Goal: Task Accomplishment & Management: Use online tool/utility

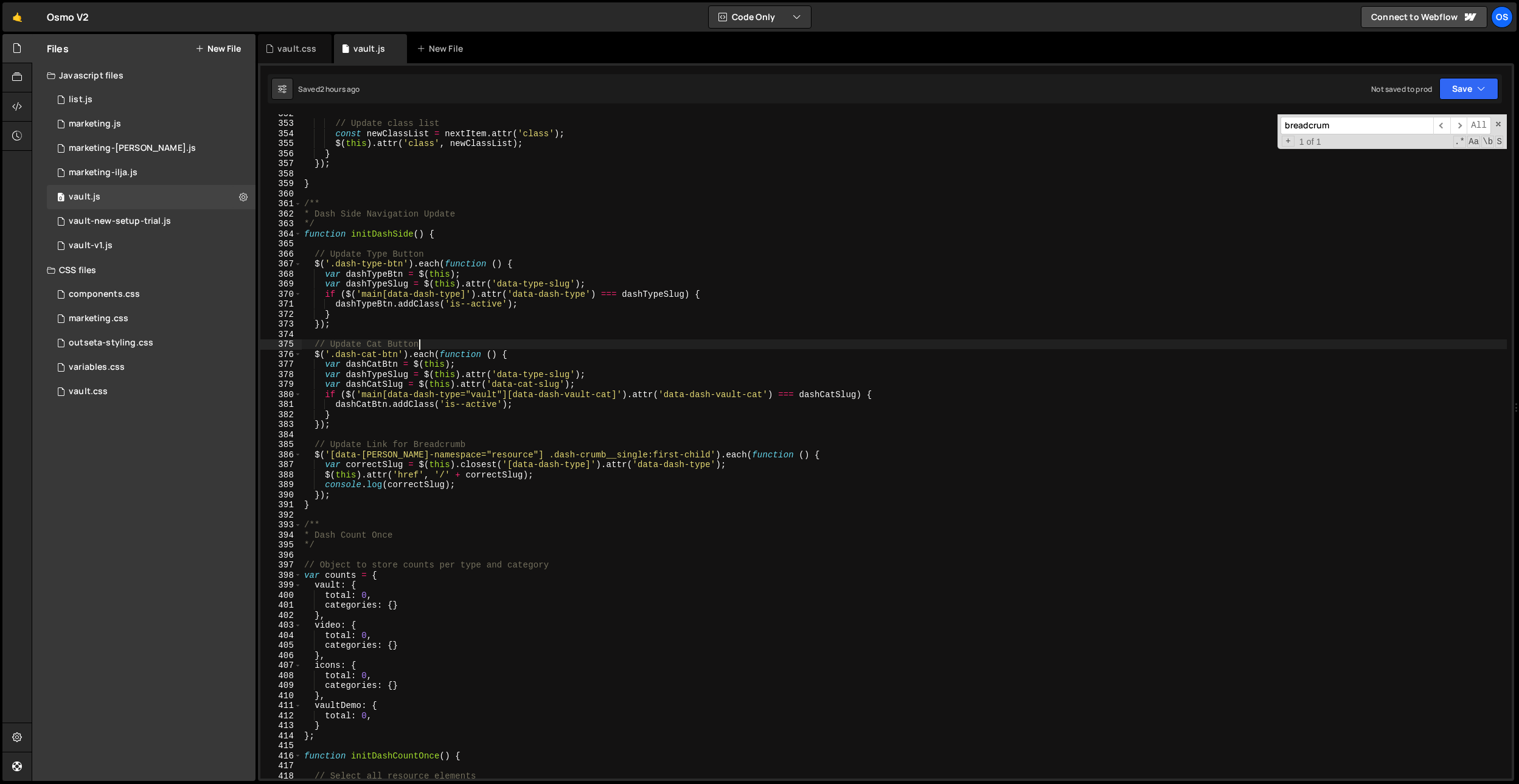
scroll to position [3237, 0]
click at [266, 40] on div "vault.css" at bounding box center [294, 49] width 74 height 29
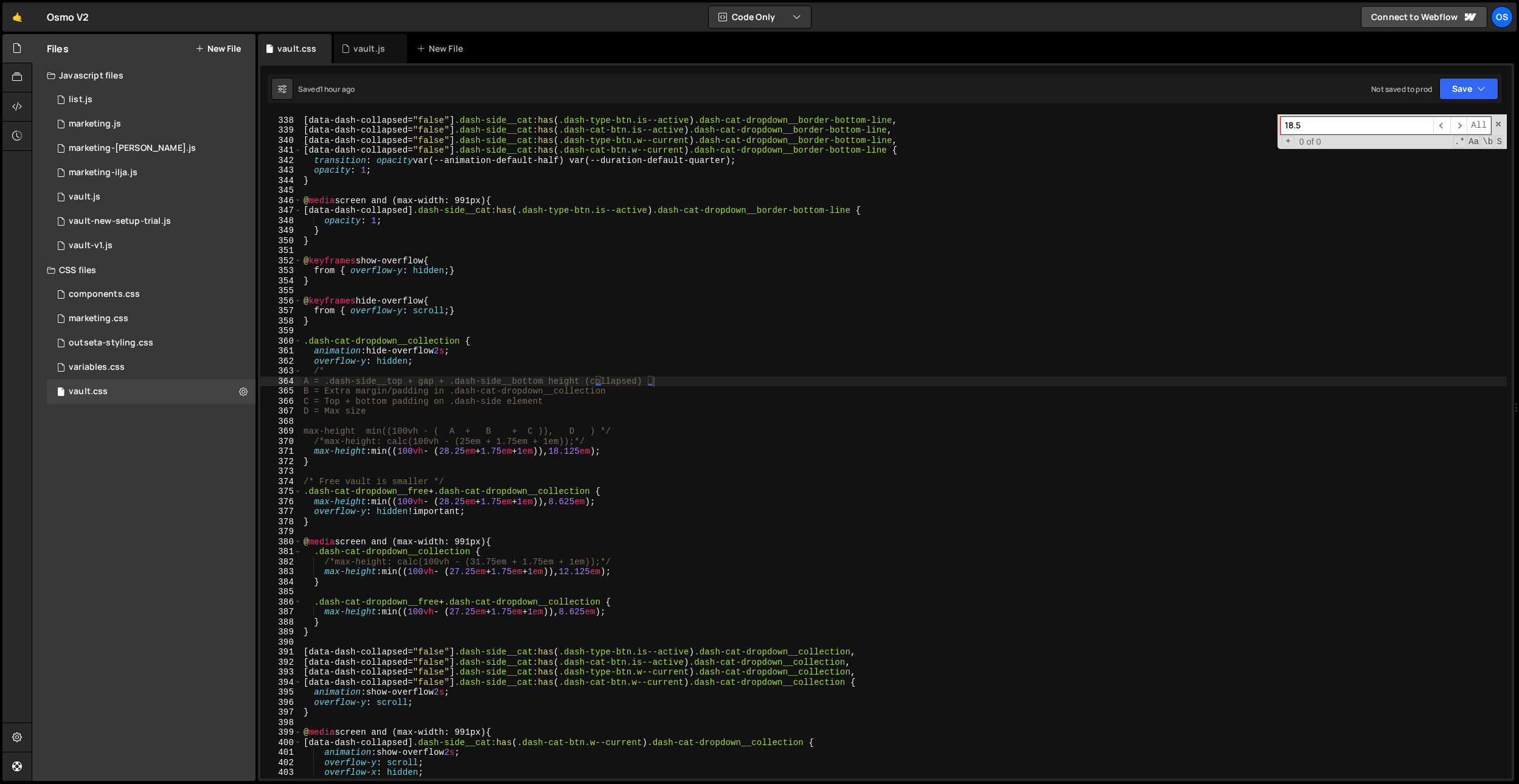
type textarea "}"
click at [457, 285] on div "[ data-dash-collapsed = " false " ] .dash-side__cat :has ( .dash-type-btn.is--a…" at bounding box center [904, 447] width 1206 height 684
paste input "dash-cat-btn__inner"
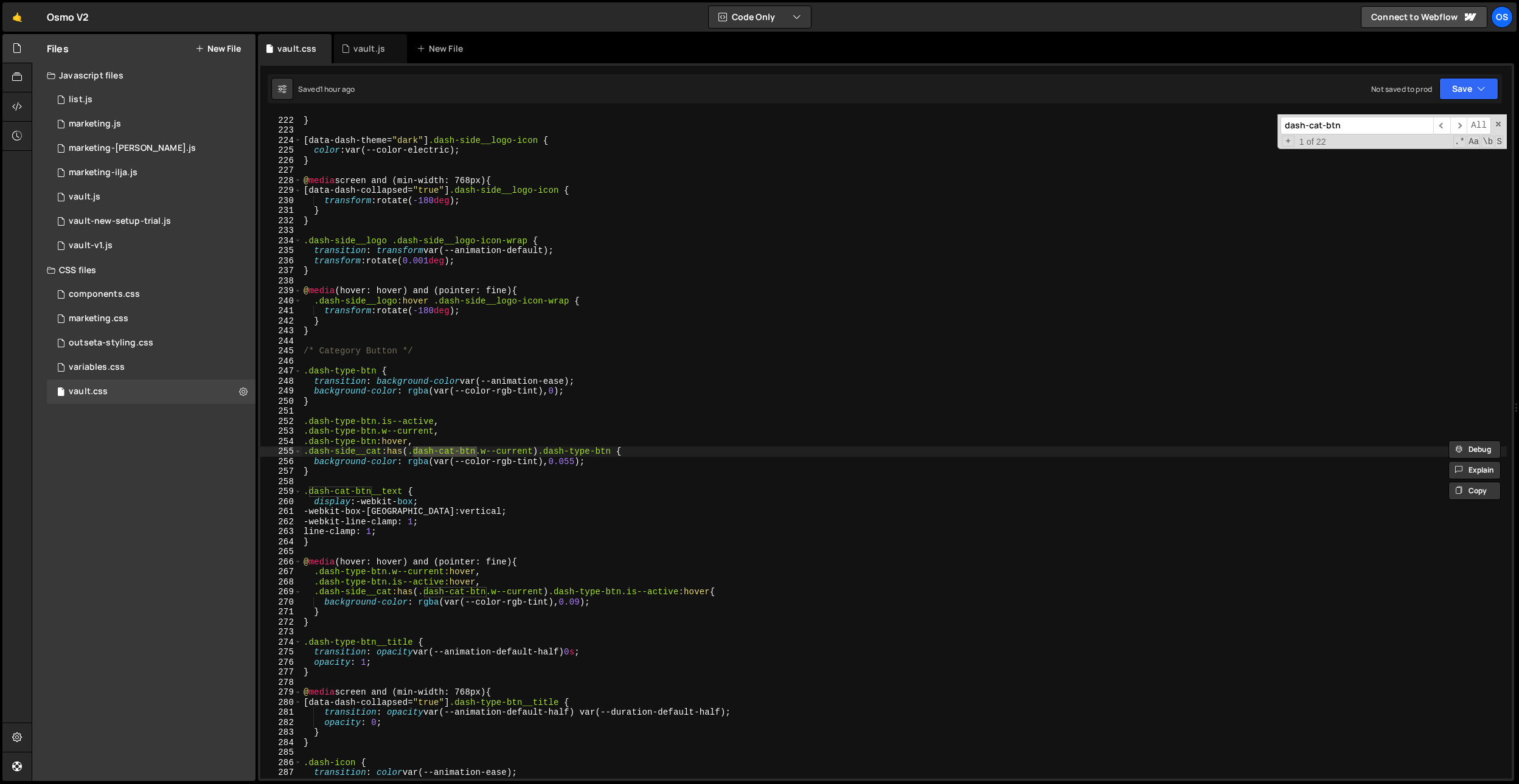
scroll to position [1547, 0]
type input "dash-cat-btn"
click at [619, 449] on div "color : var(--color-purple) ; } [ data-dash-theme = " dark " ] .dash-side__logo…" at bounding box center [904, 446] width 1206 height 684
click at [624, 422] on div "color : var(--color-purple) ; } [ data-dash-theme = " dark " ] .dash-side__logo…" at bounding box center [904, 446] width 1206 height 684
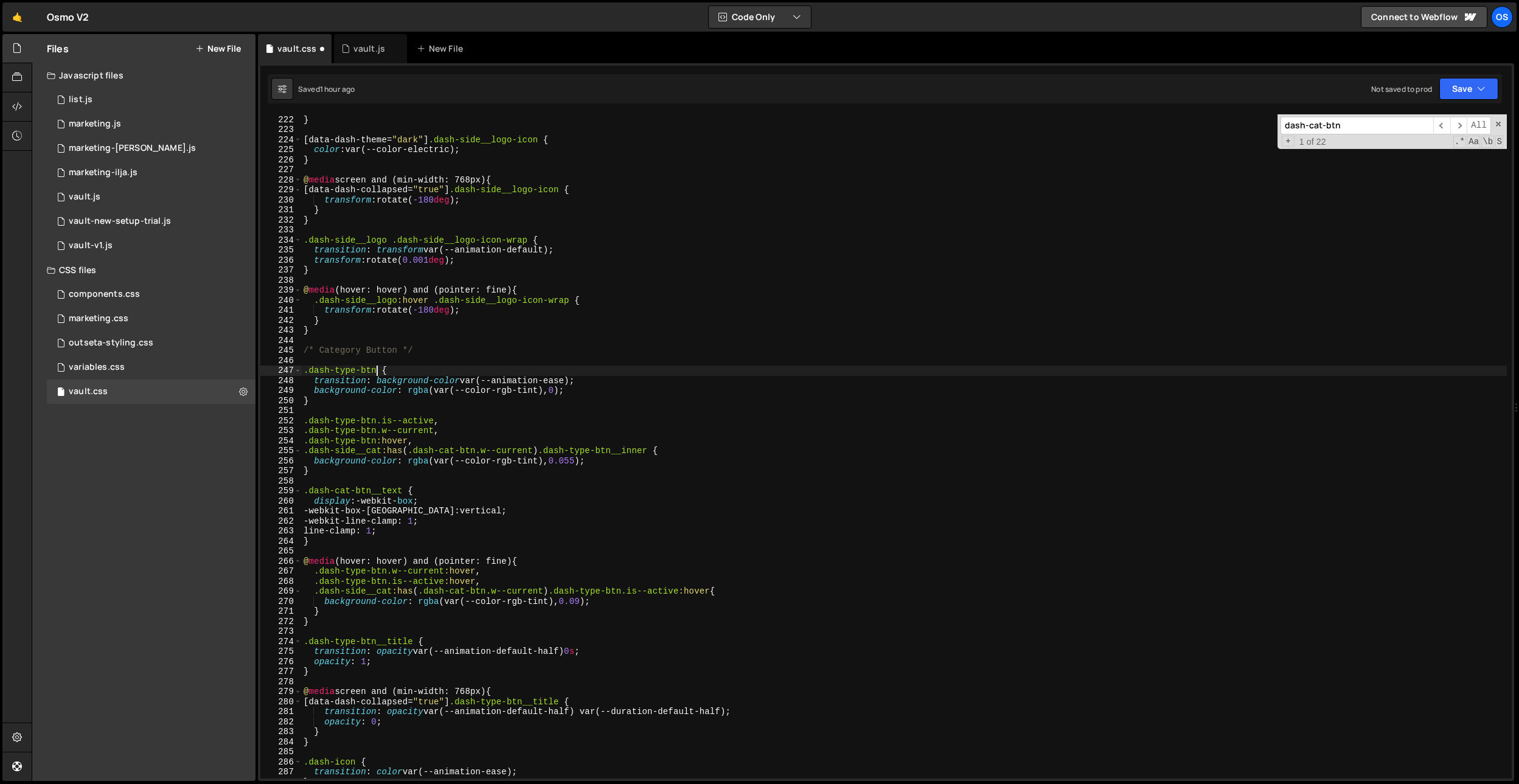
drag, startPoint x: 379, startPoint y: 369, endPoint x: 376, endPoint y: 425, distance: 56.1
click at [379, 369] on div "color : var(--color-purple) ; } [ data-dash-theme = " dark " ] .dash-side__logo…" at bounding box center [904, 446] width 1206 height 684
type textarea ".dash-type-btn__inner {"
click at [565, 360] on div "color : var(--color-purple) ; } [ data-dash-theme = " dark " ] .dash-side__logo…" at bounding box center [904, 446] width 1206 height 684
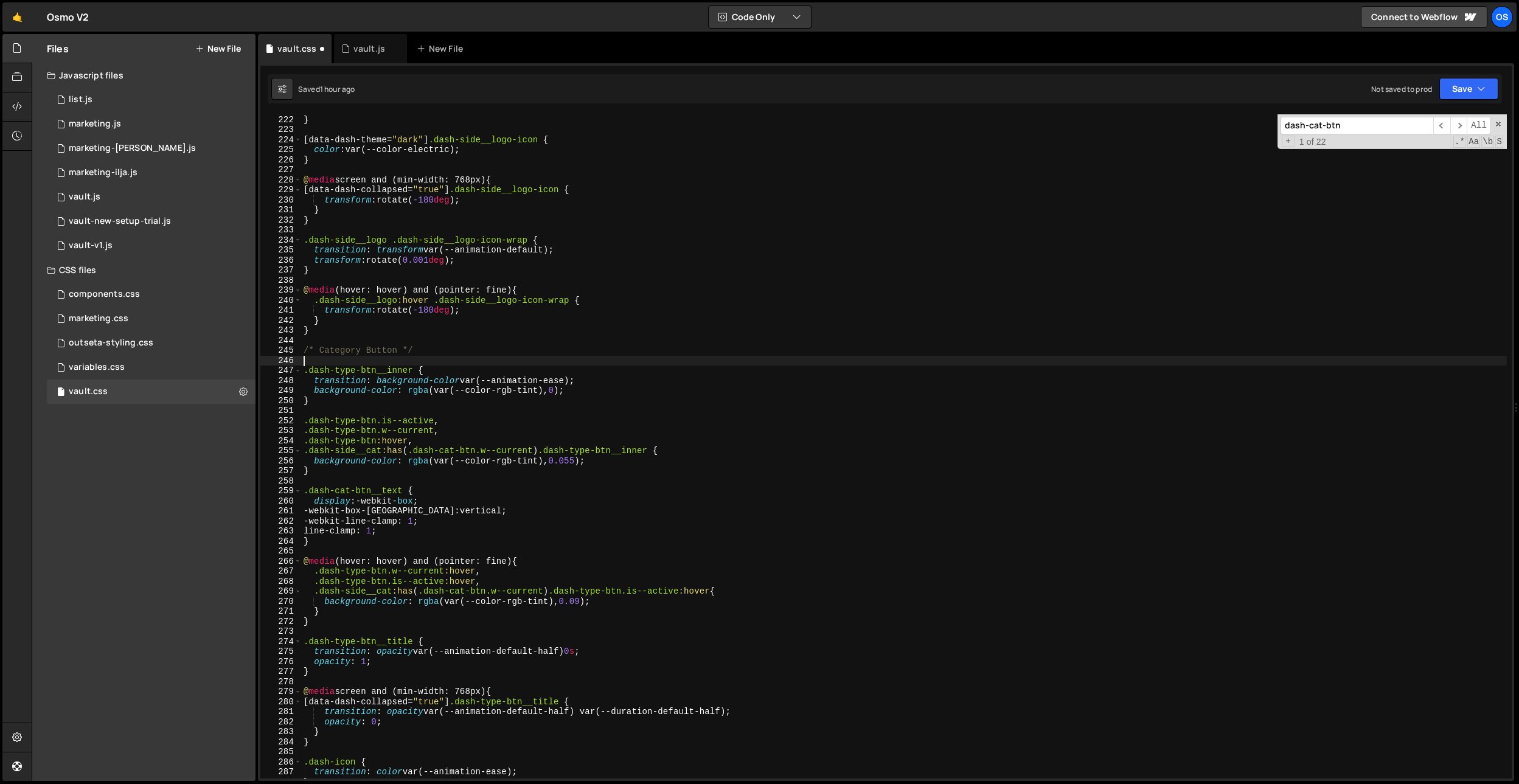
scroll to position [0, 0]
click at [716, 591] on div "color : var(--color-purple) ; } [ data-dash-theme = " dark " ] .dash-side__logo…" at bounding box center [904, 446] width 1206 height 684
drag, startPoint x: 654, startPoint y: 450, endPoint x: 602, endPoint y: 515, distance: 83.2
click at [544, 454] on div "color : var(--color-purple) ; } [ data-dash-theme = " dark " ] .dash-side__logo…" at bounding box center [904, 446] width 1206 height 684
click at [718, 593] on div "color : var(--color-purple) ; } [ data-dash-theme = " dark " ] .dash-side__logo…" at bounding box center [904, 446] width 1206 height 684
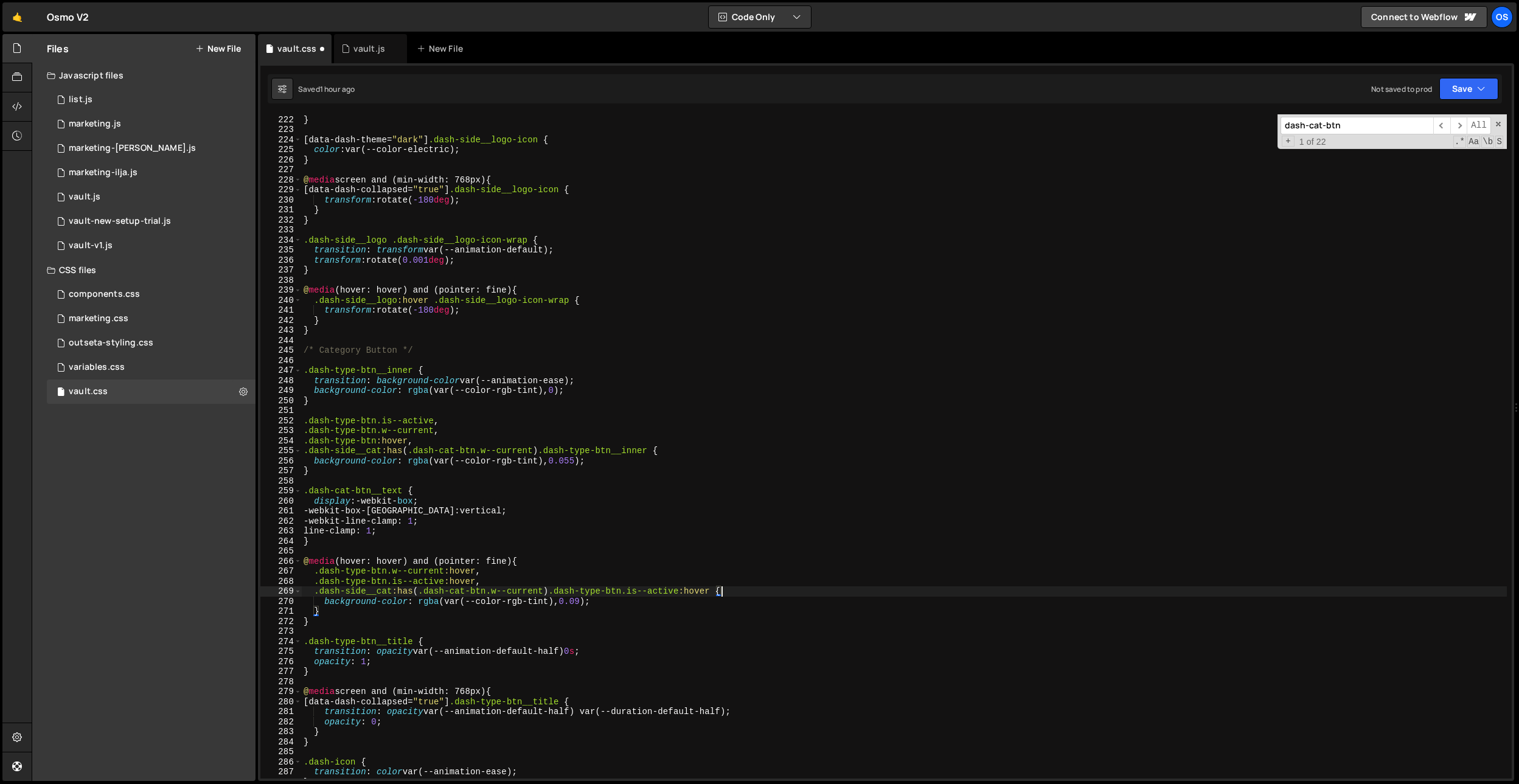
scroll to position [0, 28]
paste textarea ".dash-type-btn__inner"
click at [475, 584] on div "color : var(--color-purple) ; } [ data-dash-theme = " dark " ] .dash-side__logo…" at bounding box center [904, 446] width 1206 height 684
paste textarea ".dash-type-btn__inner"
click at [476, 573] on div "color : var(--color-purple) ; } [ data-dash-theme = " dark " ] .dash-side__logo…" at bounding box center [904, 446] width 1206 height 684
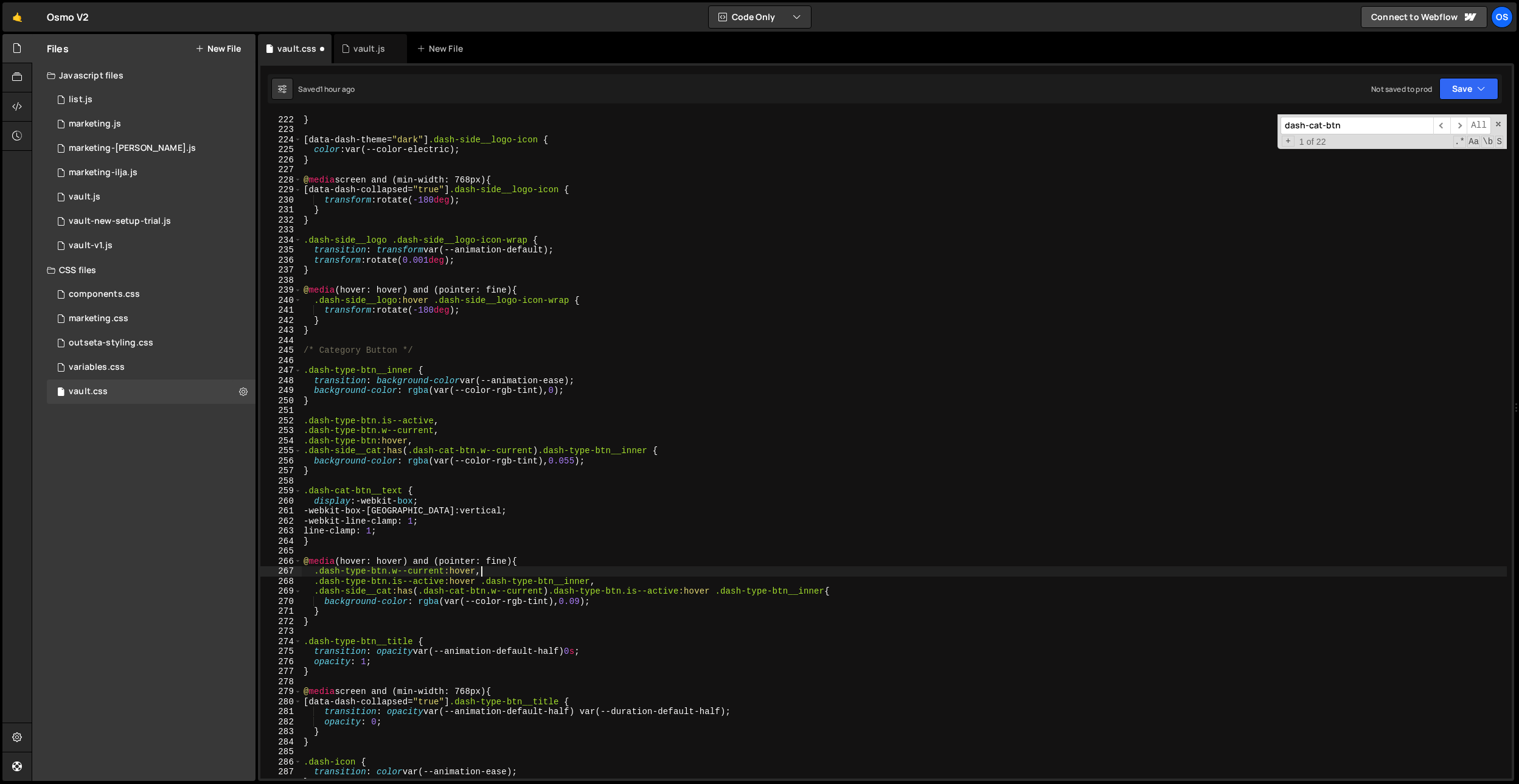
scroll to position [0, 12]
paste textarea ".dash-type-btn__inner"
type textarea ".dash-type-btn.w--current:hover .dash-type-btn__inner,"
click at [624, 634] on div "color : var(--color-purple) ; } [ data-dash-theme = " dark " ] .dash-side__logo…" at bounding box center [904, 446] width 1206 height 684
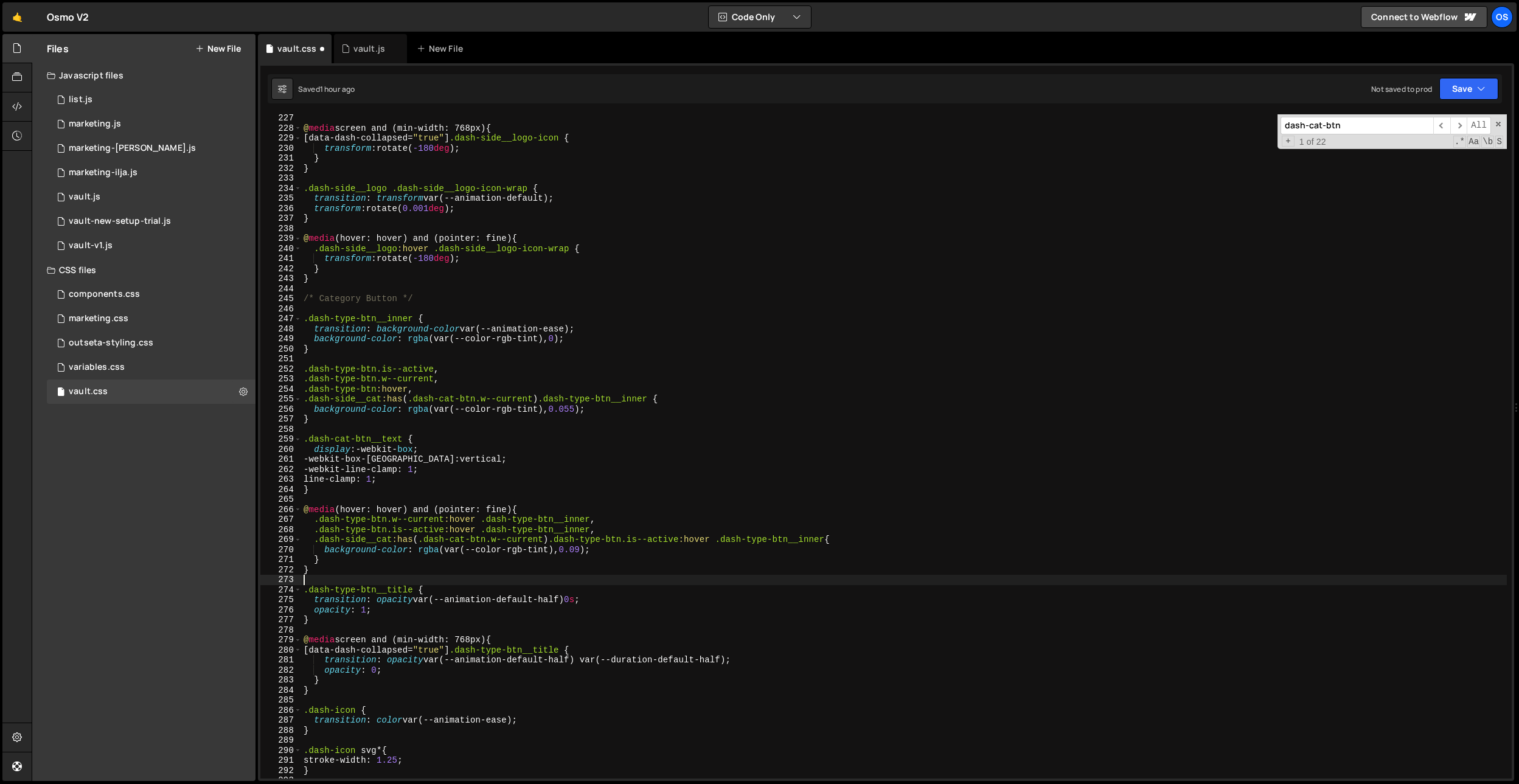
scroll to position [1599, 0]
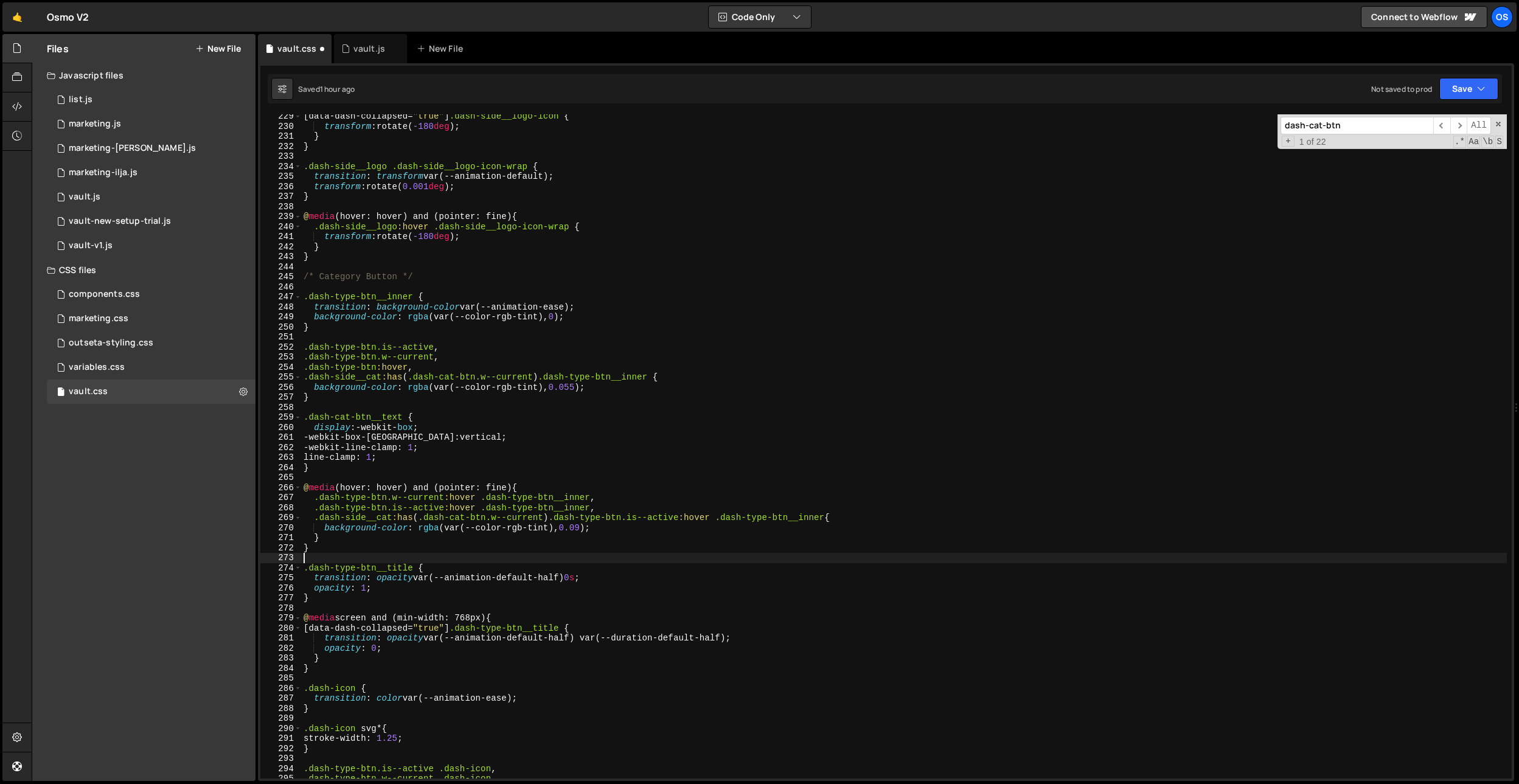
click at [624, 634] on div "[ data-dash-collapsed = " true " ] .dash-side__logo-icon { transform : rotate( …" at bounding box center [904, 453] width 1206 height 684
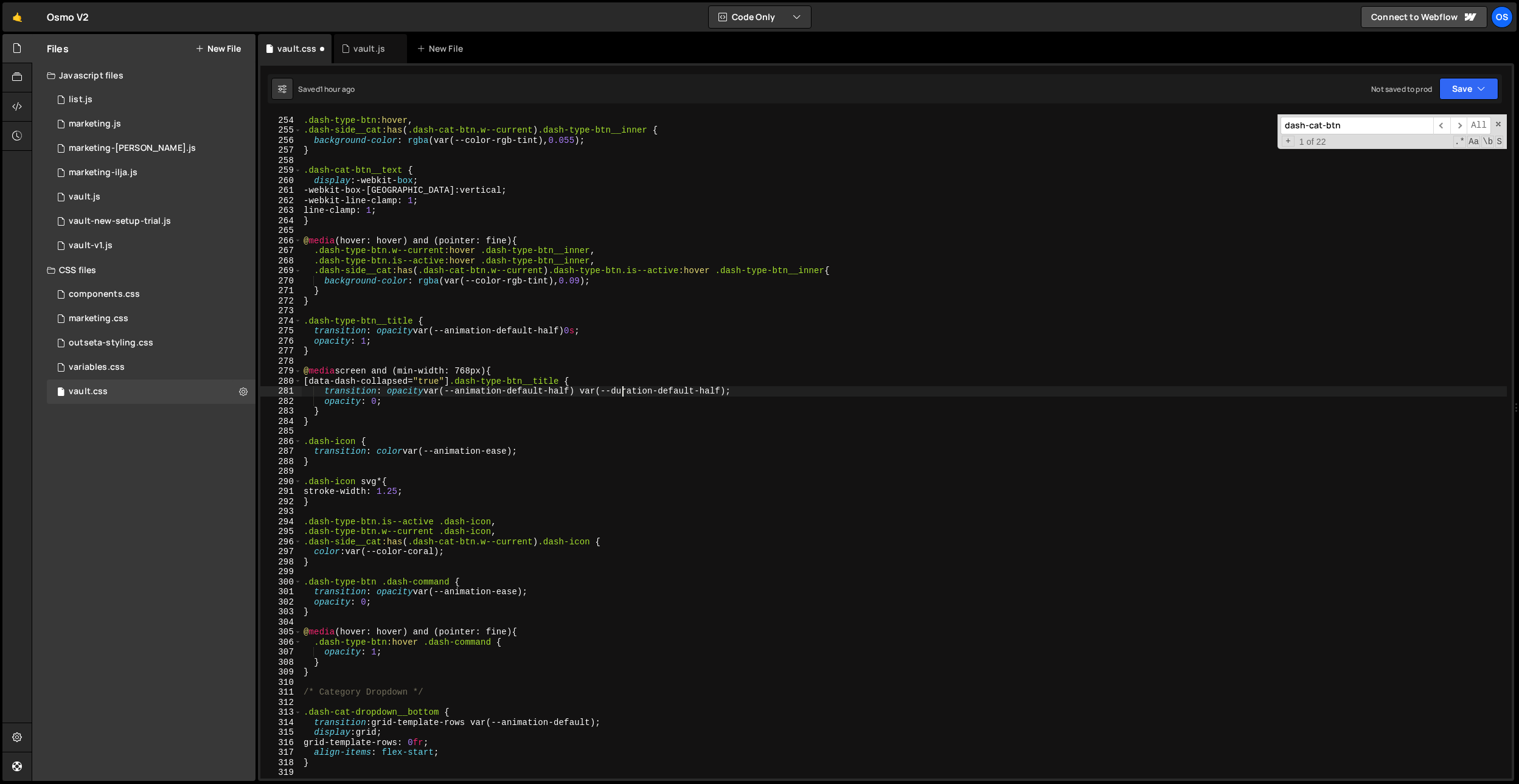
scroll to position [1772, 0]
click at [1350, 128] on input "dash-cat-btn" at bounding box center [1356, 125] width 152 height 18
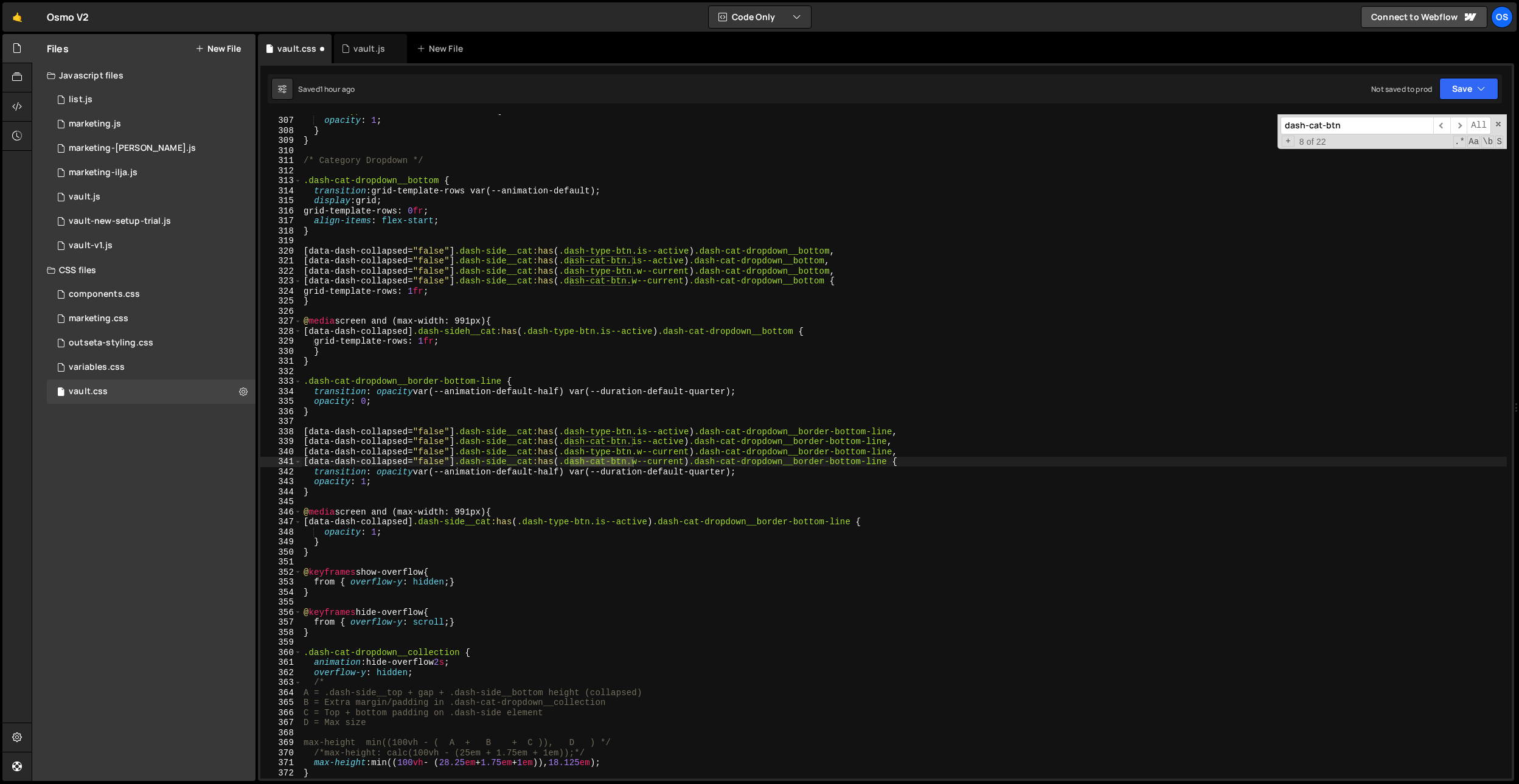
scroll to position [2514, 0]
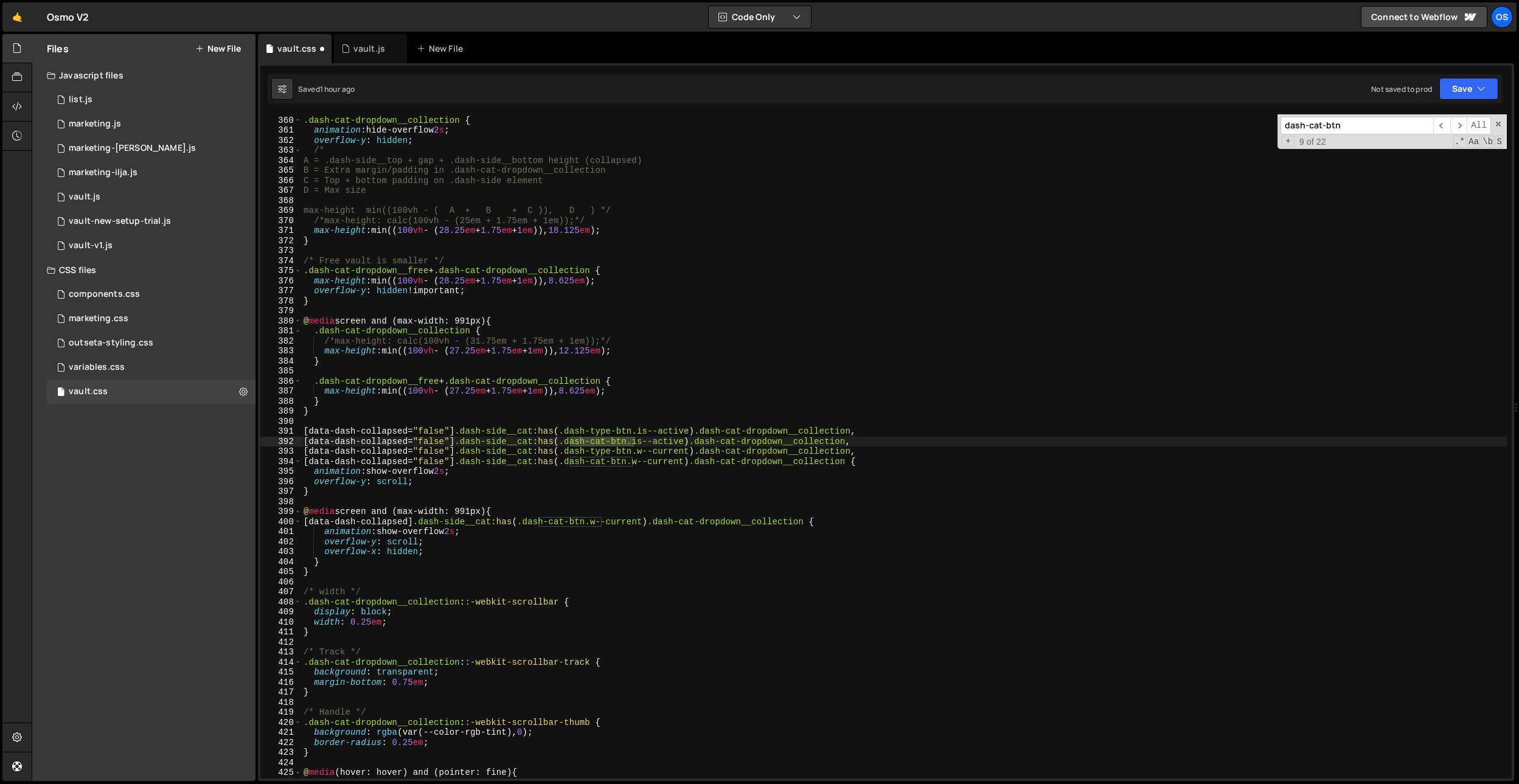
click at [954, 386] on div ".dash-cat-dropdown__collection { animation : hide-overflow 2 s ; overflow-y : h…" at bounding box center [904, 447] width 1206 height 684
click at [596, 278] on div ".dash-cat-dropdown__collection { animation : hide-overflow 2 s ; overflow-y : h…" at bounding box center [904, 447] width 1206 height 684
click at [523, 318] on div ".dash-cat-dropdown__collection { animation : hide-overflow 2 s ; overflow-y : h…" at bounding box center [904, 447] width 1206 height 684
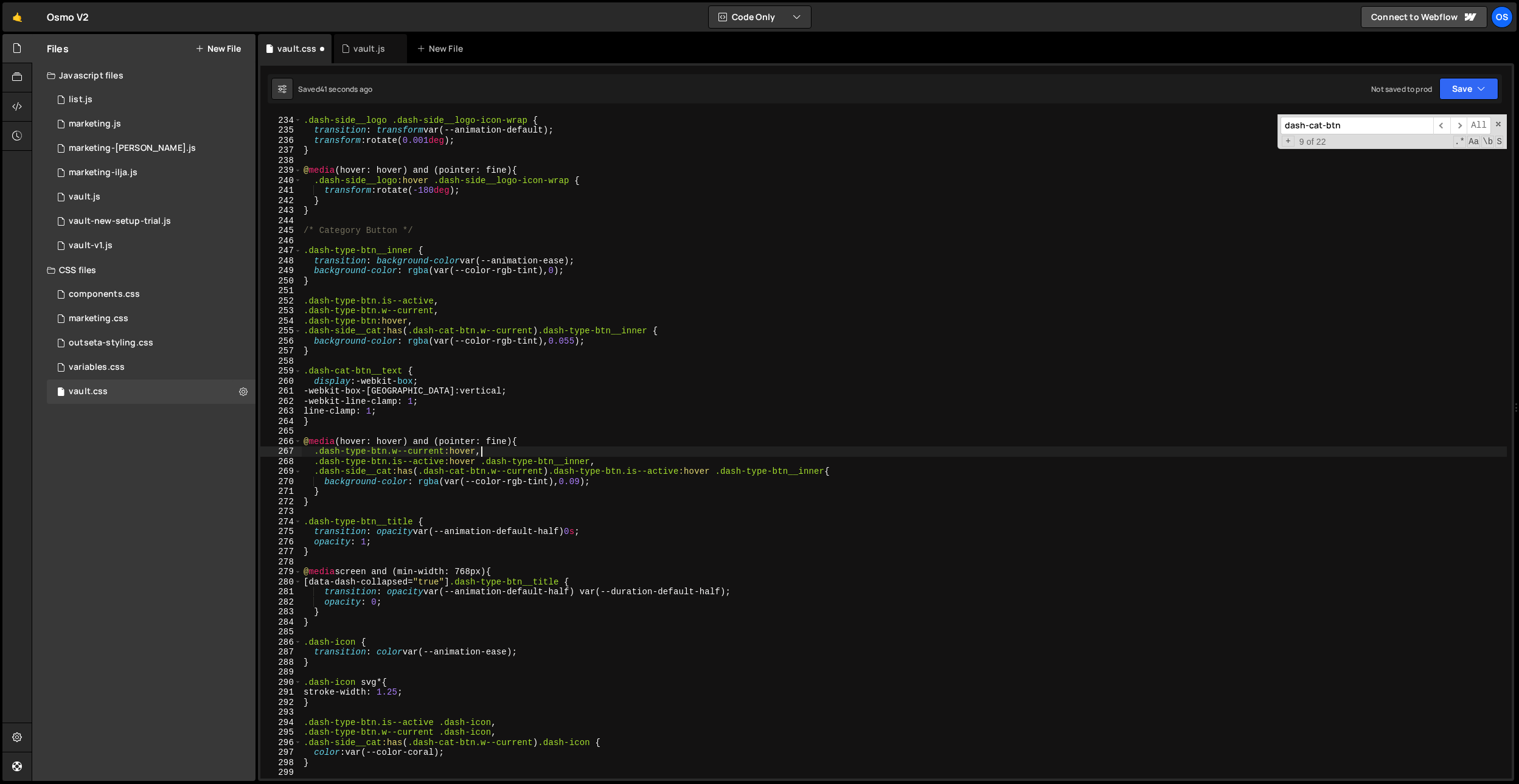
scroll to position [1631, 0]
drag, startPoint x: 832, startPoint y: 469, endPoint x: 724, endPoint y: 471, distance: 108.0
click at [724, 471] on div ".dash-side__logo .dash-side__logo-icon-wrap { transition : transform var(--anim…" at bounding box center [904, 447] width 1206 height 684
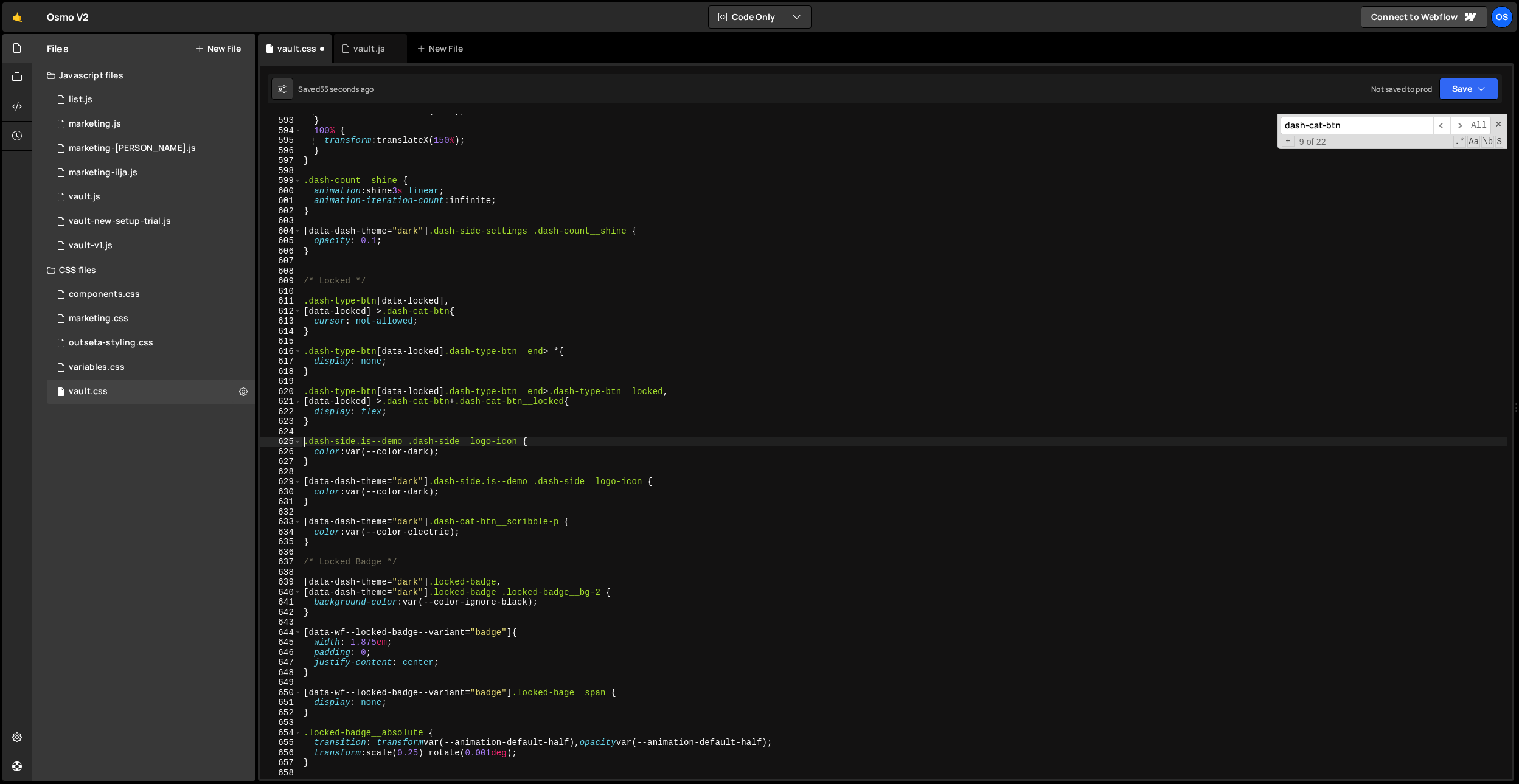
type textarea "/* color: var(--color-dark);*/ /*}*/"
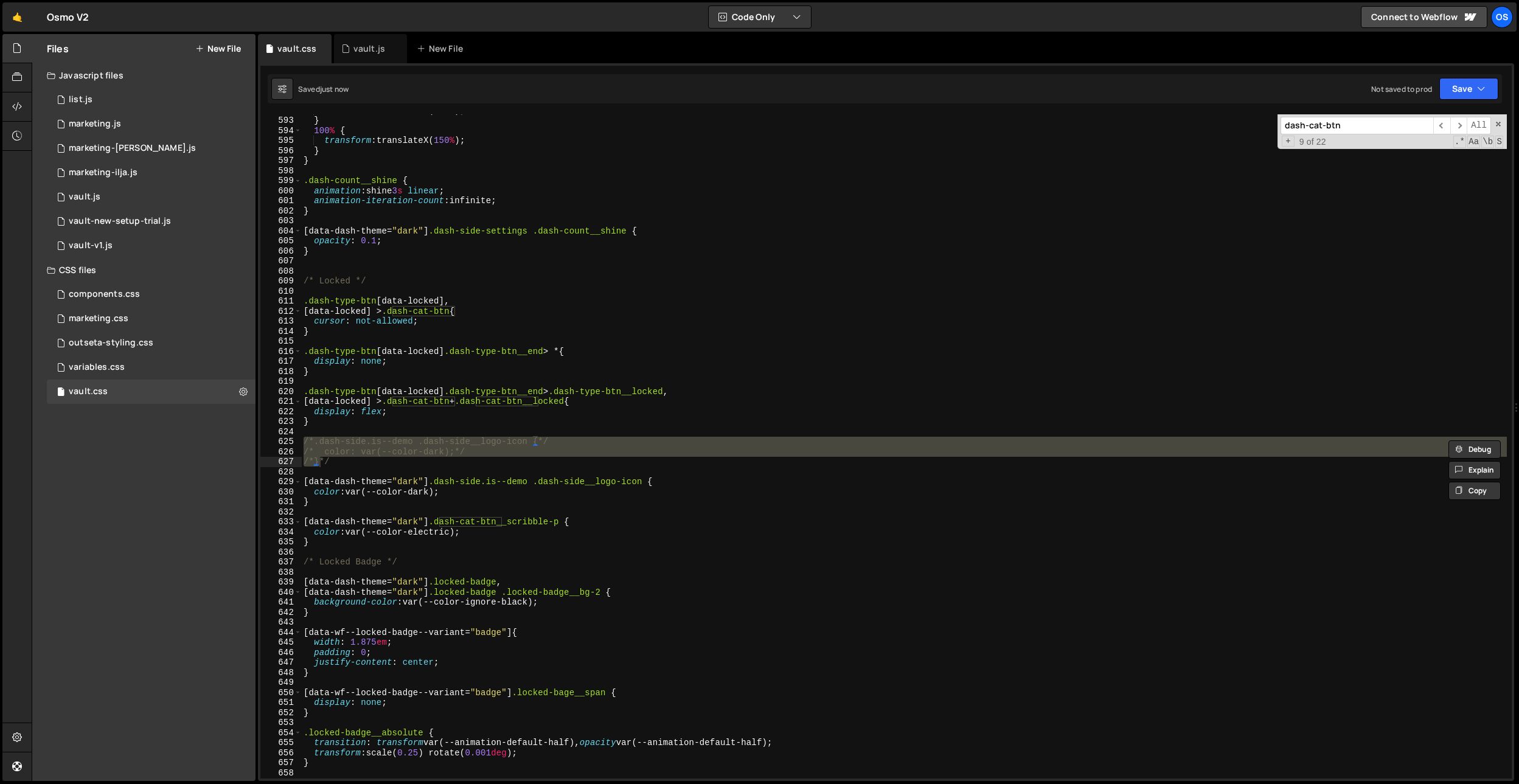
click at [1342, 121] on input "dash-cat-btn" at bounding box center [1356, 125] width 152 height 18
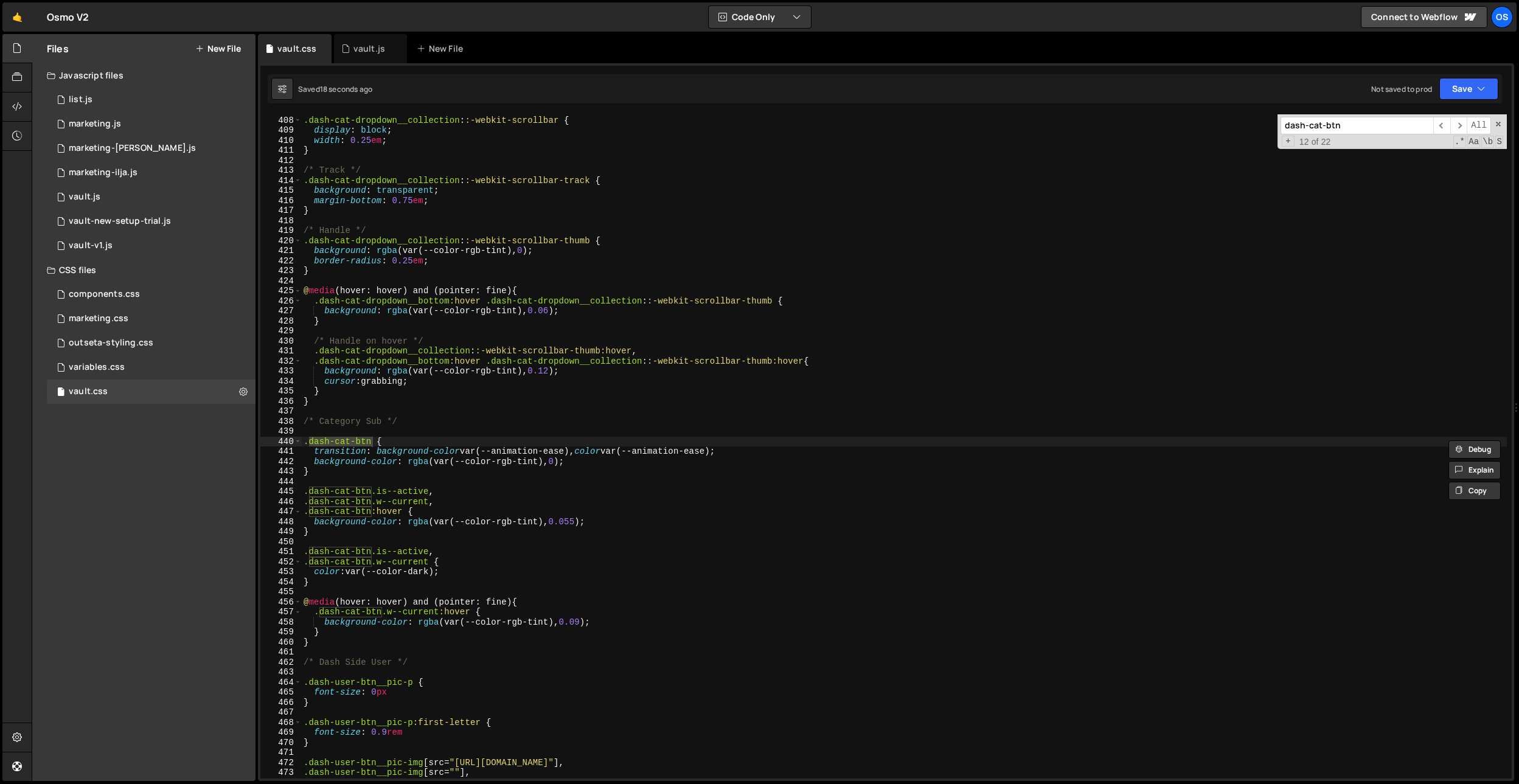
scroll to position [2850, 0]
click at [375, 433] on div "/* width */ .dash-cat-dropdown__collection : :-webkit-scrollbar { display : blo…" at bounding box center [904, 447] width 1206 height 684
drag, startPoint x: 372, startPoint y: 442, endPoint x: 375, endPoint y: 449, distance: 7.6
click at [372, 442] on div "/* width */ .dash-cat-dropdown__collection : :-webkit-scrollbar { display : blo…" at bounding box center [904, 447] width 1206 height 684
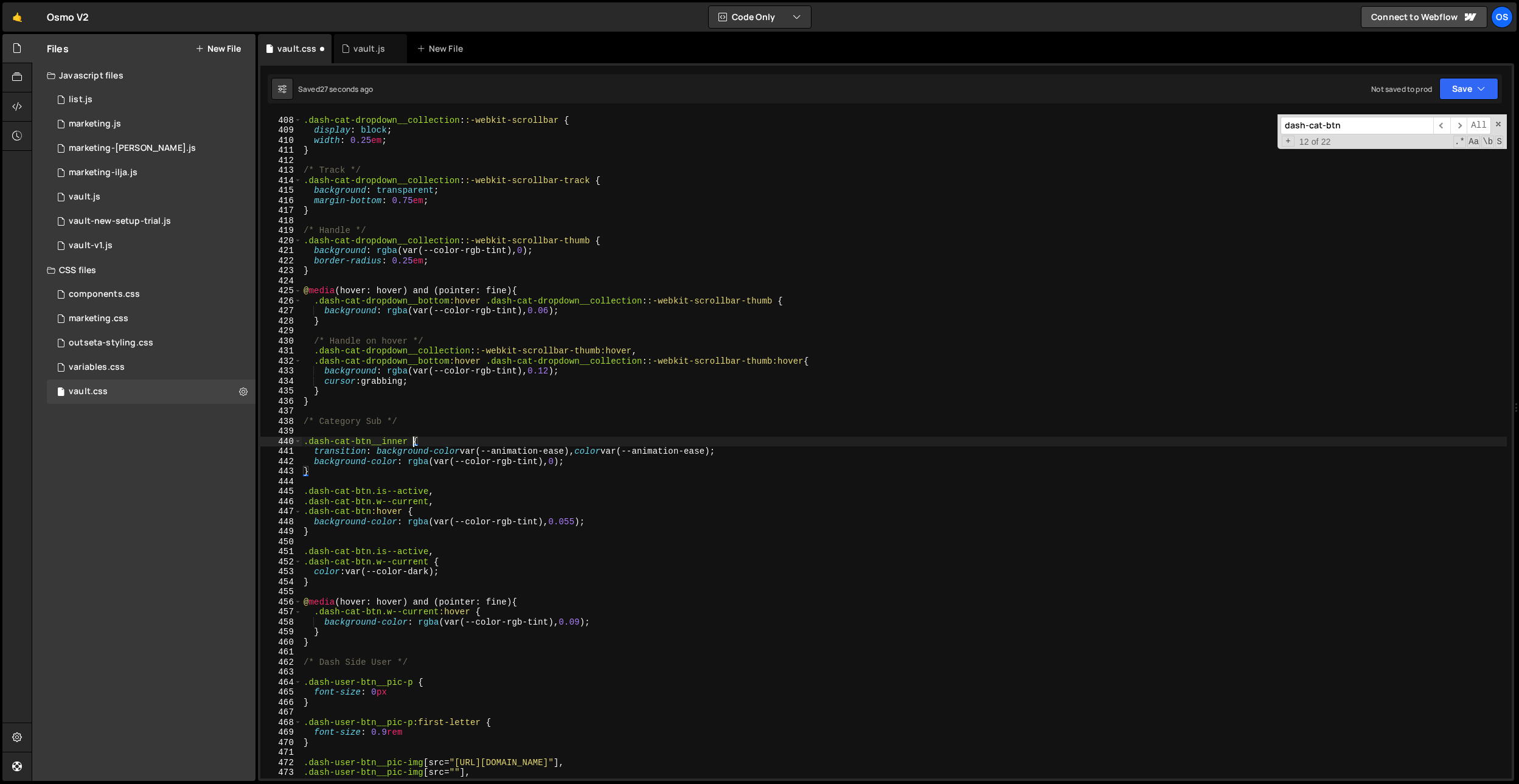
click at [412, 442] on div "/* width */ .dash-cat-dropdown__collection : :-webkit-scrollbar { display : blo…" at bounding box center [904, 447] width 1206 height 684
drag, startPoint x: 411, startPoint y: 442, endPoint x: 394, endPoint y: 501, distance: 61.4
click at [305, 442] on div "/* width */ .dash-cat-dropdown__collection : :-webkit-scrollbar { display : blo…" at bounding box center [904, 447] width 1206 height 684
click at [430, 493] on div "/* width */ .dash-cat-dropdown__collection : :-webkit-scrollbar { display : blo…" at bounding box center [904, 447] width 1206 height 684
paste textarea ".dash-cat-btn__inner"
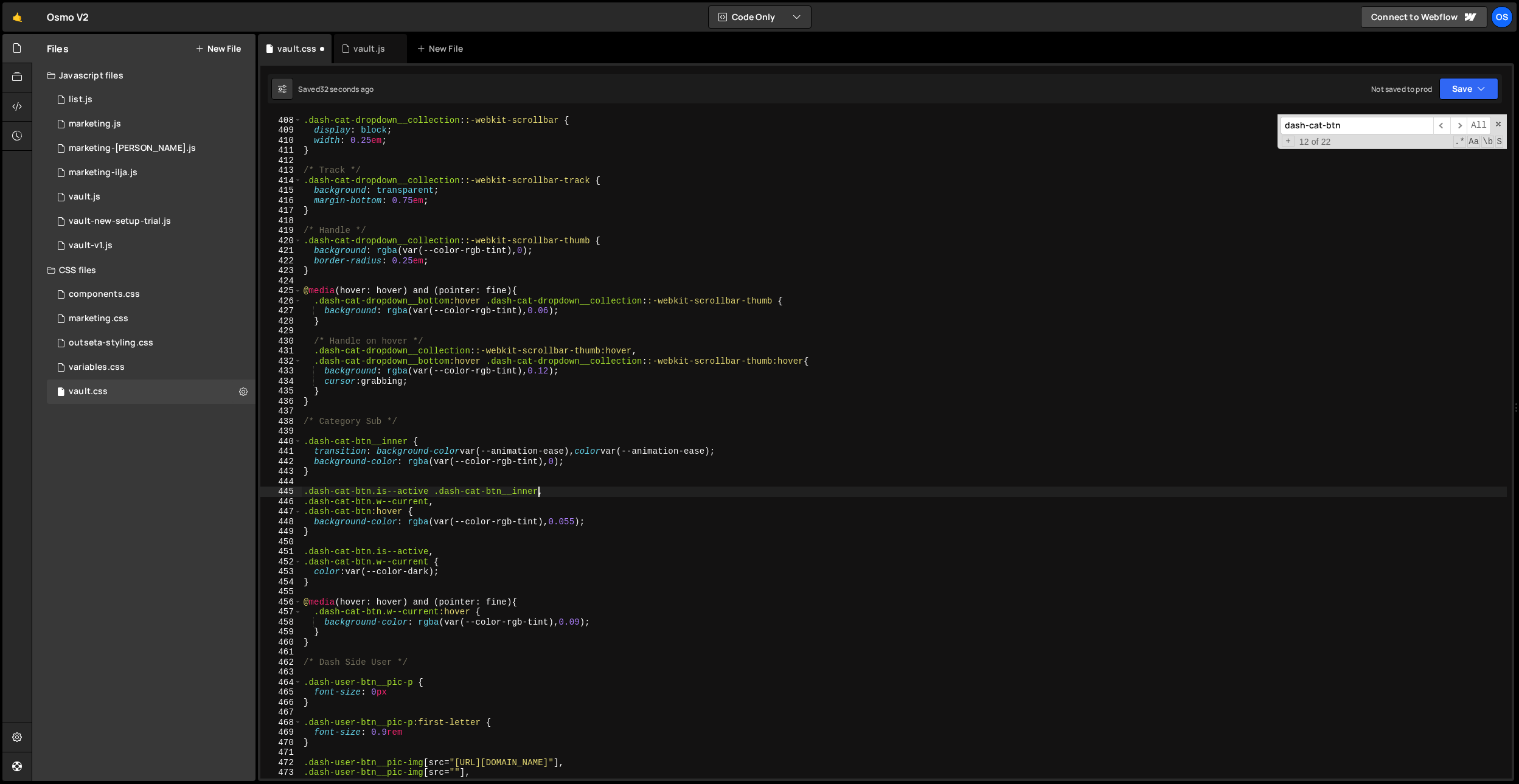
drag, startPoint x: 430, startPoint y: 503, endPoint x: 436, endPoint y: 506, distance: 6.7
click at [430, 503] on div "/* width */ .dash-cat-dropdown__collection : :-webkit-scrollbar { display : blo…" at bounding box center [904, 447] width 1206 height 684
paste textarea ".dash-cat-btn__inner"
click at [401, 513] on div "/* width */ .dash-cat-dropdown__collection : :-webkit-scrollbar { display : blo…" at bounding box center [904, 447] width 1206 height 684
paste textarea ".dash-cat-btn__inner"
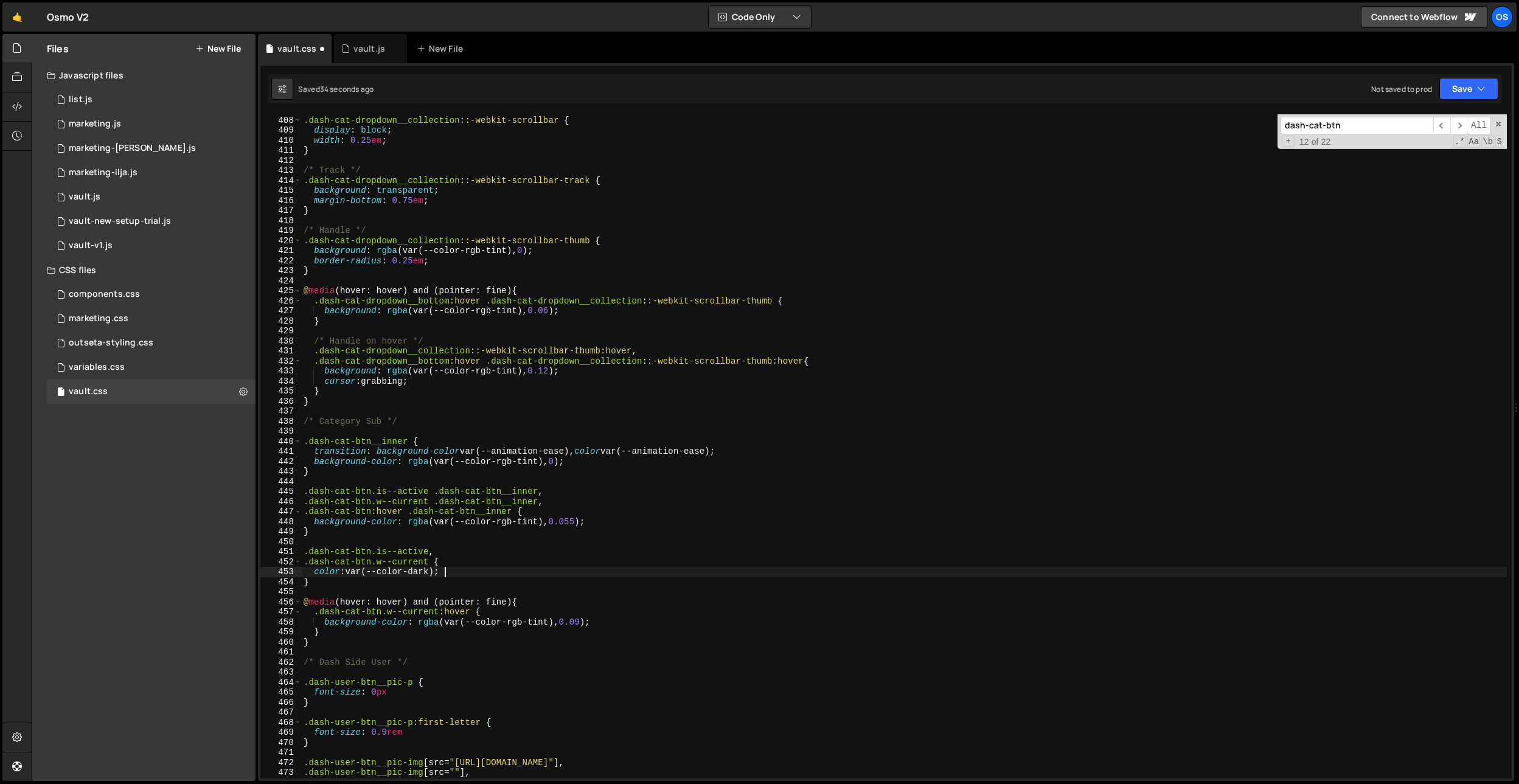
click at [469, 575] on div "/* width */ .dash-cat-dropdown__collection : :-webkit-scrollbar { display : blo…" at bounding box center [904, 447] width 1206 height 684
click at [430, 551] on div "/* width */ .dash-cat-dropdown__collection : :-webkit-scrollbar { display : blo…" at bounding box center [904, 447] width 1206 height 684
paste textarea ".dash-cat-btn__inner"
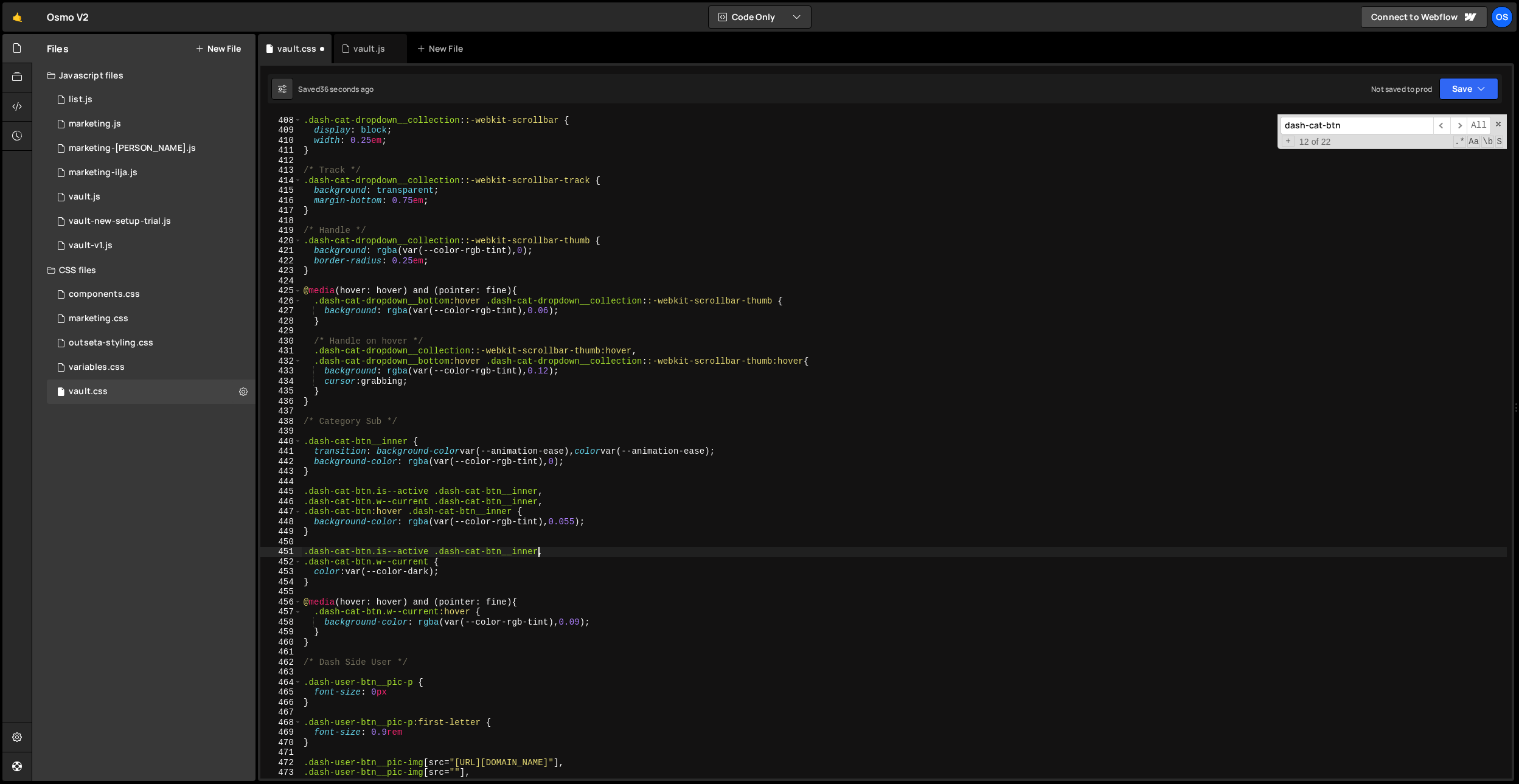
click at [434, 561] on div "/* width */ .dash-cat-dropdown__collection : :-webkit-scrollbar { display : blo…" at bounding box center [904, 447] width 1206 height 684
paste textarea ".dash-cat-btn__inner"
click at [476, 606] on div "/* width */ .dash-cat-dropdown__collection : :-webkit-scrollbar { display : blo…" at bounding box center [904, 447] width 1206 height 684
click at [475, 610] on div "/* width */ .dash-cat-dropdown__collection : :-webkit-scrollbar { display : blo…" at bounding box center [904, 447] width 1206 height 684
paste textarea ".dash-cat-btn__inner"
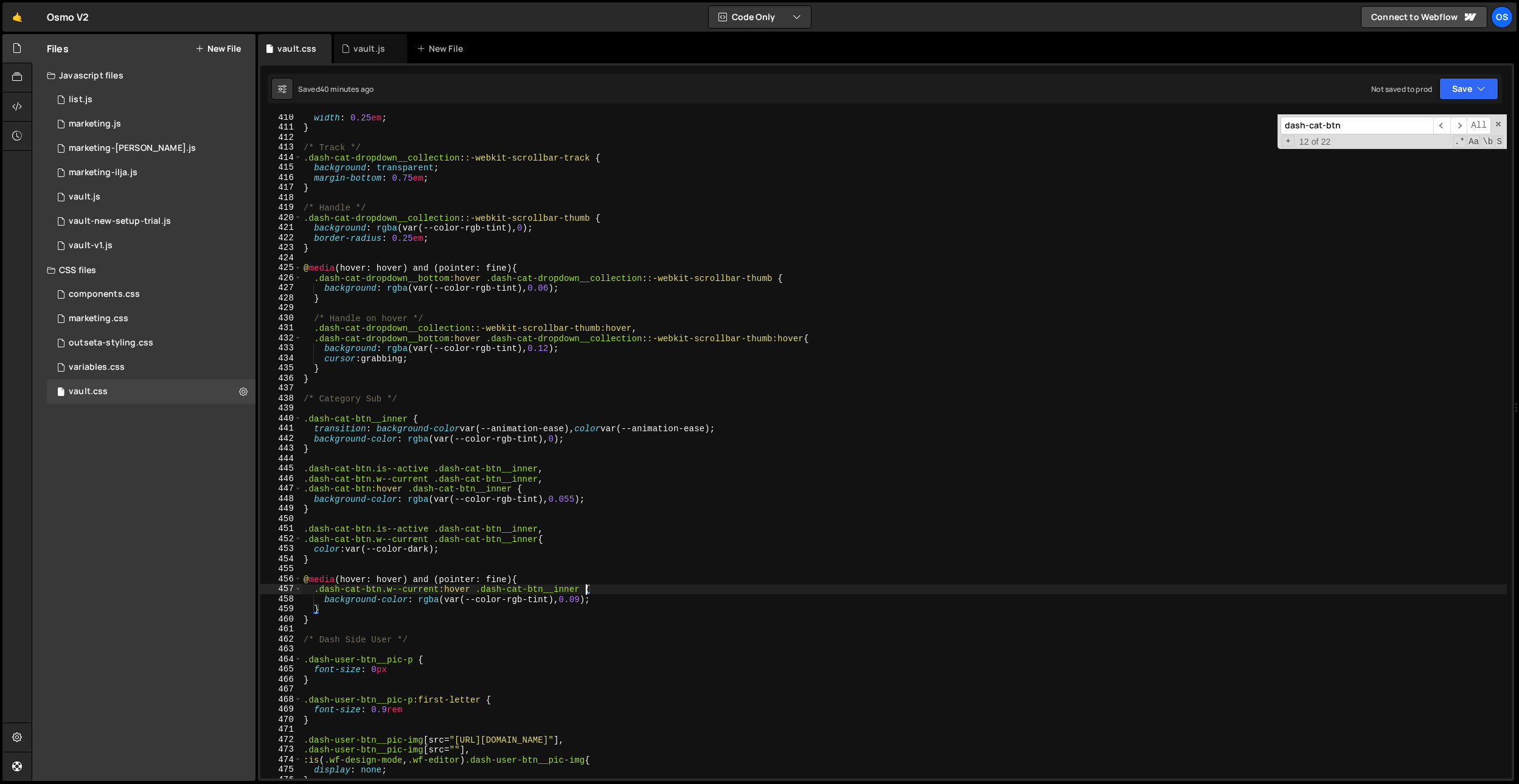
scroll to position [2883, 0]
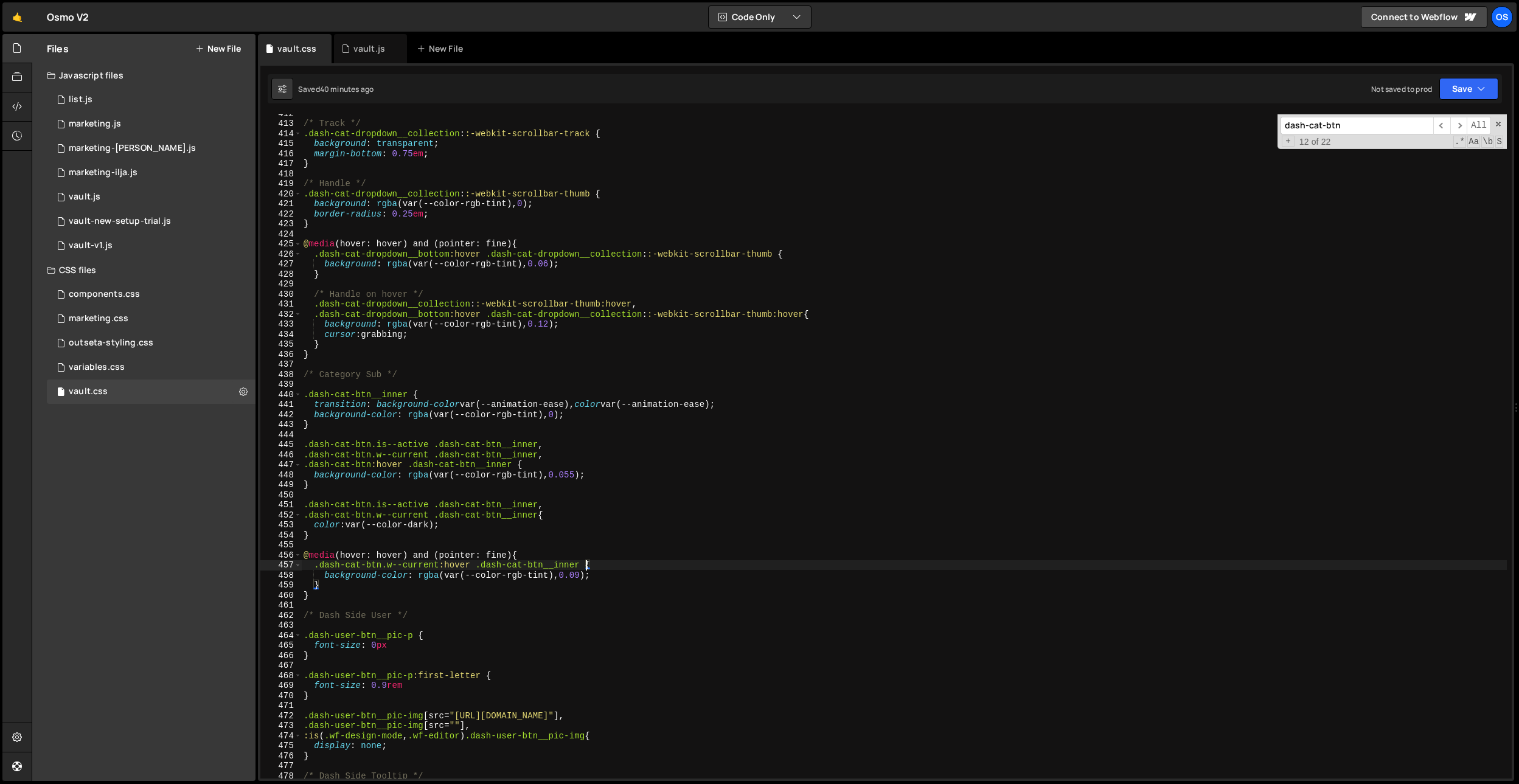
click at [336, 590] on div "/* Track */ .dash-cat-dropdown__collection : :-webkit-scrollbar-track { backgro…" at bounding box center [904, 450] width 1206 height 684
type textarea "}"
click at [327, 539] on div "/* Track */ .dash-cat-dropdown__collection : :-webkit-scrollbar-track { backgro…" at bounding box center [904, 450] width 1206 height 684
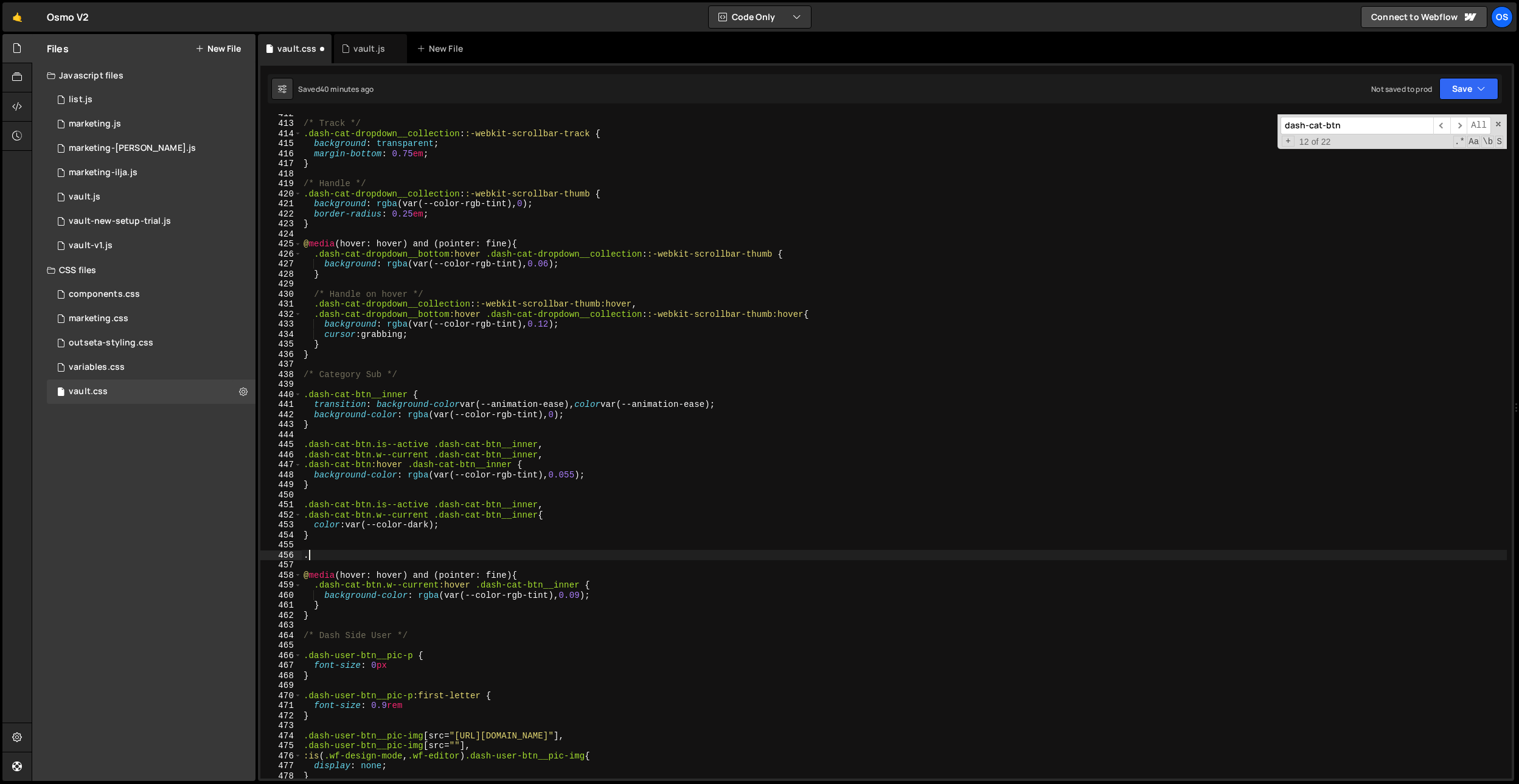
paste textarea "dash-cat-btn__branch-line"
type textarea ".dash-cat-btn__branch-line {}"
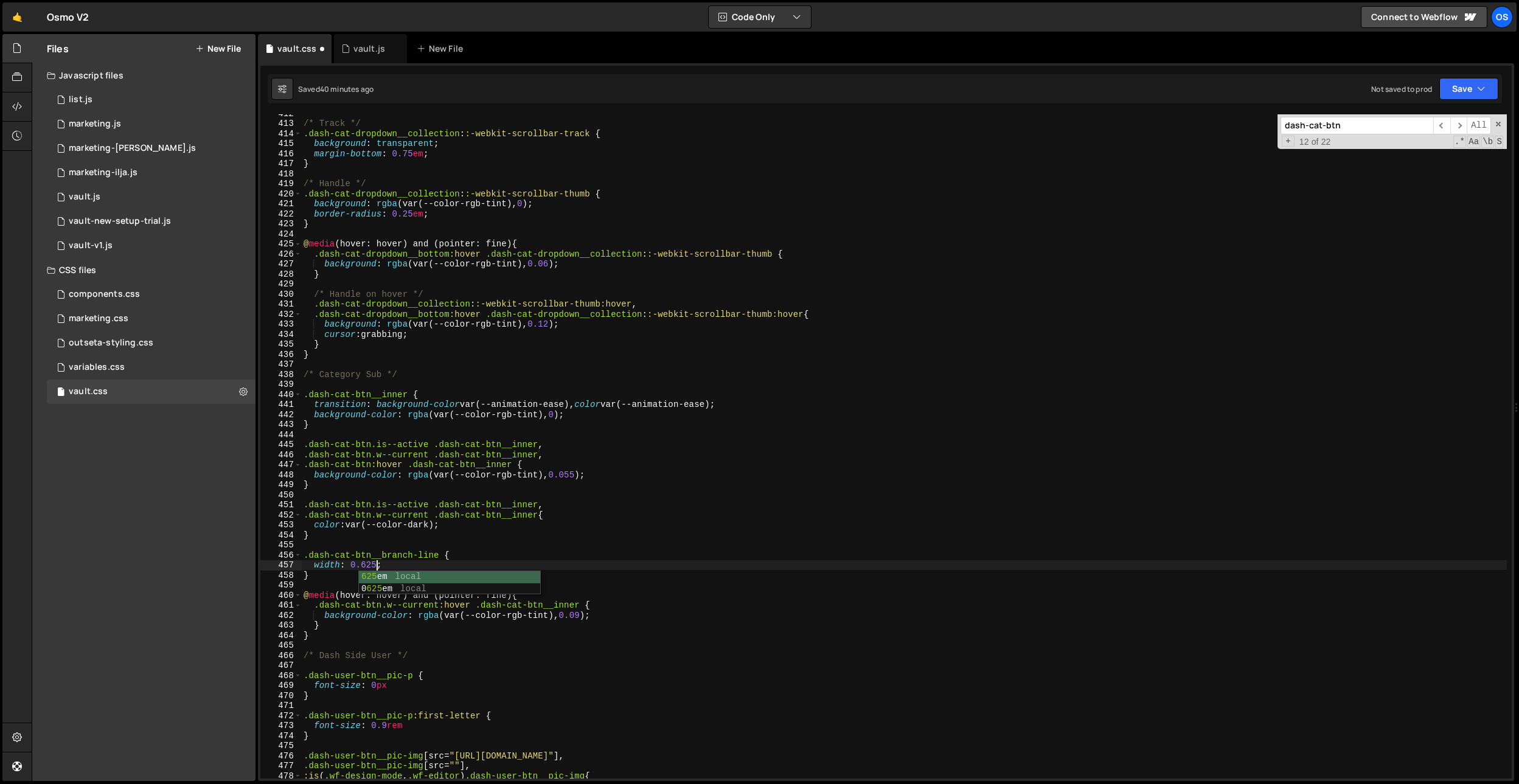
scroll to position [0, 5]
click at [512, 468] on div "/* Track */ .dash-cat-dropdown__collection : :-webkit-scrollbar-track { backgro…" at bounding box center [904, 450] width 1206 height 684
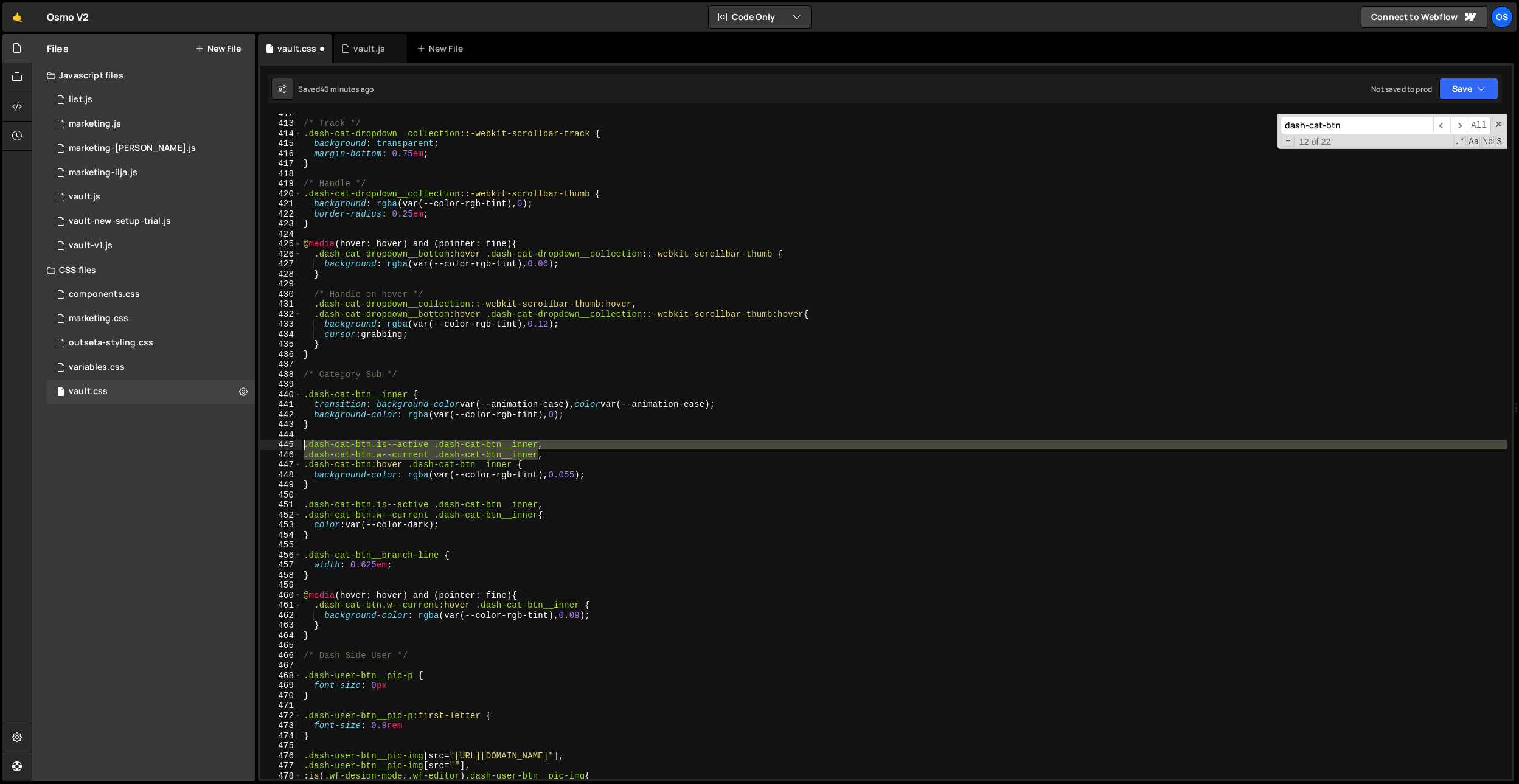
drag, startPoint x: 536, startPoint y: 454, endPoint x: 299, endPoint y: 454, distance: 237.0
click at [300, 444] on div ".dash-cat-btn:hover .dash-cat-btn__inner { 412 413 414 415 416 417 418 419 420 …" at bounding box center [886, 446] width 1251 height 664
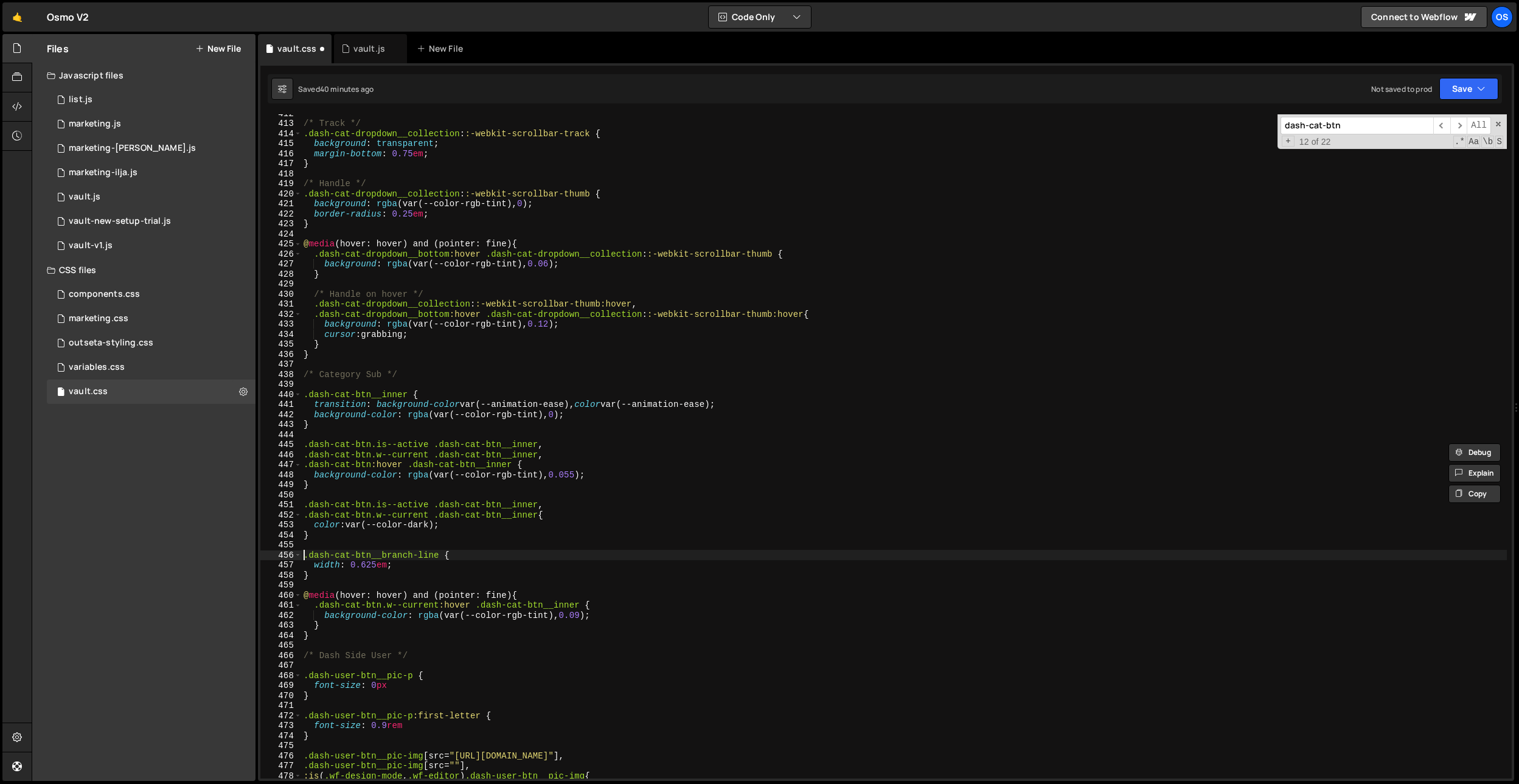
click at [304, 555] on div "/* Track */ .dash-cat-dropdown__collection : :-webkit-scrollbar-track { backgro…" at bounding box center [904, 450] width 1206 height 684
paste textarea ".dash-cat-btn.w--current .dash-cat-btn__inner"
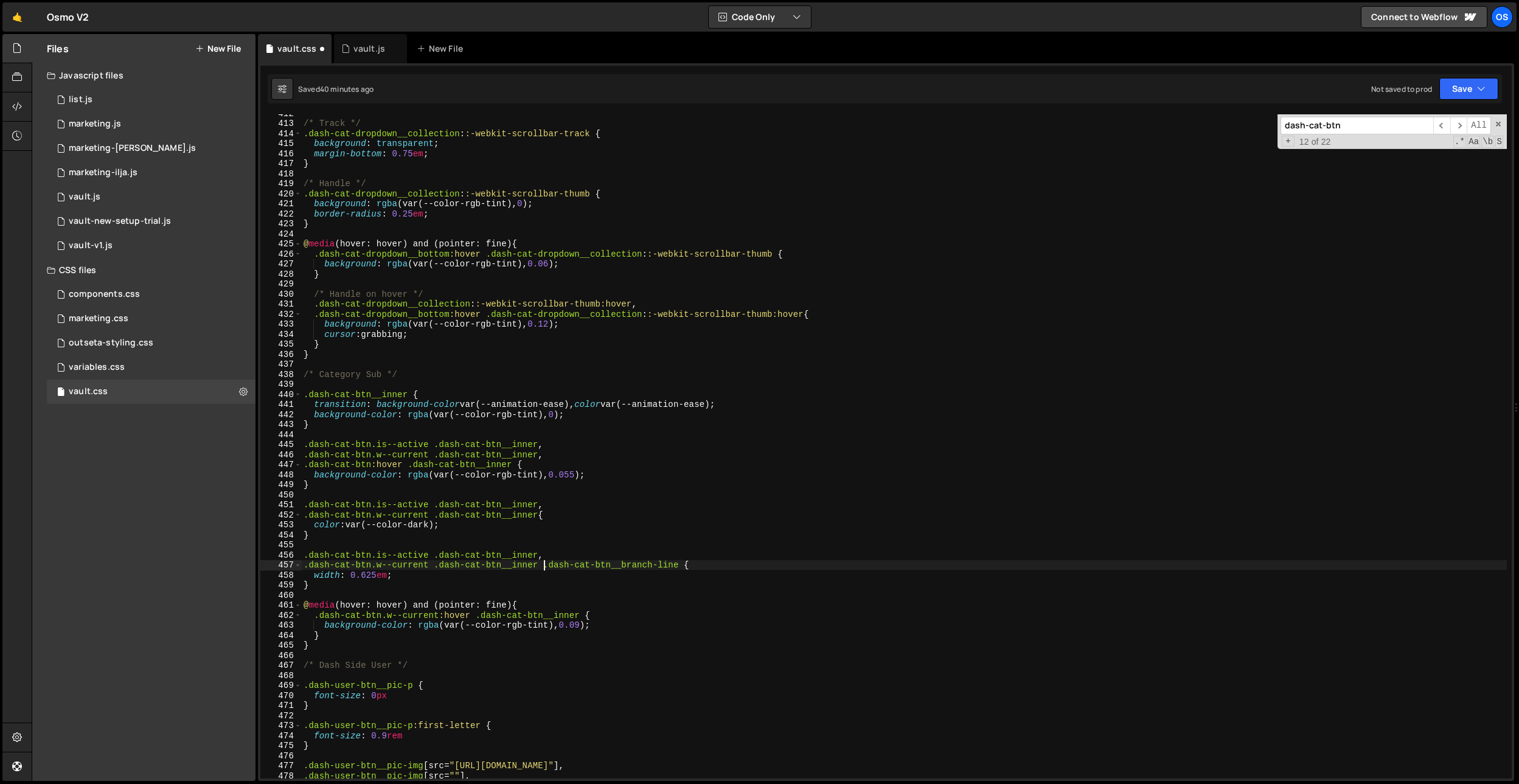
scroll to position [0, 16]
drag, startPoint x: 680, startPoint y: 568, endPoint x: 544, endPoint y: 567, distance: 136.0
click at [544, 567] on div "/* Track */ .dash-cat-dropdown__collection : :-webkit-scrollbar-track { backgro…" at bounding box center [904, 450] width 1206 height 684
click at [538, 558] on div "/* Track */ .dash-cat-dropdown__collection : :-webkit-scrollbar-track { backgro…" at bounding box center [904, 450] width 1206 height 684
paste textarea ".dash-cat-btn__branch-line"
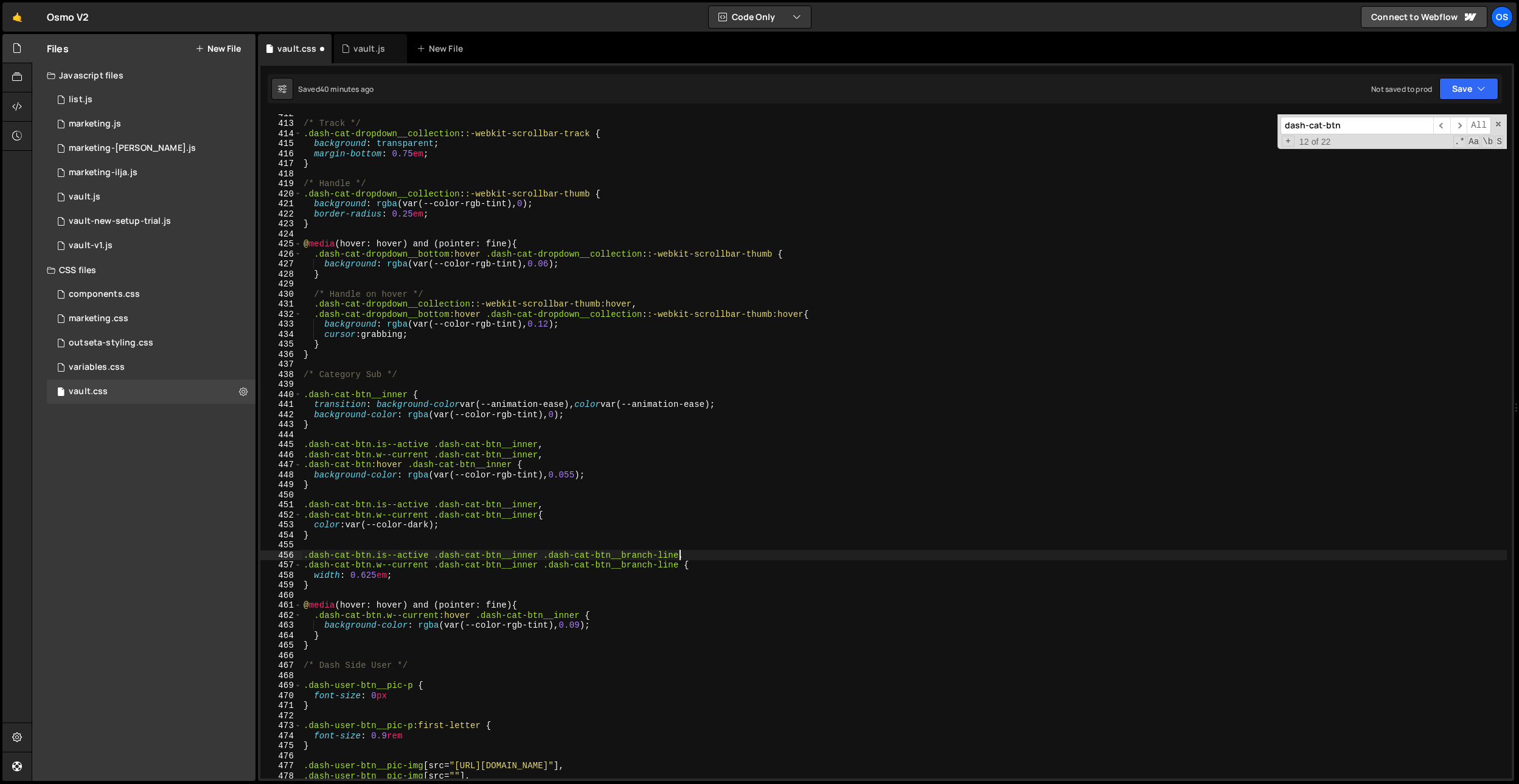
click at [589, 573] on div "/* Track */ .dash-cat-dropdown__collection : :-webkit-scrollbar-track { backgro…" at bounding box center [904, 450] width 1206 height 684
click at [369, 578] on div "/* Track */ .dash-cat-dropdown__collection : :-webkit-scrollbar-track { backgro…" at bounding box center [904, 450] width 1206 height 684
click at [529, 349] on div "/* Track */ .dash-cat-dropdown__collection : :-webkit-scrollbar-track { backgro…" at bounding box center [904, 450] width 1206 height 684
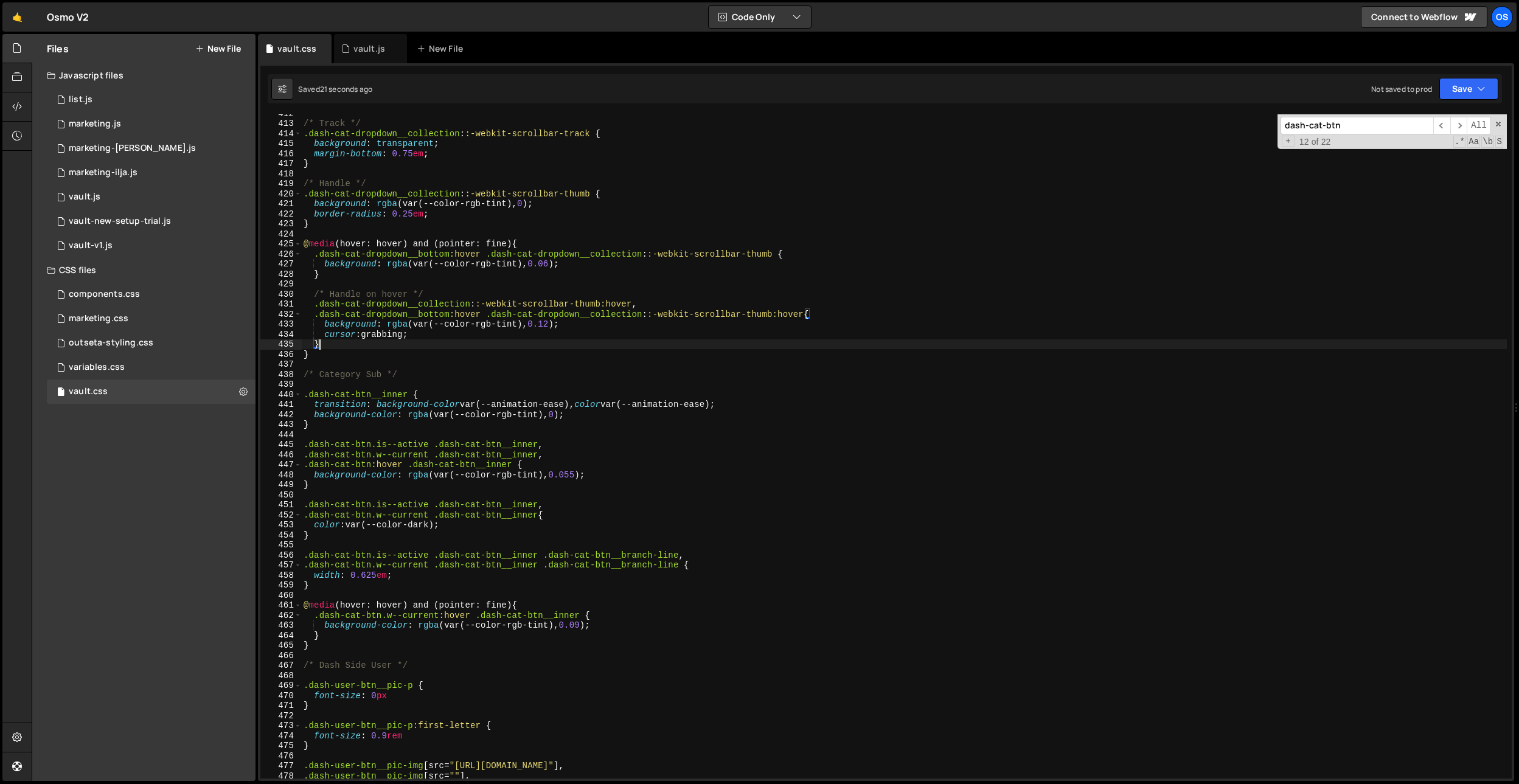
click at [673, 580] on div "/* Track */ .dash-cat-dropdown__collection : :-webkit-scrollbar-track { backgro…" at bounding box center [904, 450] width 1206 height 684
drag, startPoint x: 545, startPoint y: 567, endPoint x: 435, endPoint y: 567, distance: 110.0
click at [435, 567] on div "/* Track */ .dash-cat-dropdown__collection : :-webkit-scrollbar-track { backgro…" at bounding box center [904, 450] width 1206 height 684
drag, startPoint x: 435, startPoint y: 556, endPoint x: 542, endPoint y: 557, distance: 107.0
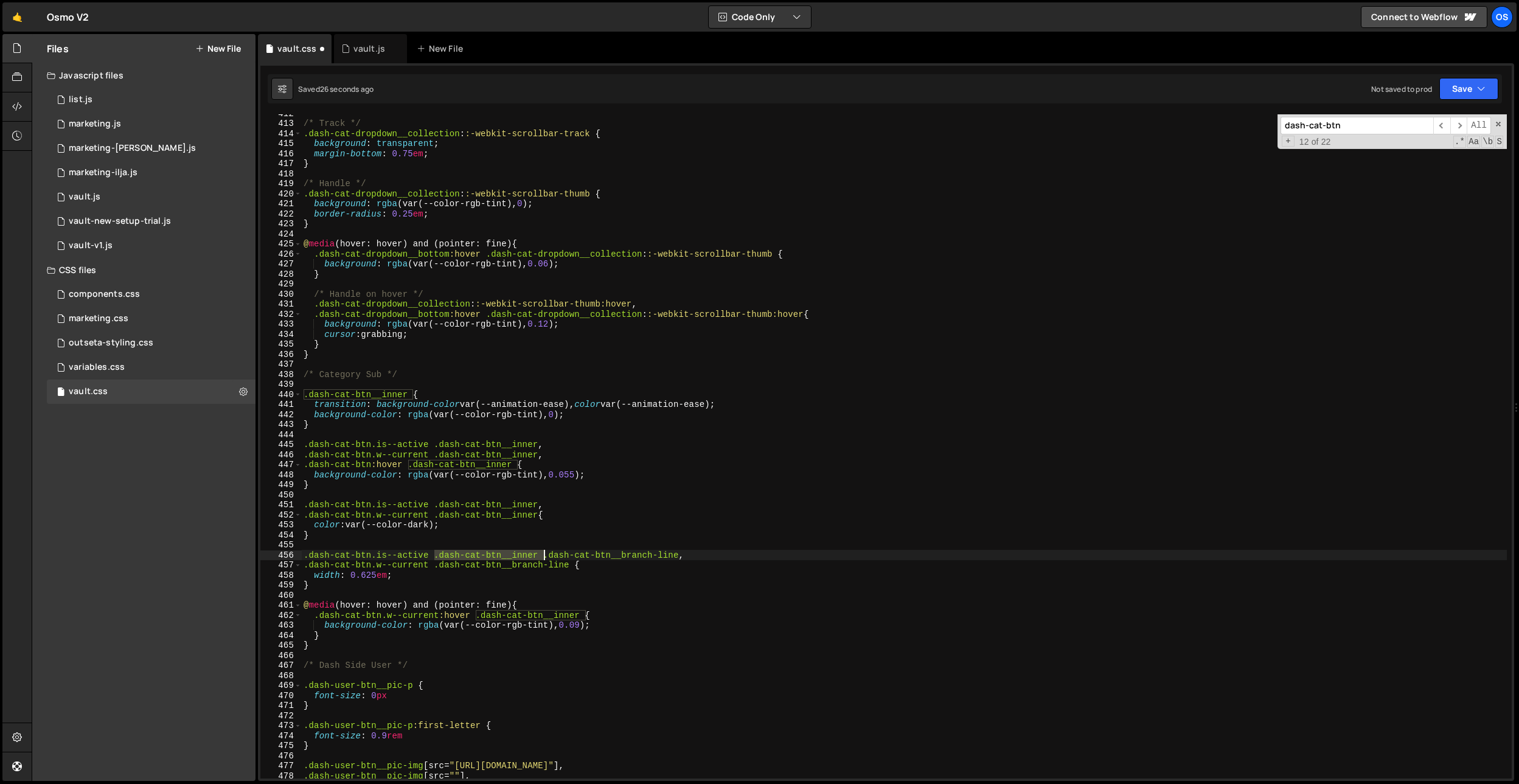
click at [542, 557] on div "/* Track */ .dash-cat-dropdown__collection : :-webkit-scrollbar-track { backgro…" at bounding box center [904, 450] width 1206 height 684
click at [614, 549] on div "/* Track */ .dash-cat-dropdown__collection : :-webkit-scrollbar-track { backgro…" at bounding box center [904, 450] width 1206 height 684
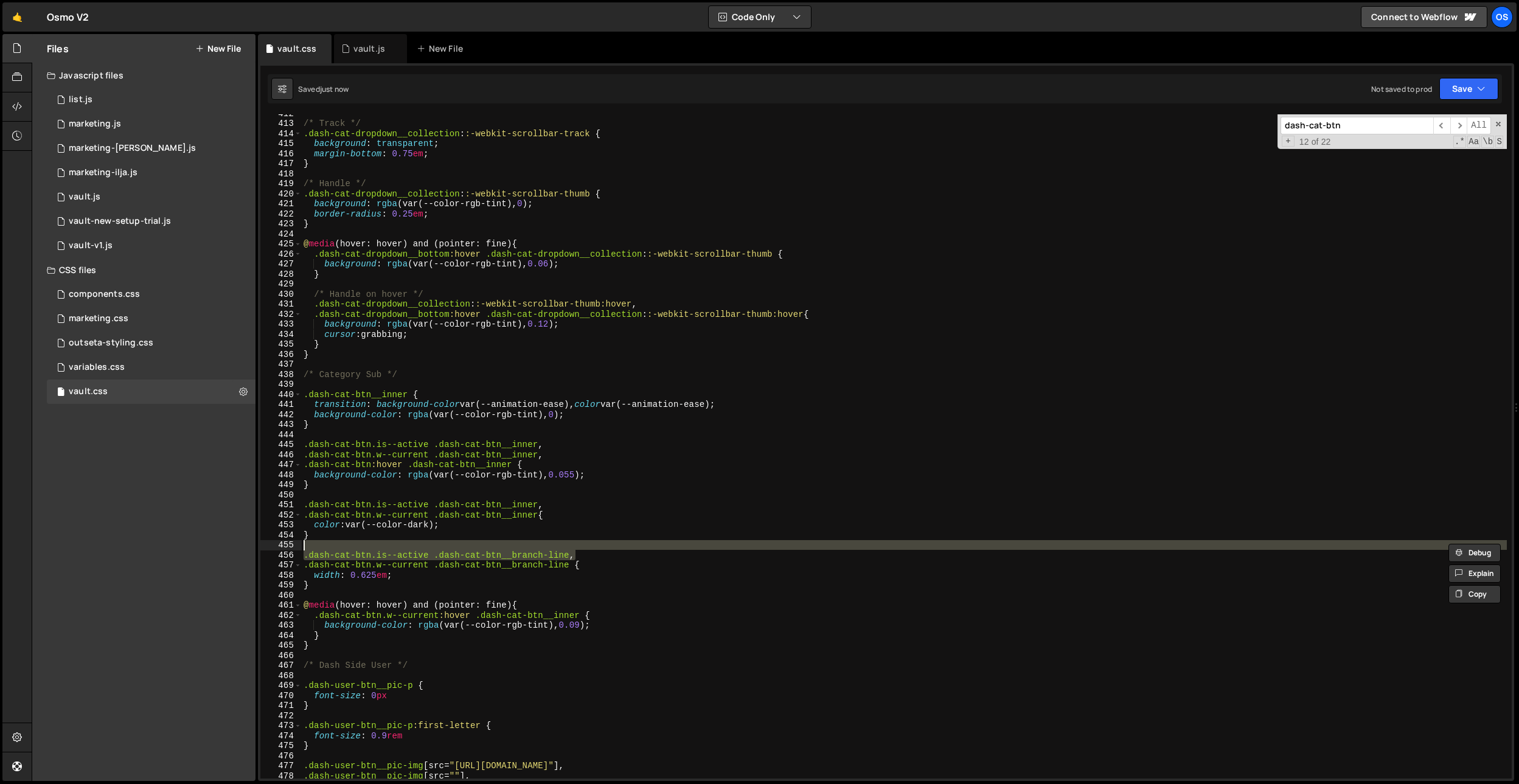
click at [569, 555] on div "/* Track */ .dash-cat-dropdown__collection : :-webkit-scrollbar-track { backgro…" at bounding box center [904, 446] width 1206 height 664
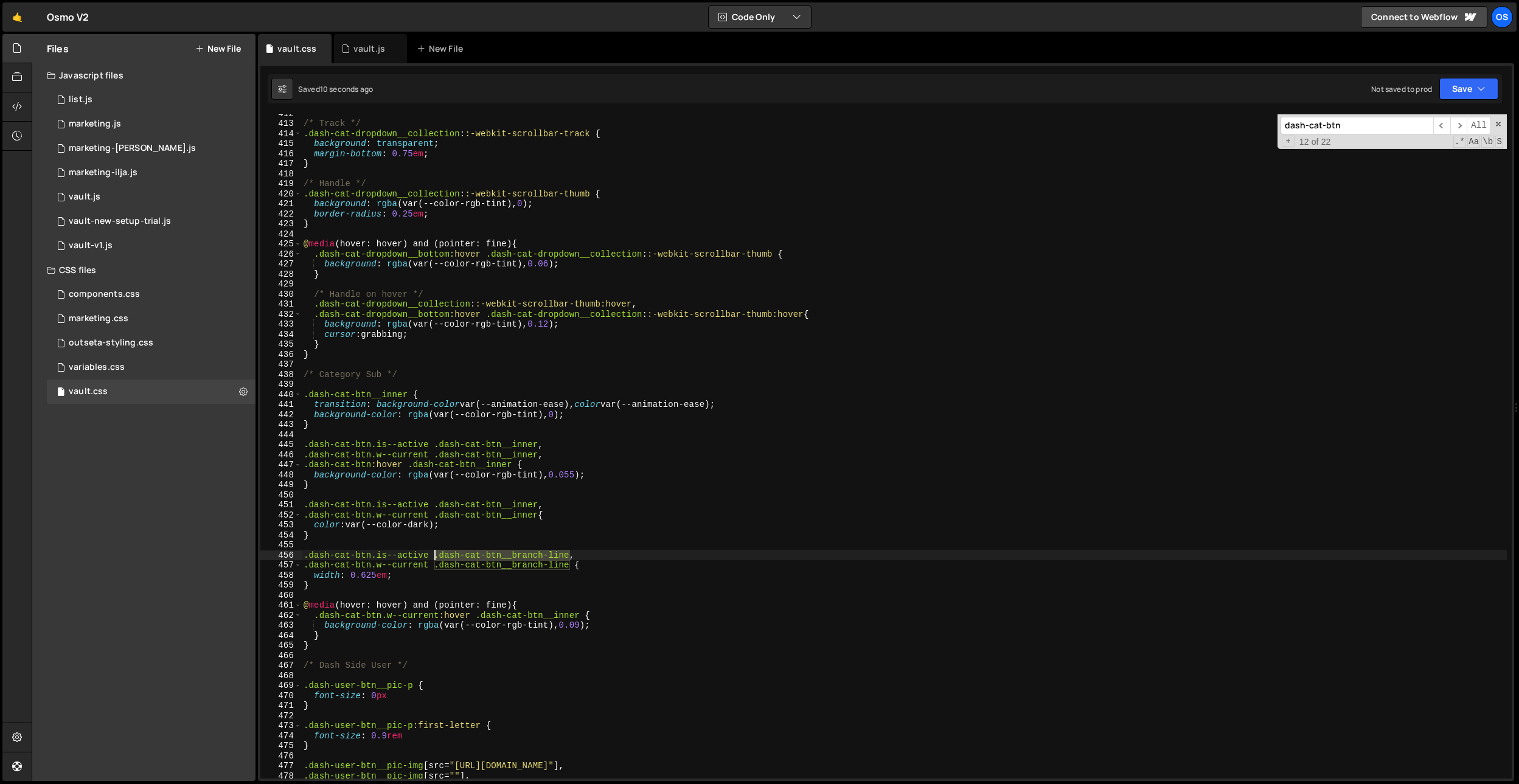
drag, startPoint x: 571, startPoint y: 554, endPoint x: 406, endPoint y: 548, distance: 165.1
click at [435, 557] on div "/* Track */ .dash-cat-dropdown__collection : :-webkit-scrollbar-track { backgro…" at bounding box center [904, 450] width 1206 height 684
click at [366, 534] on div "/* Track */ .dash-cat-dropdown__collection : :-webkit-scrollbar-track { backgro…" at bounding box center [904, 450] width 1206 height 684
type textarea "}"
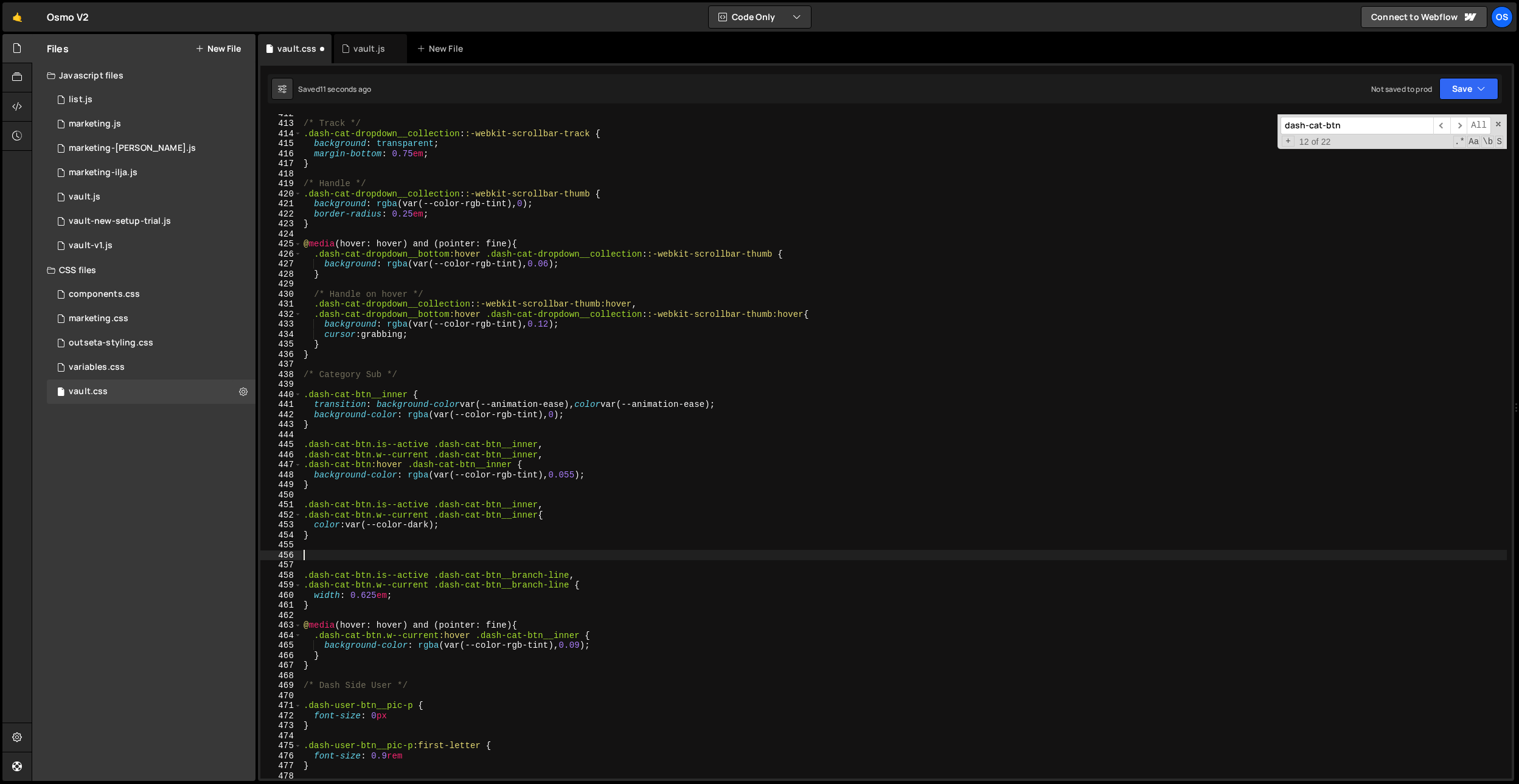
paste textarea ".dash-cat-btn__branch-line"
type textarea ".dash-cat-btn__branch-line {}"
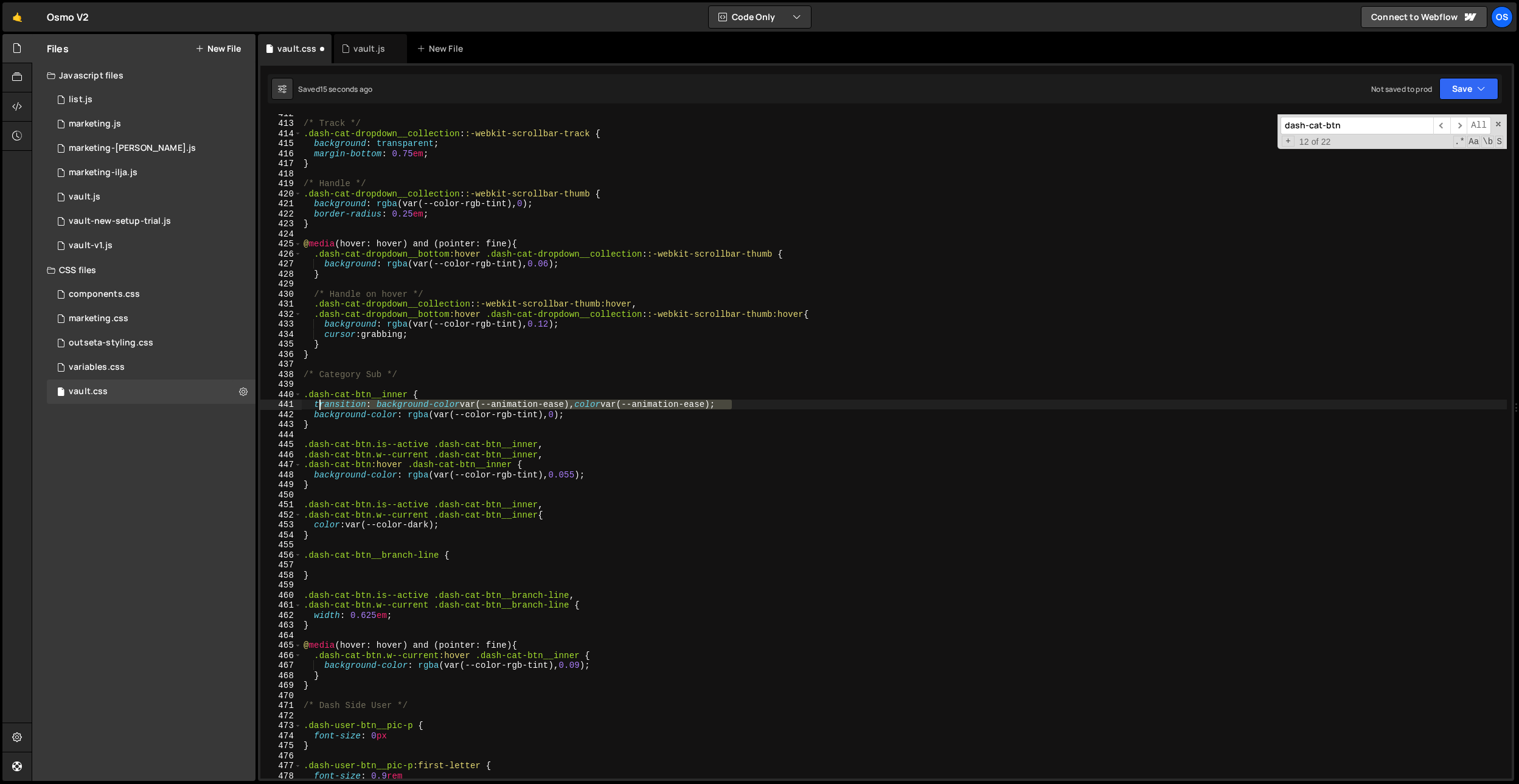
drag, startPoint x: 762, startPoint y: 406, endPoint x: 317, endPoint y: 431, distance: 445.7
click at [316, 405] on div "/* Track */ .dash-cat-dropdown__collection : :-webkit-scrollbar-track { backgro…" at bounding box center [904, 450] width 1206 height 684
type textarea "transition: background-color var(--animation-ease), color var(--animation-ease);"
drag, startPoint x: 335, startPoint y: 567, endPoint x: 384, endPoint y: 588, distance: 53.3
click at [336, 567] on div "/* Track */ .dash-cat-dropdown__collection : :-webkit-scrollbar-track { backgro…" at bounding box center [904, 450] width 1206 height 684
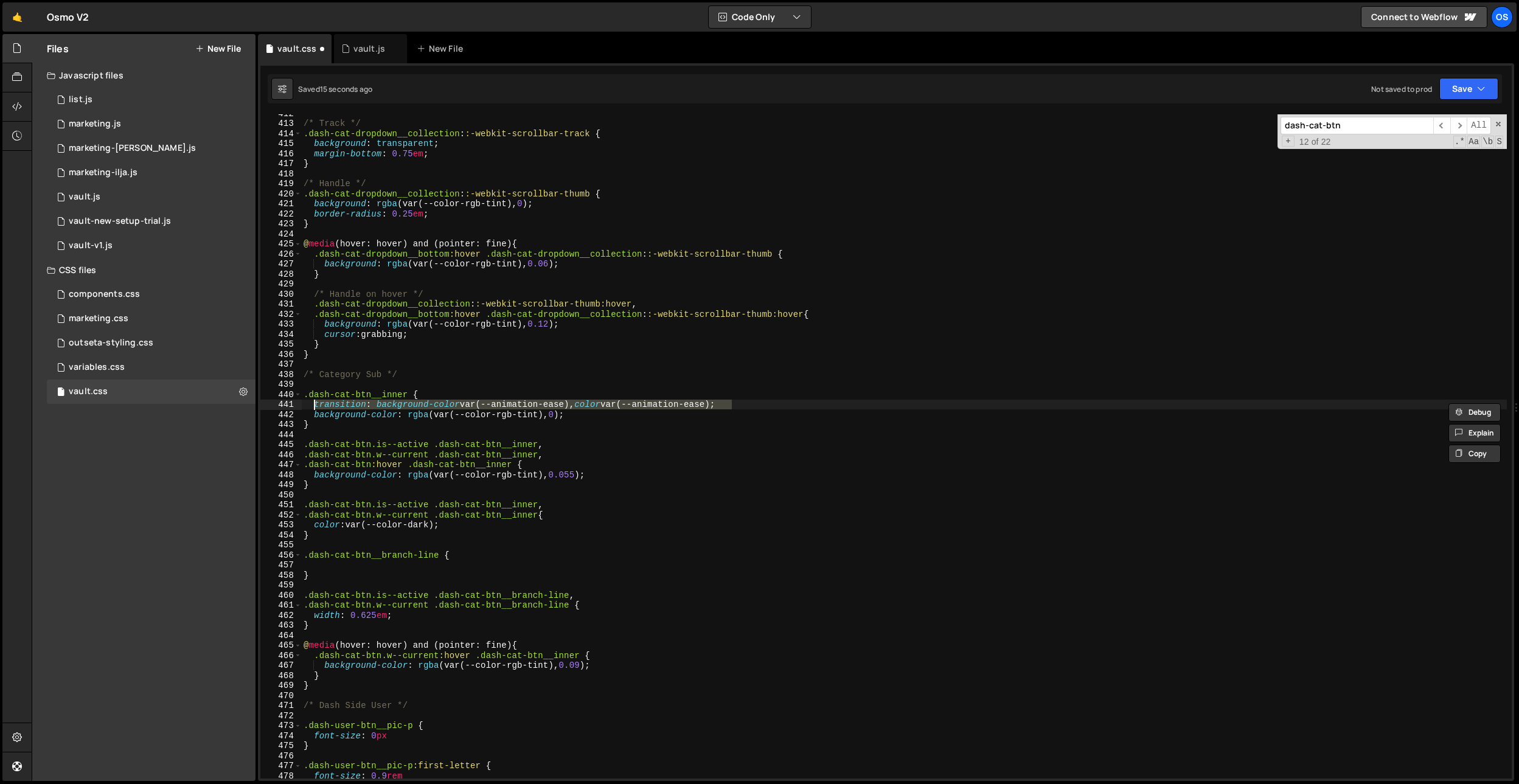
paste textarea "transition: background-color var(--animation-ease), color var(--animation-ease);"
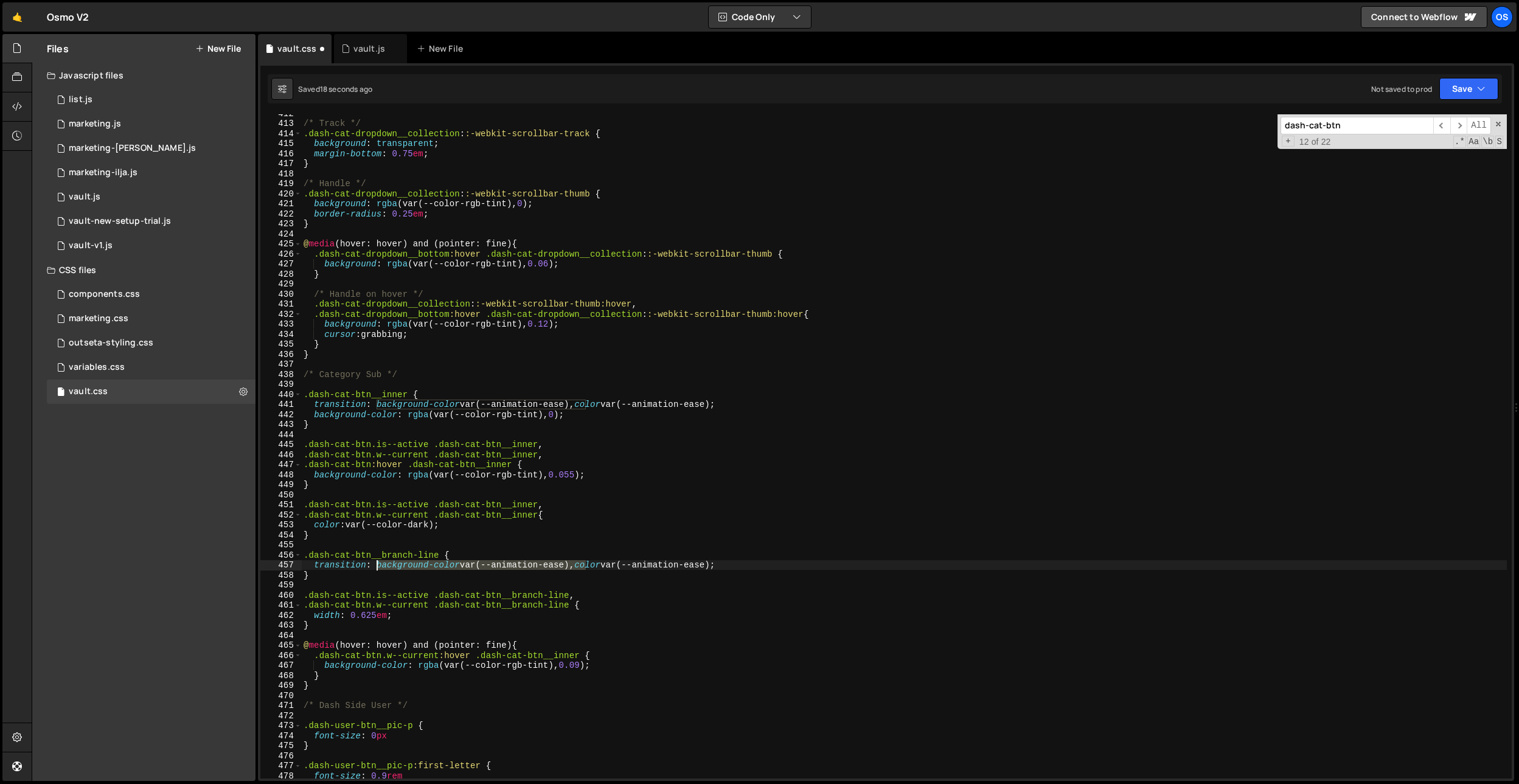
drag, startPoint x: 585, startPoint y: 564, endPoint x: 375, endPoint y: 564, distance: 210.0
click at [375, 564] on div "/* Track */ .dash-cat-dropdown__collection : :-webkit-scrollbar-track { backgro…" at bounding box center [904, 450] width 1206 height 684
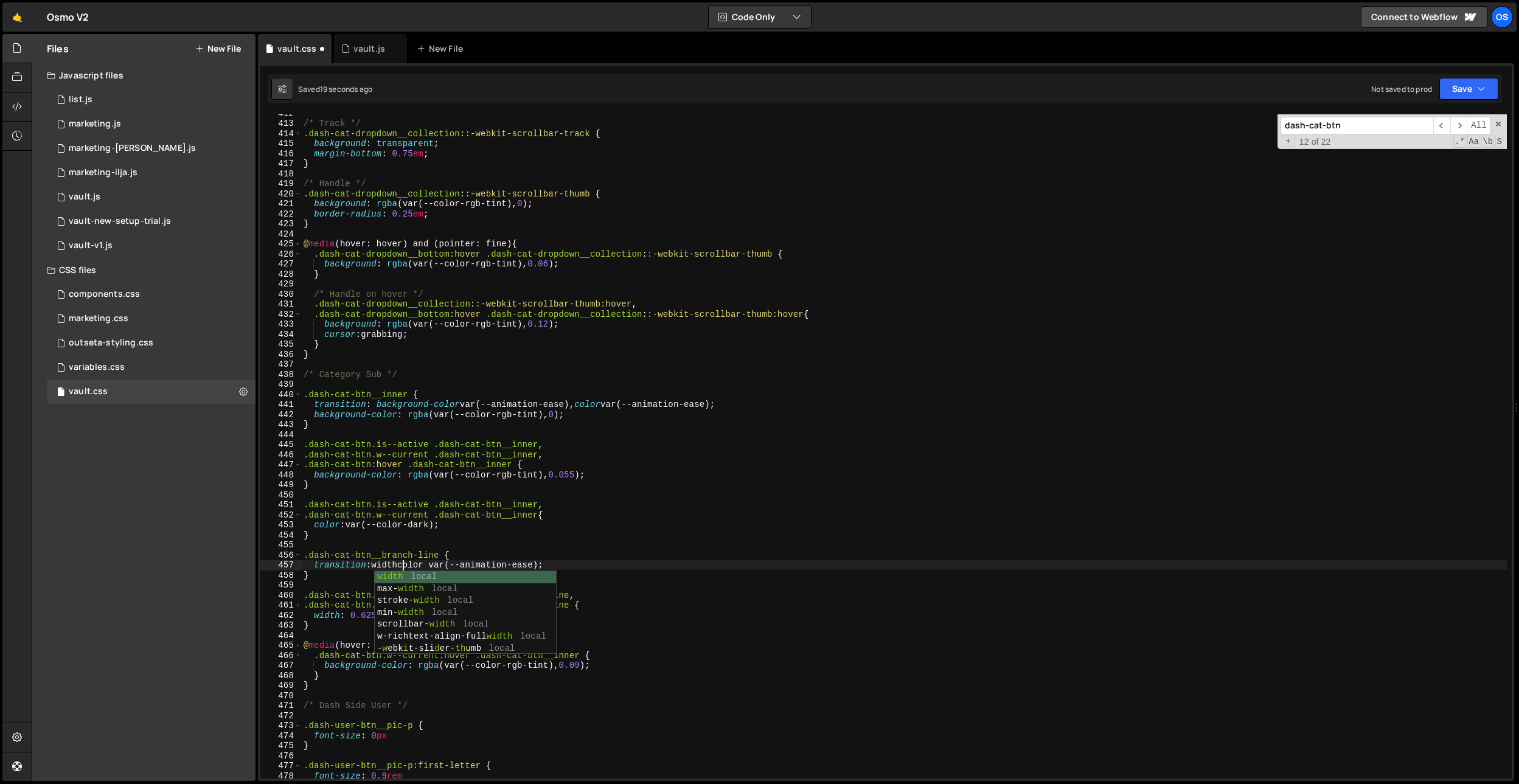
scroll to position [0, 7]
click at [484, 536] on div "/* Track */ .dash-cat-dropdown__collection : :-webkit-scrollbar-track { backgro…" at bounding box center [904, 450] width 1206 height 684
click at [421, 566] on div "/* Track */ .dash-cat-dropdown__collection : :-webkit-scrollbar-track { backgro…" at bounding box center [904, 450] width 1206 height 684
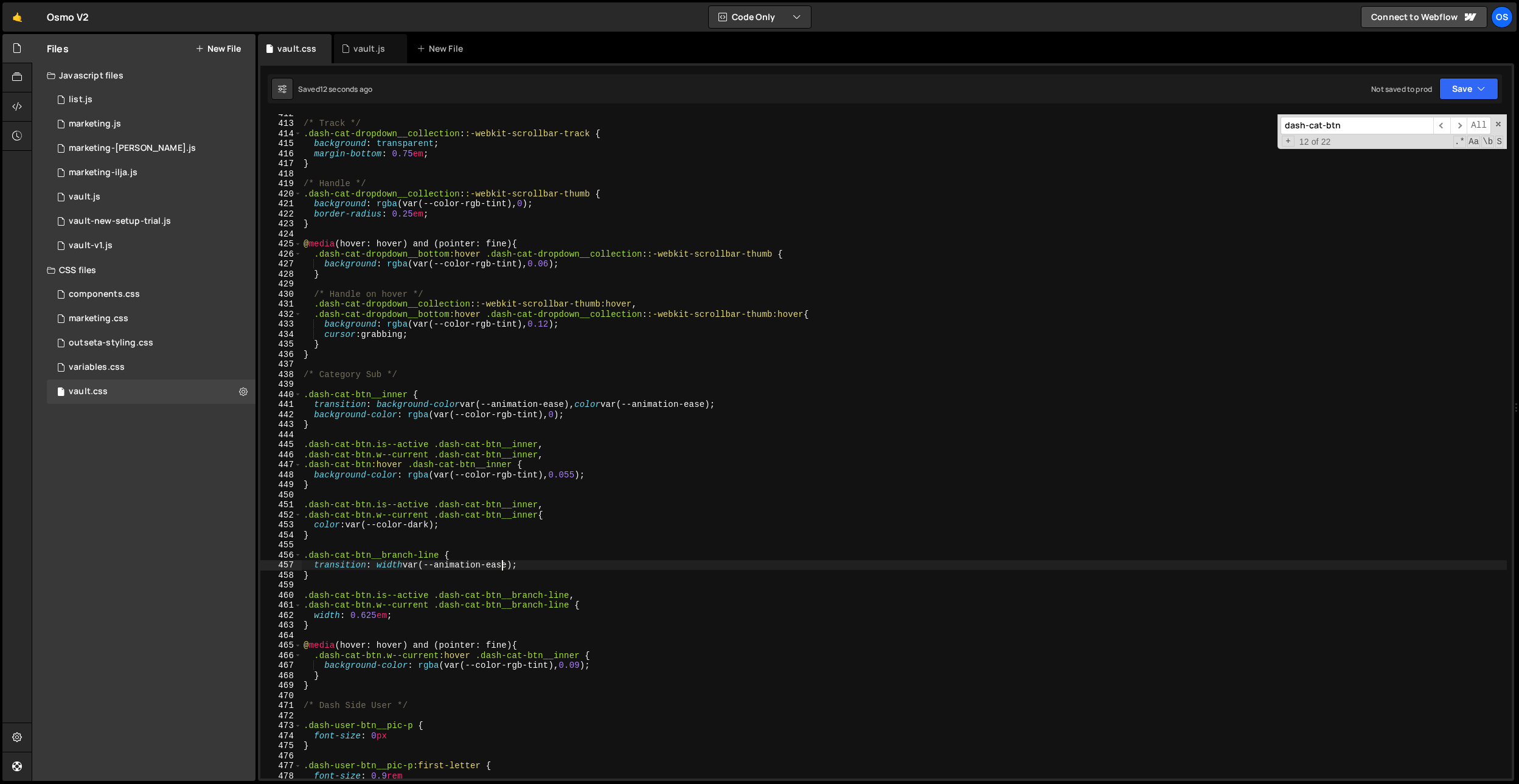
click at [505, 566] on div "/* Track */ .dash-cat-dropdown__collection : :-webkit-scrollbar-track { backgro…" at bounding box center [904, 450] width 1206 height 684
type textarea "transition: width var(--animation-default);"
click at [445, 549] on div "/* Track */ .dash-cat-dropdown__collection : :-webkit-scrollbar-track { backgro…" at bounding box center [904, 450] width 1206 height 684
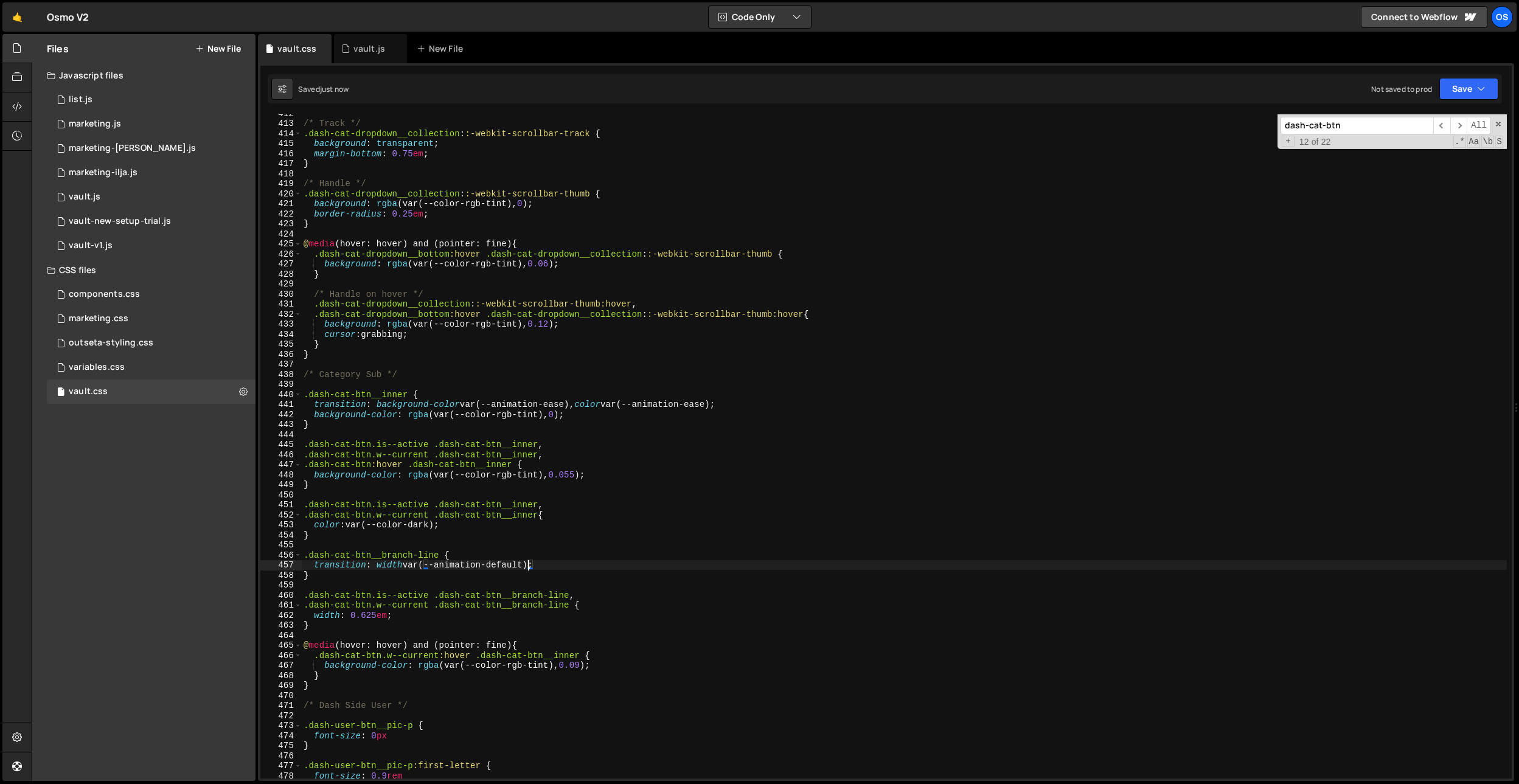
scroll to position [0, 0]
click at [365, 616] on div "/* Track */ .dash-cat-dropdown__collection : :-webkit-scrollbar-track { backgro…" at bounding box center [904, 450] width 1206 height 684
click at [563, 566] on div "/* Track */ .dash-cat-dropdown__collection : :-webkit-scrollbar-track { backgro…" at bounding box center [904, 450] width 1206 height 684
type textarea "transition: width var(--animation-default);"
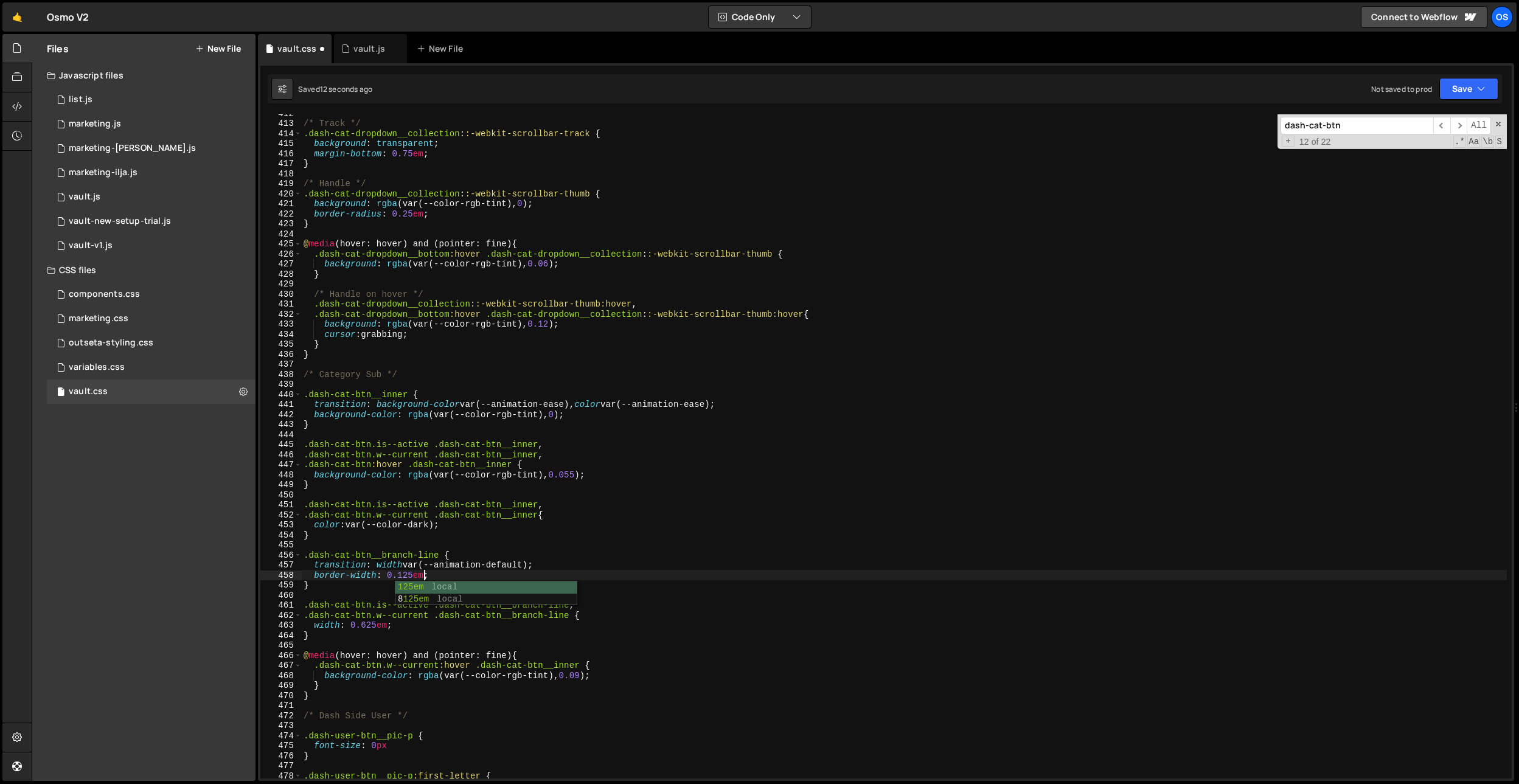
scroll to position [0, 8]
click at [449, 566] on div "/* Track */ .dash-cat-dropdown__collection : :-webkit-scrollbar-track { backgro…" at bounding box center [904, 450] width 1206 height 684
drag, startPoint x: 426, startPoint y: 575, endPoint x: 384, endPoint y: 575, distance: 42.0
click at [384, 575] on div "/* Track */ .dash-cat-dropdown__collection : :-webkit-scrollbar-track { backgro…" at bounding box center [904, 450] width 1206 height 684
paste textarea "0,09375"
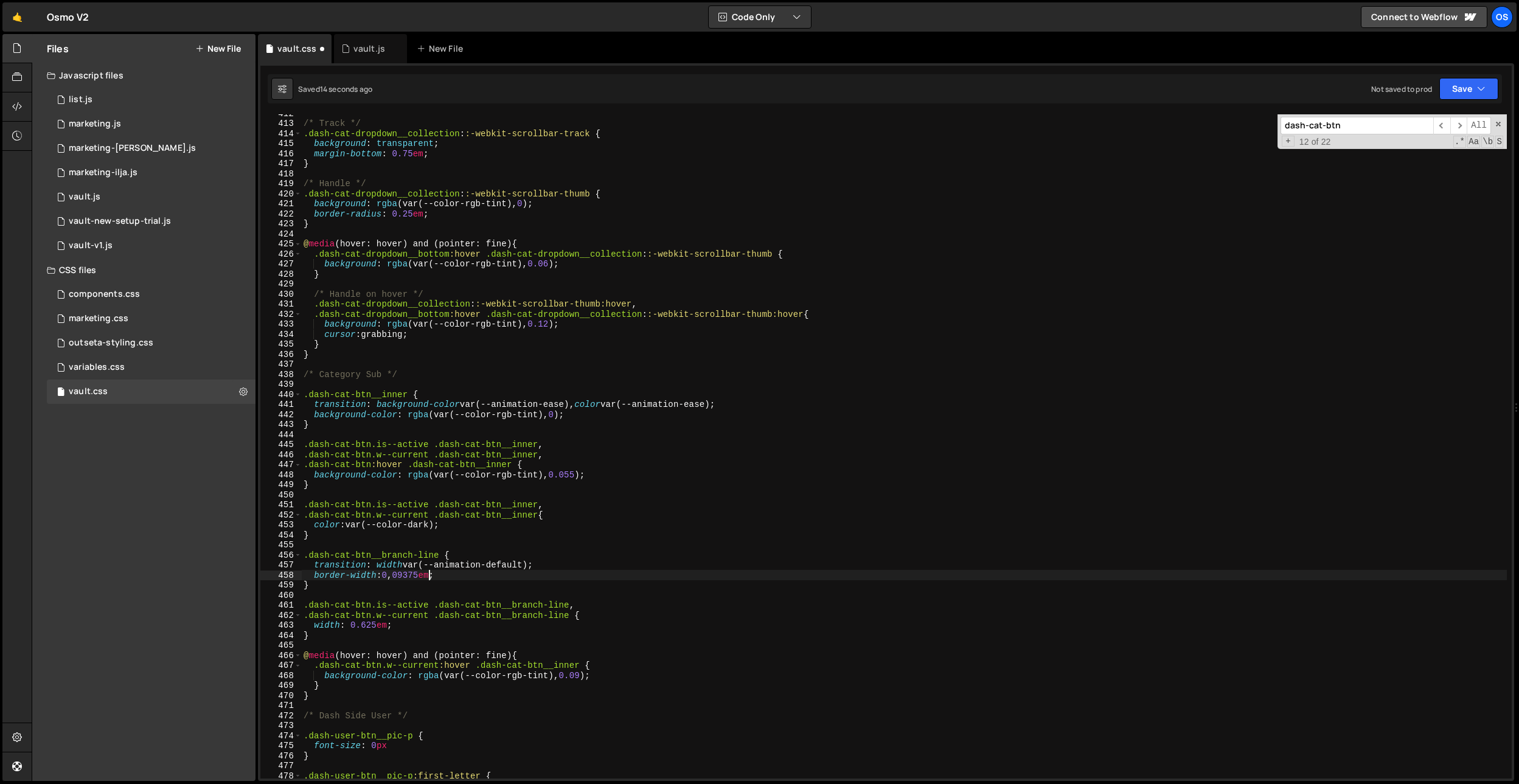
scroll to position [0, 9]
click at [381, 577] on div "/* Track */ .dash-cat-dropdown__collection : :-webkit-scrollbar-track { backgro…" at bounding box center [904, 450] width 1206 height 684
click at [391, 575] on div "/* Track */ .dash-cat-dropdown__collection : :-webkit-scrollbar-track { backgro…" at bounding box center [904, 450] width 1206 height 684
type textarea "border-width: 0.09375em;"
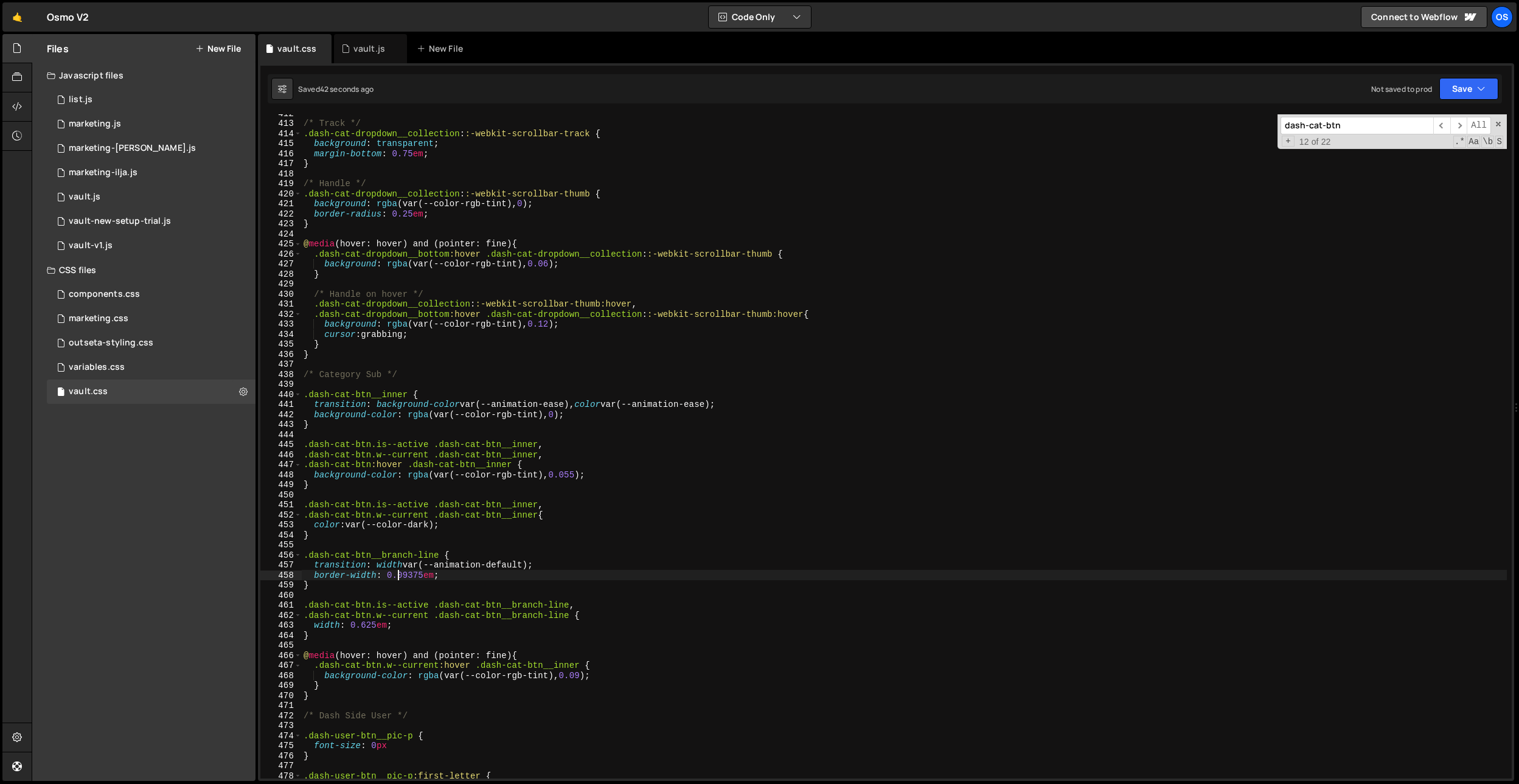
click at [515, 499] on div "/* Track */ .dash-cat-dropdown__collection : :-webkit-scrollbar-track { backgro…" at bounding box center [904, 450] width 1206 height 684
drag, startPoint x: 484, startPoint y: 538, endPoint x: 483, endPoint y: 545, distance: 7.1
click at [484, 538] on div "/* Track */ .dash-cat-dropdown__collection : :-webkit-scrollbar-track { backgro…" at bounding box center [904, 450] width 1206 height 684
drag, startPoint x: 413, startPoint y: 554, endPoint x: 308, endPoint y: 543, distance: 105.6
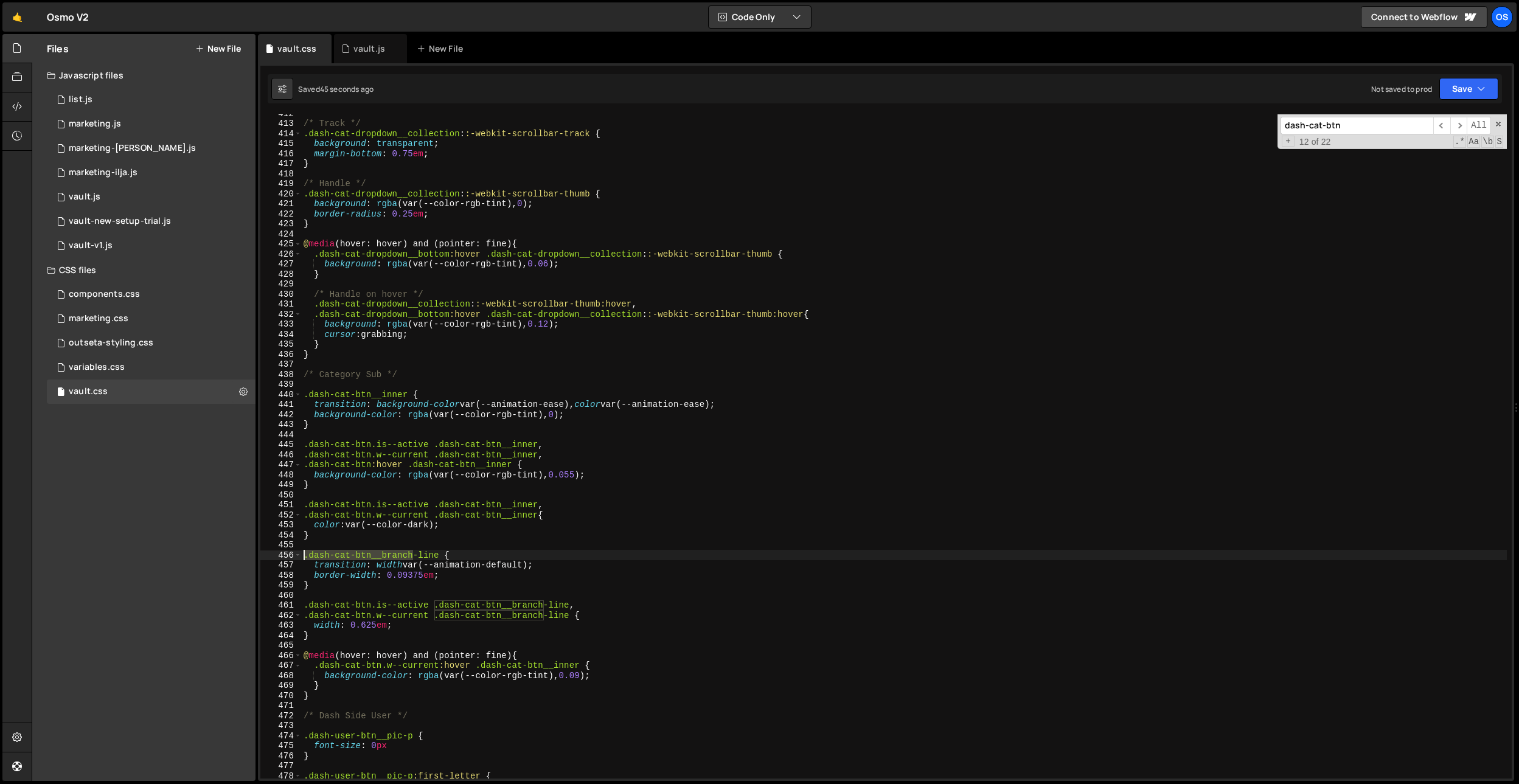
click at [290, 553] on div "} 412 413 414 415 416 417 418 419 420 421 422 423 424 425 426 427 428 429 430 4…" at bounding box center [886, 446] width 1251 height 664
click at [322, 532] on div "/* Track */ .dash-cat-dropdown__collection : :-webkit-scrollbar-track { backgro…" at bounding box center [904, 450] width 1206 height 684
type textarea "}"
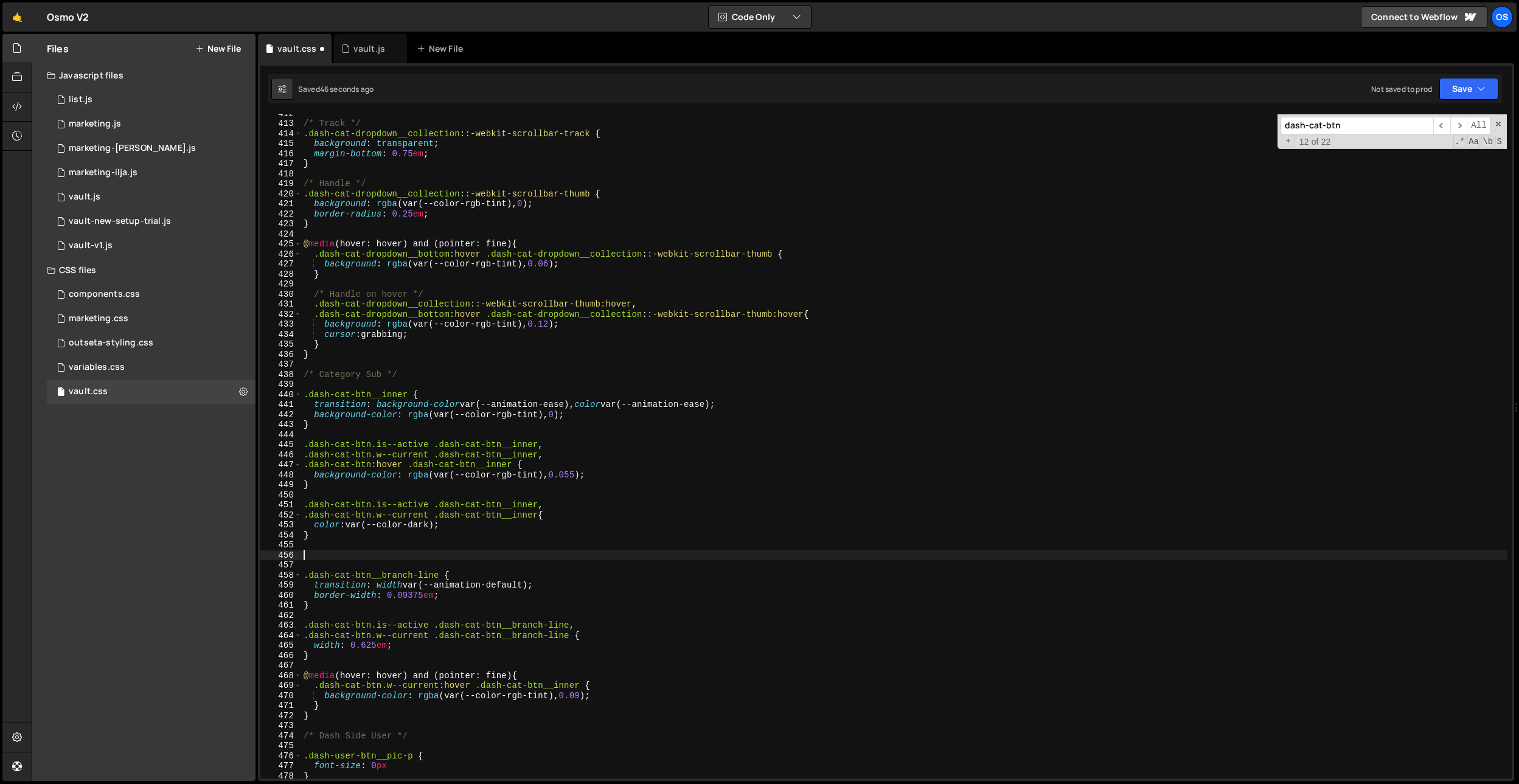
paste textarea ".dash-cat-btn__branch"
type textarea ".dash-cat-btn__branch {}"
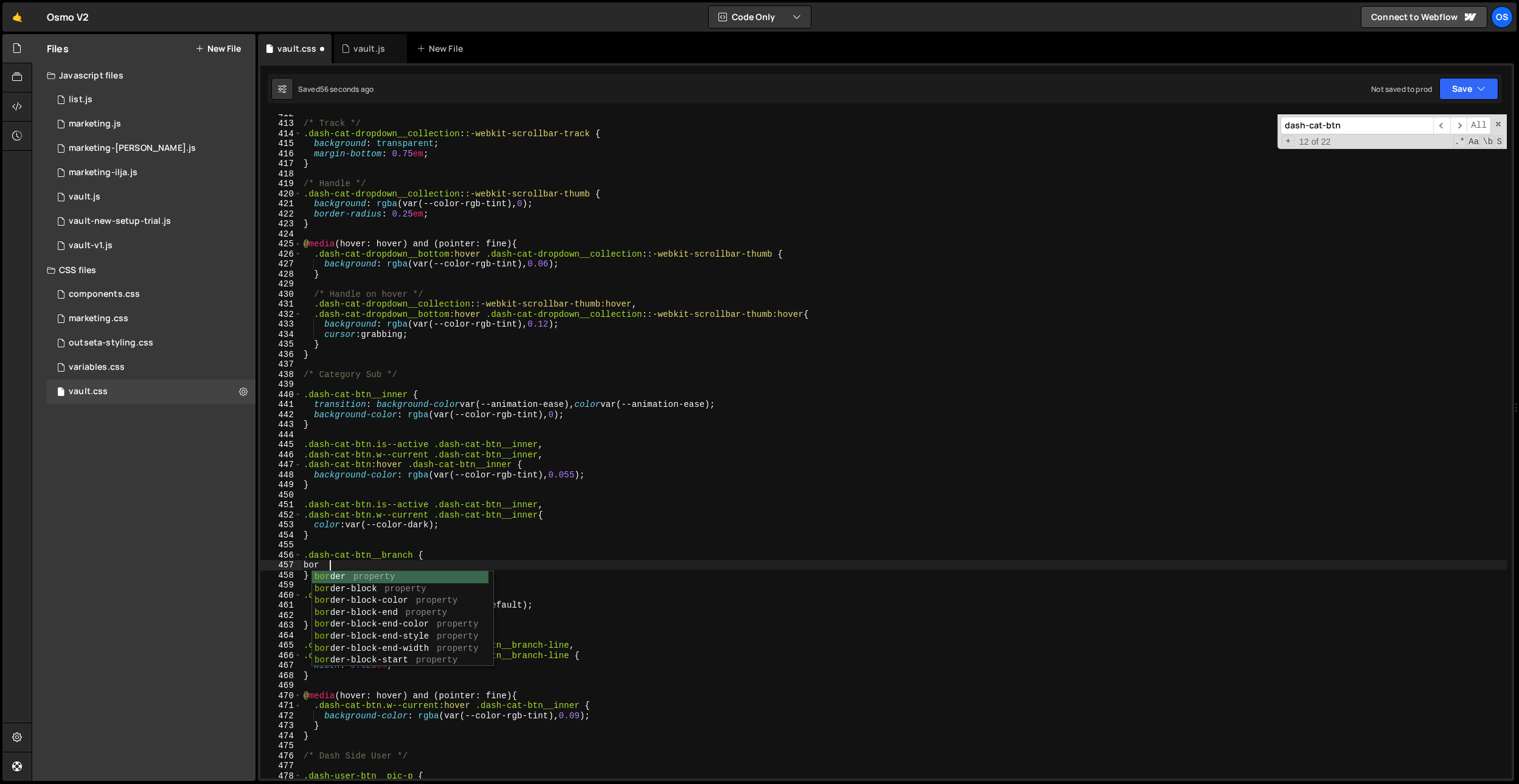
scroll to position [0, 1]
type textarea "b"
paste textarea "C6C6C6;"
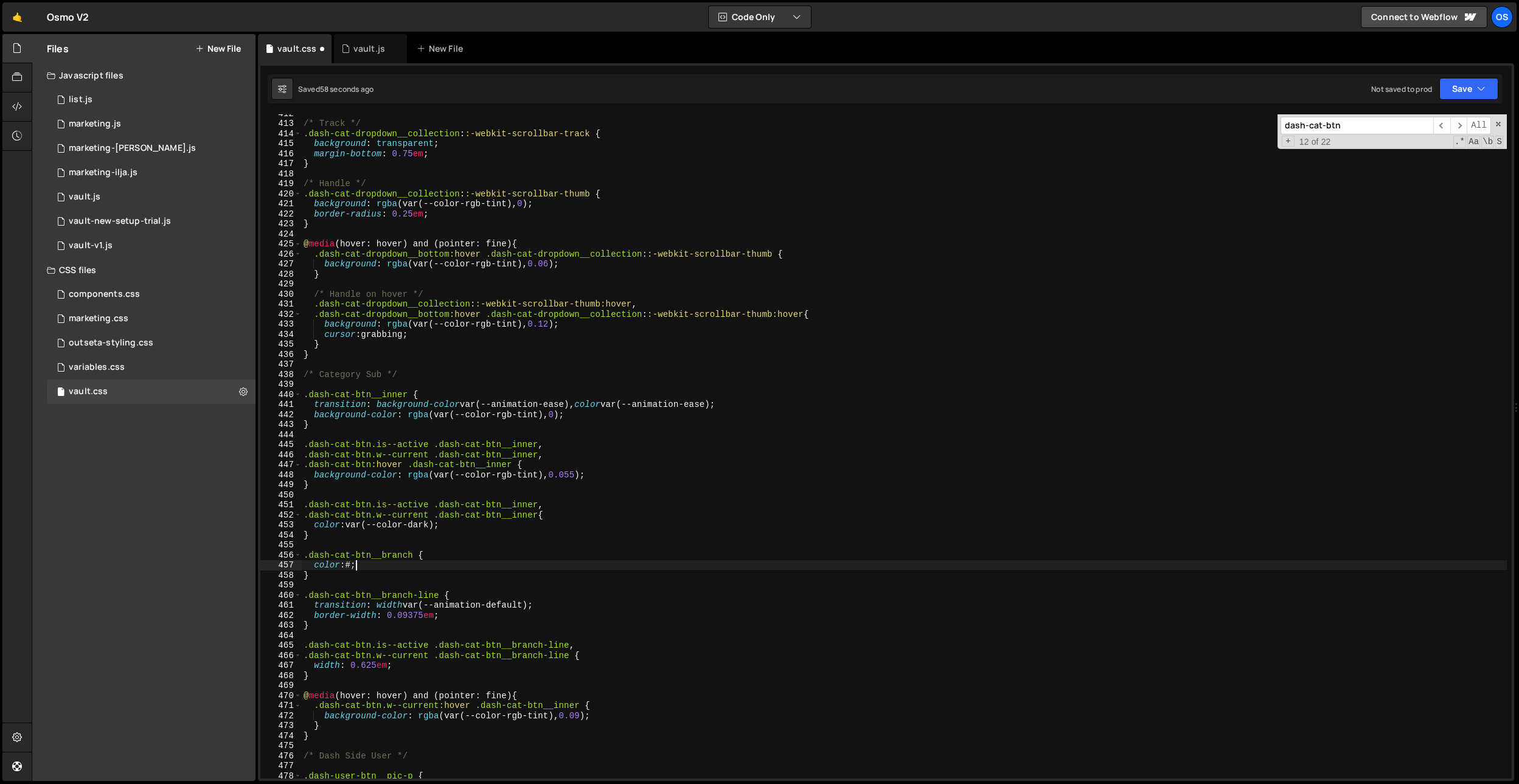
paste textarea "C6C6C6"
click at [468, 511] on div "/* Track */ .dash-cat-dropdown__collection : :-webkit-scrollbar-track { backgro…" at bounding box center [904, 450] width 1206 height 684
click at [426, 617] on div "/* Track */ .dash-cat-dropdown__collection : :-webkit-scrollbar-track { backgro…" at bounding box center [904, 450] width 1206 height 684
click at [554, 404] on div "/* Track */ .dash-cat-dropdown__collection : :-webkit-scrollbar-track { backgro…" at bounding box center [904, 450] width 1206 height 684
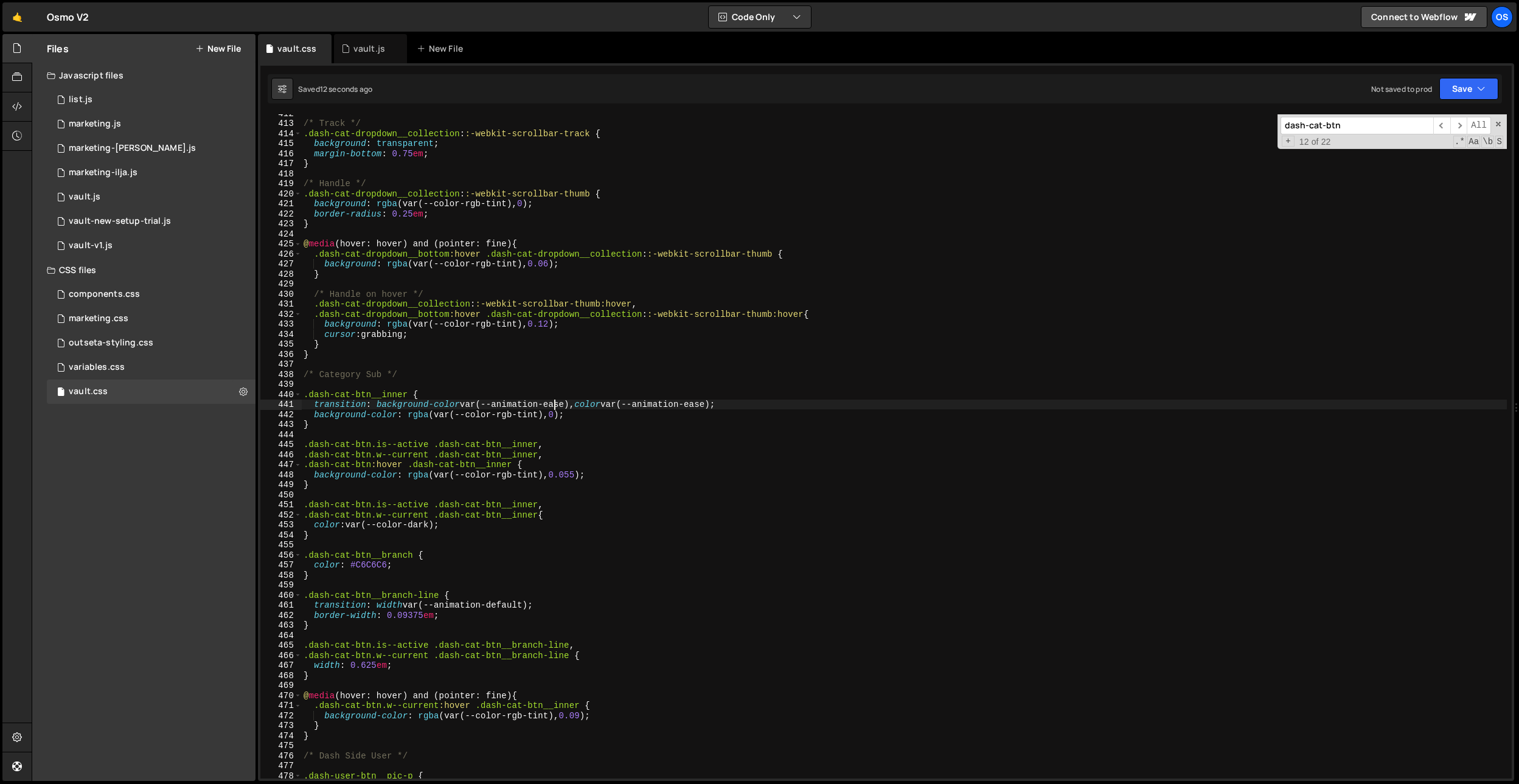
click at [554, 404] on div "/* Track */ .dash-cat-dropdown__collection : :-webkit-scrollbar-track { backgro…" at bounding box center [904, 450] width 1206 height 684
click at [524, 597] on div "/* Track */ .dash-cat-dropdown__collection : :-webkit-scrollbar-track { backgro…" at bounding box center [904, 450] width 1206 height 684
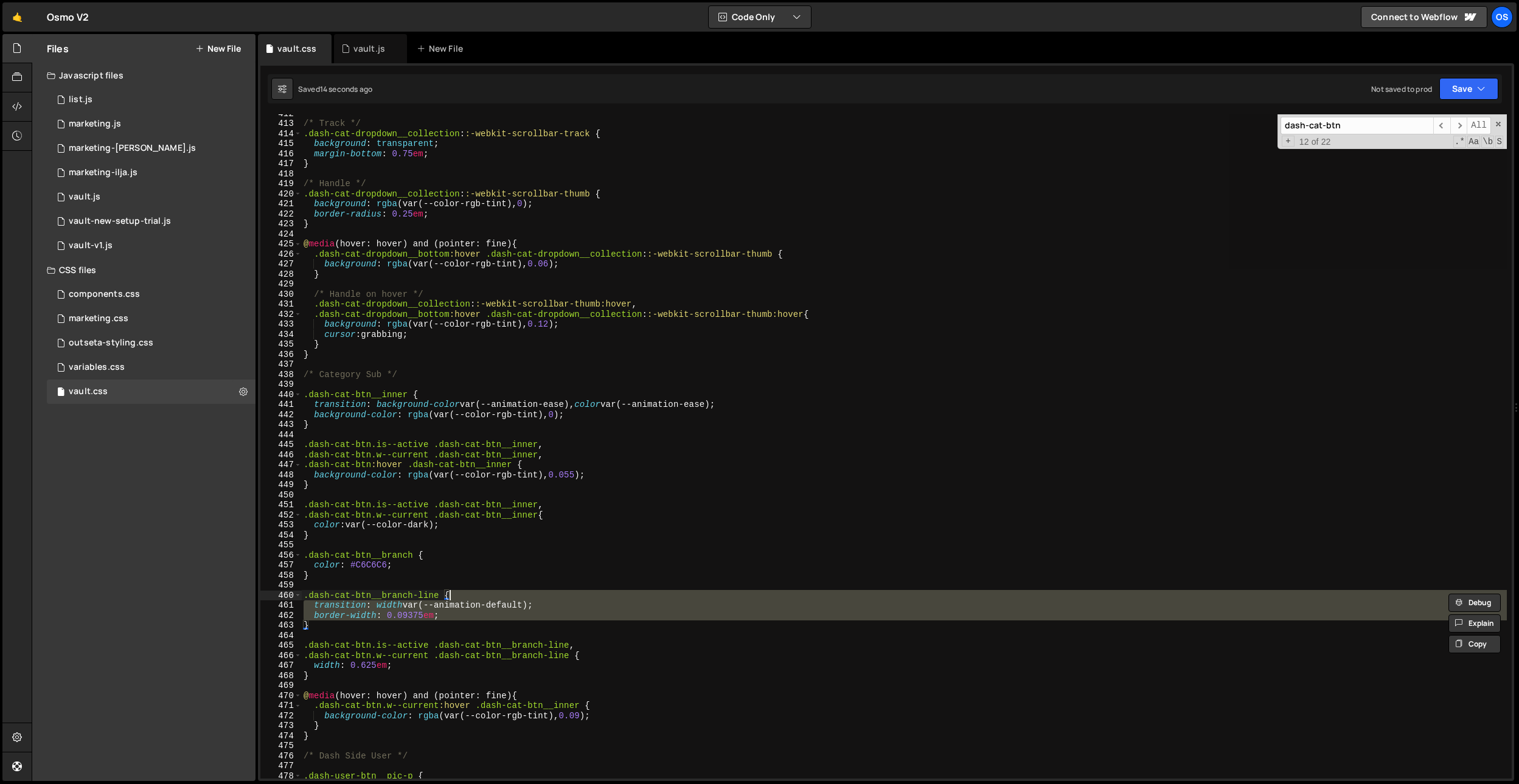
click at [515, 603] on div "/* Track */ .dash-cat-dropdown__collection : :-webkit-scrollbar-track { backgro…" at bounding box center [904, 446] width 1206 height 664
click at [515, 603] on div "/* Track */ .dash-cat-dropdown__collection : :-webkit-scrollbar-track { backgro…" at bounding box center [904, 450] width 1206 height 684
paste textarea "ease"
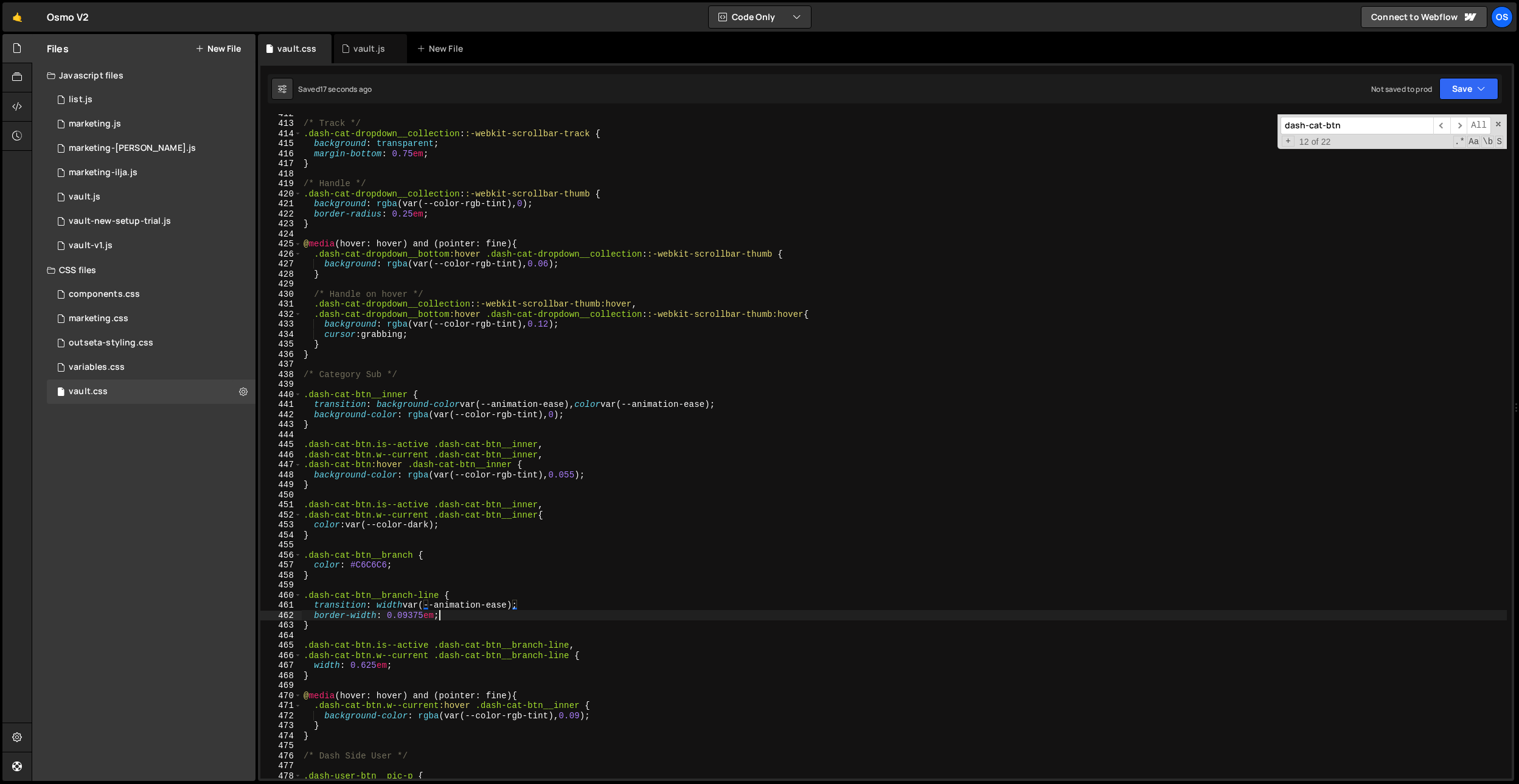
click at [451, 617] on div "/* Track */ .dash-cat-dropdown__collection : :-webkit-scrollbar-track { backgro…" at bounding box center [904, 450] width 1206 height 684
type textarea "border-width: 0.09375em;"
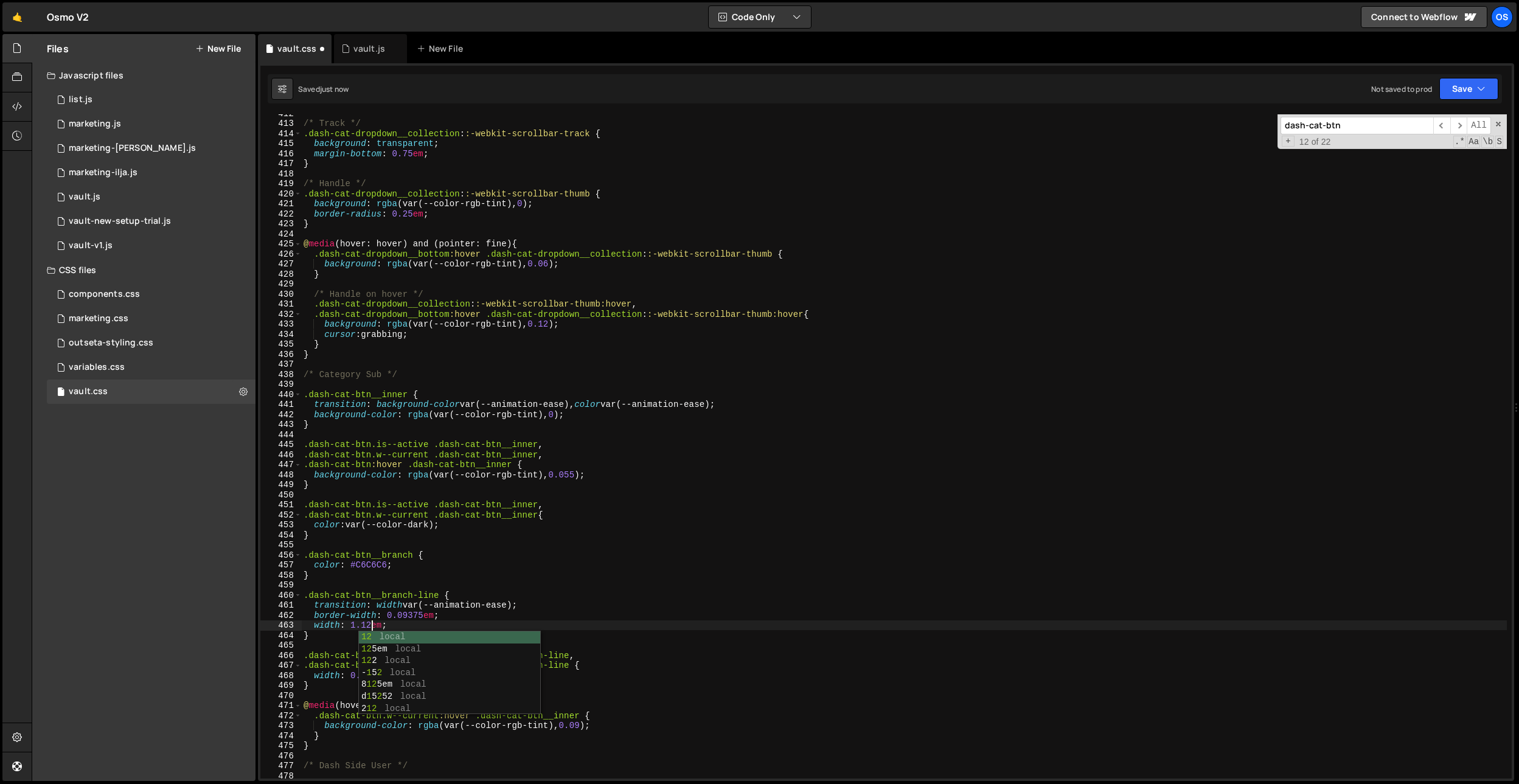
scroll to position [0, 5]
click at [527, 515] on div "/* Track */ .dash-cat-dropdown__collection : :-webkit-scrollbar-track { backgro…" at bounding box center [904, 450] width 1206 height 684
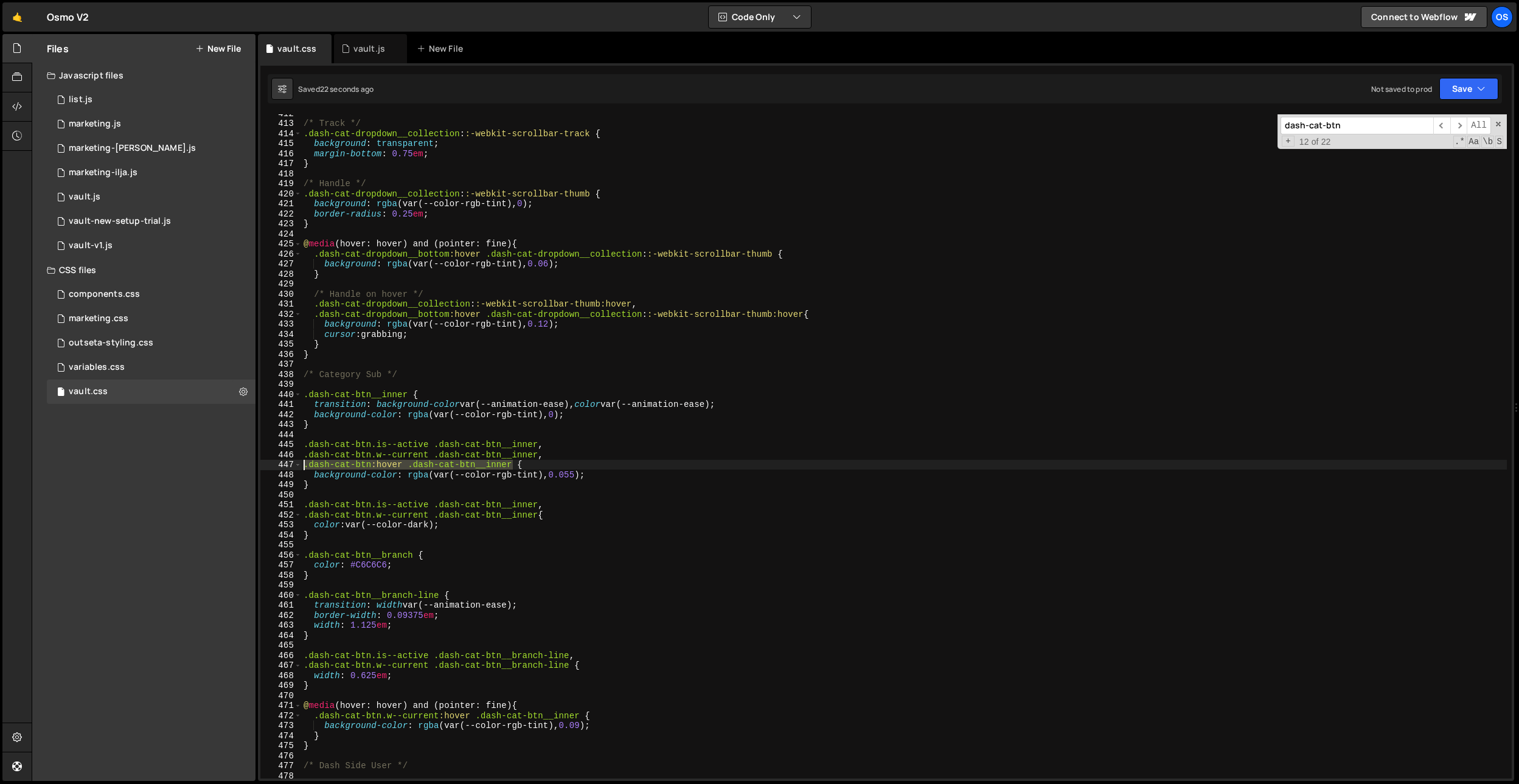
drag, startPoint x: 512, startPoint y: 463, endPoint x: 442, endPoint y: 520, distance: 90.3
click at [280, 466] on div ".dash-cat-btn.w--current .dash-cat-btn__inner{ 412 413 414 415 416 417 418 419 …" at bounding box center [886, 446] width 1251 height 664
click at [536, 513] on div "/* Track */ .dash-cat-dropdown__collection : :-webkit-scrollbar-track { backgro…" at bounding box center [904, 450] width 1206 height 684
paste textarea ".dash-cat-btn:hover .dash-cat-btn__inner"
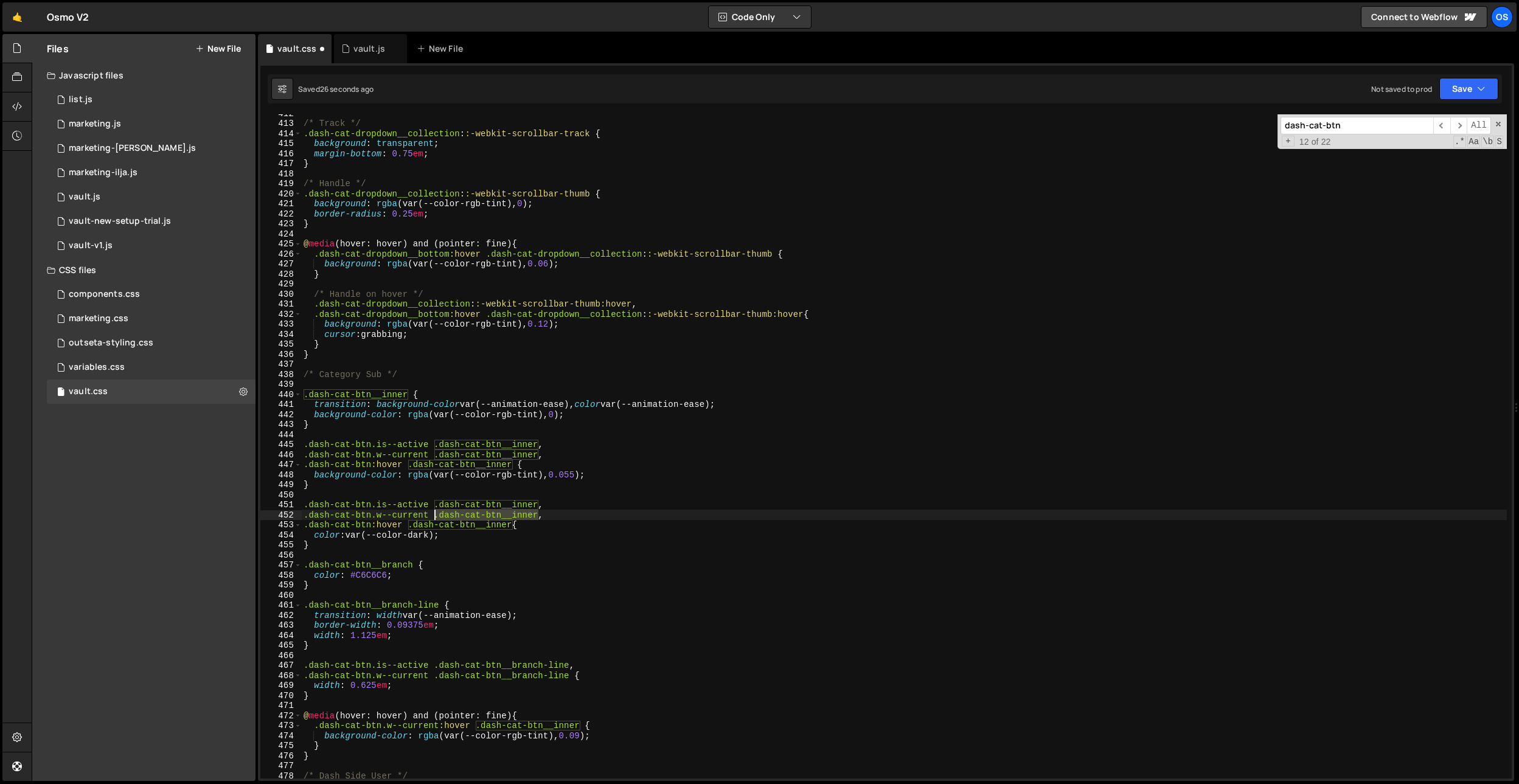
drag, startPoint x: 538, startPoint y: 518, endPoint x: 435, endPoint y: 518, distance: 103.0
click at [435, 518] on div "/* Track */ .dash-cat-dropdown__collection : :-webkit-scrollbar-track { backgro…" at bounding box center [904, 450] width 1206 height 684
drag, startPoint x: 409, startPoint y: 528, endPoint x: 513, endPoint y: 524, distance: 104.1
click at [513, 524] on div "/* Track */ .dash-cat-dropdown__collection : :-webkit-scrollbar-track { backgro…" at bounding box center [904, 450] width 1206 height 684
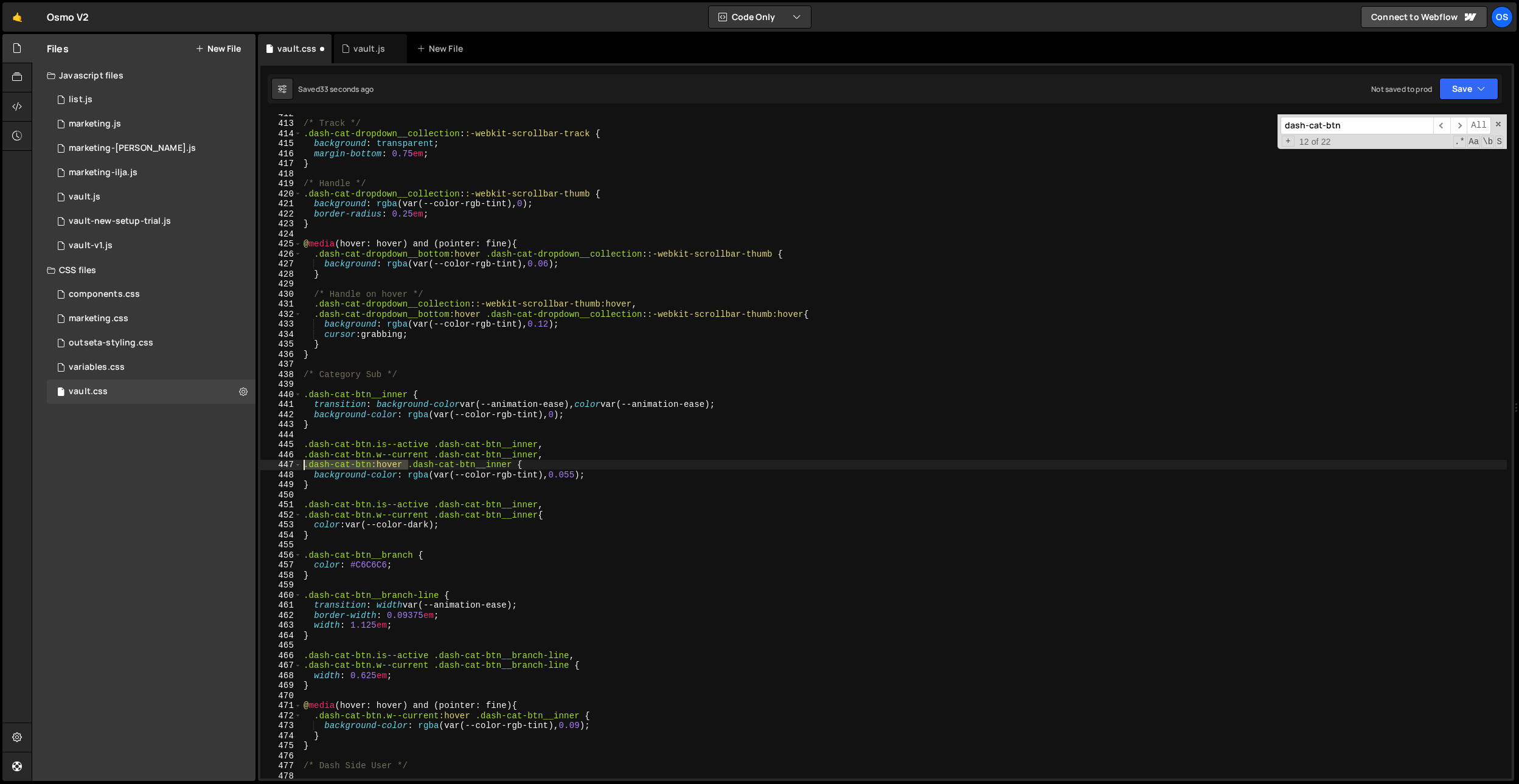
drag, startPoint x: 390, startPoint y: 466, endPoint x: 482, endPoint y: 743, distance: 291.9
click at [285, 465] on div ".dash-cat-btn.w--current .dash-cat-btn__inner{ 412 413 414 415 416 417 418 419 …" at bounding box center [886, 446] width 1251 height 664
click at [568, 667] on div "/* Track */ .dash-cat-dropdown__collection : :-webkit-scrollbar-track { backgro…" at bounding box center [904, 450] width 1206 height 684
paste textarea ".dash-cat-btn:hover"
drag, startPoint x: 433, startPoint y: 665, endPoint x: 570, endPoint y: 662, distance: 137.0
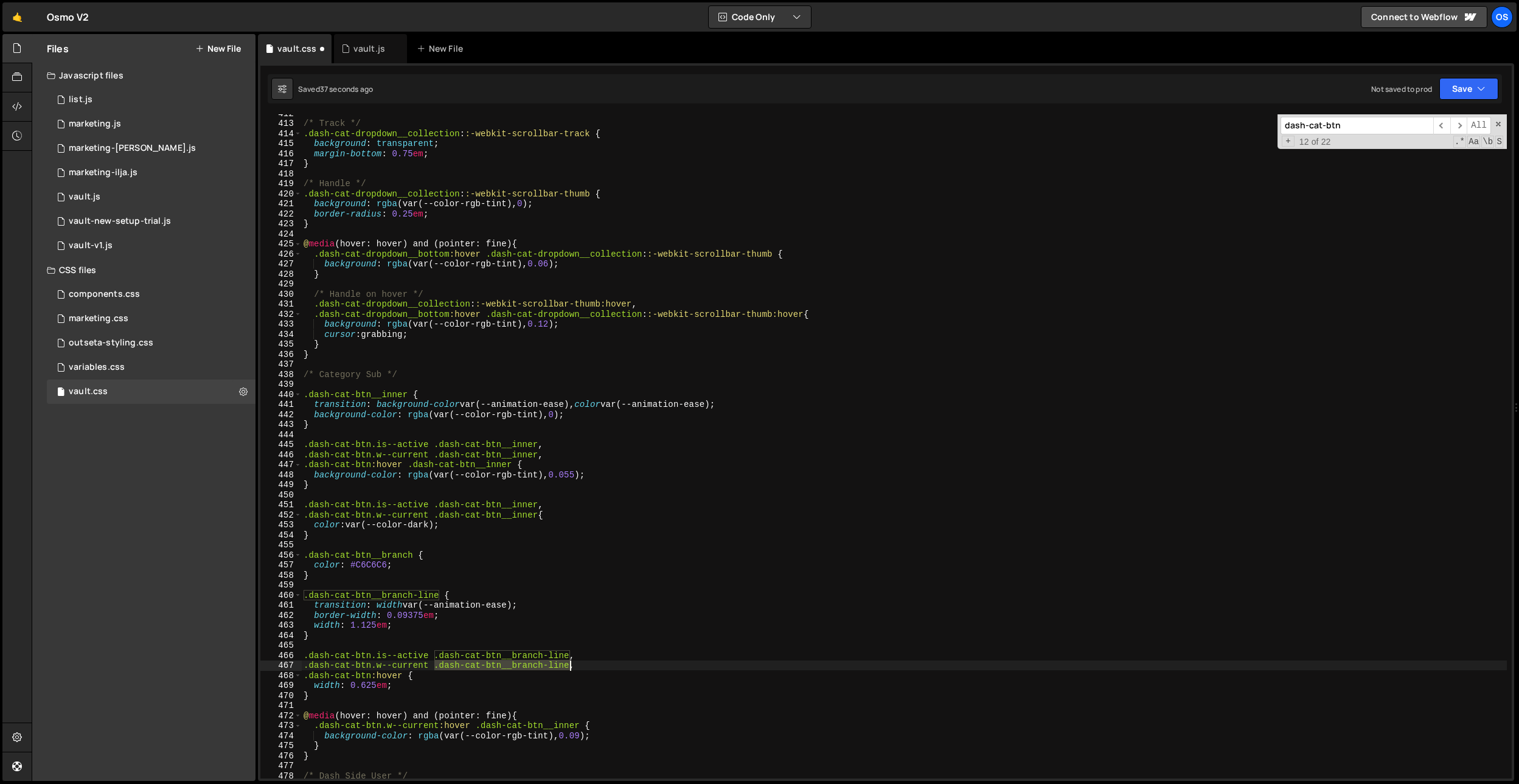
click at [570, 662] on div "/* Track */ .dash-cat-dropdown__collection : :-webkit-scrollbar-track { backgro…" at bounding box center [904, 450] width 1206 height 684
click at [409, 677] on div "/* Track */ .dash-cat-dropdown__collection : :-webkit-scrollbar-track { backgro…" at bounding box center [904, 450] width 1206 height 684
paste textarea ".dash-cat-btn__branch-line"
click at [498, 183] on div "/* Track */ .dash-cat-dropdown__collection : :-webkit-scrollbar-track { backgro…" at bounding box center [904, 450] width 1206 height 684
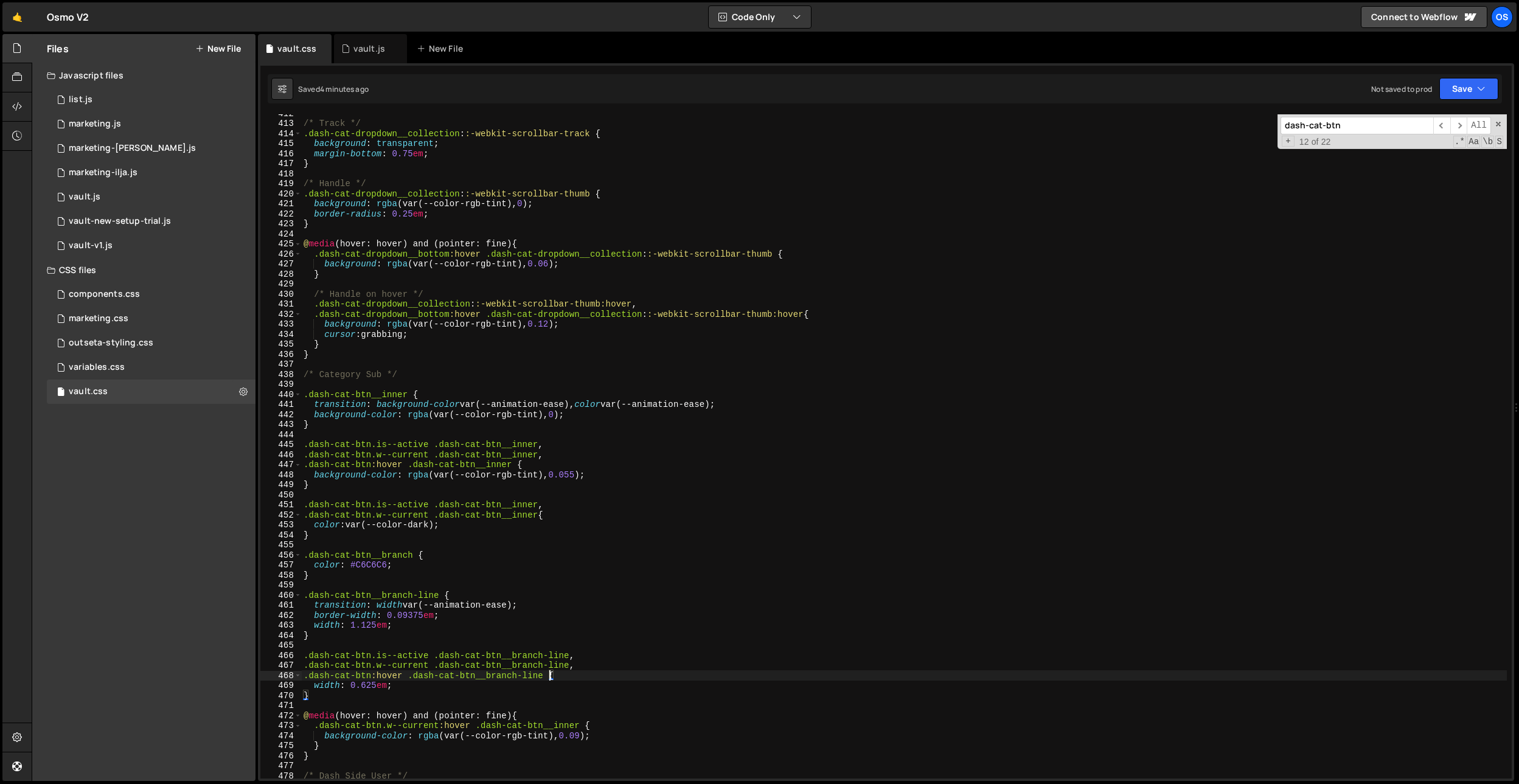
type textarea "/* Handle */"
type input "p"
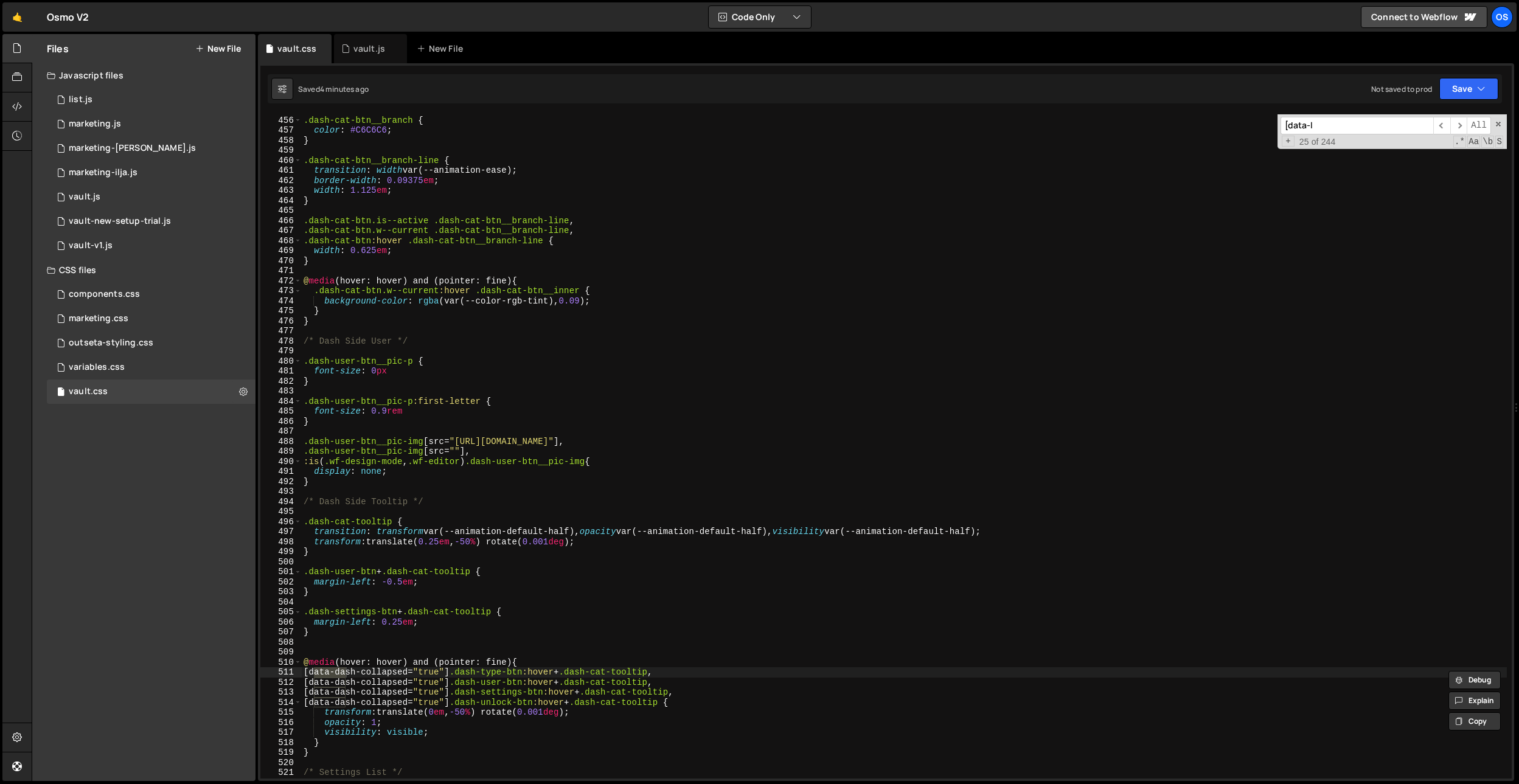
scroll to position [4136, 0]
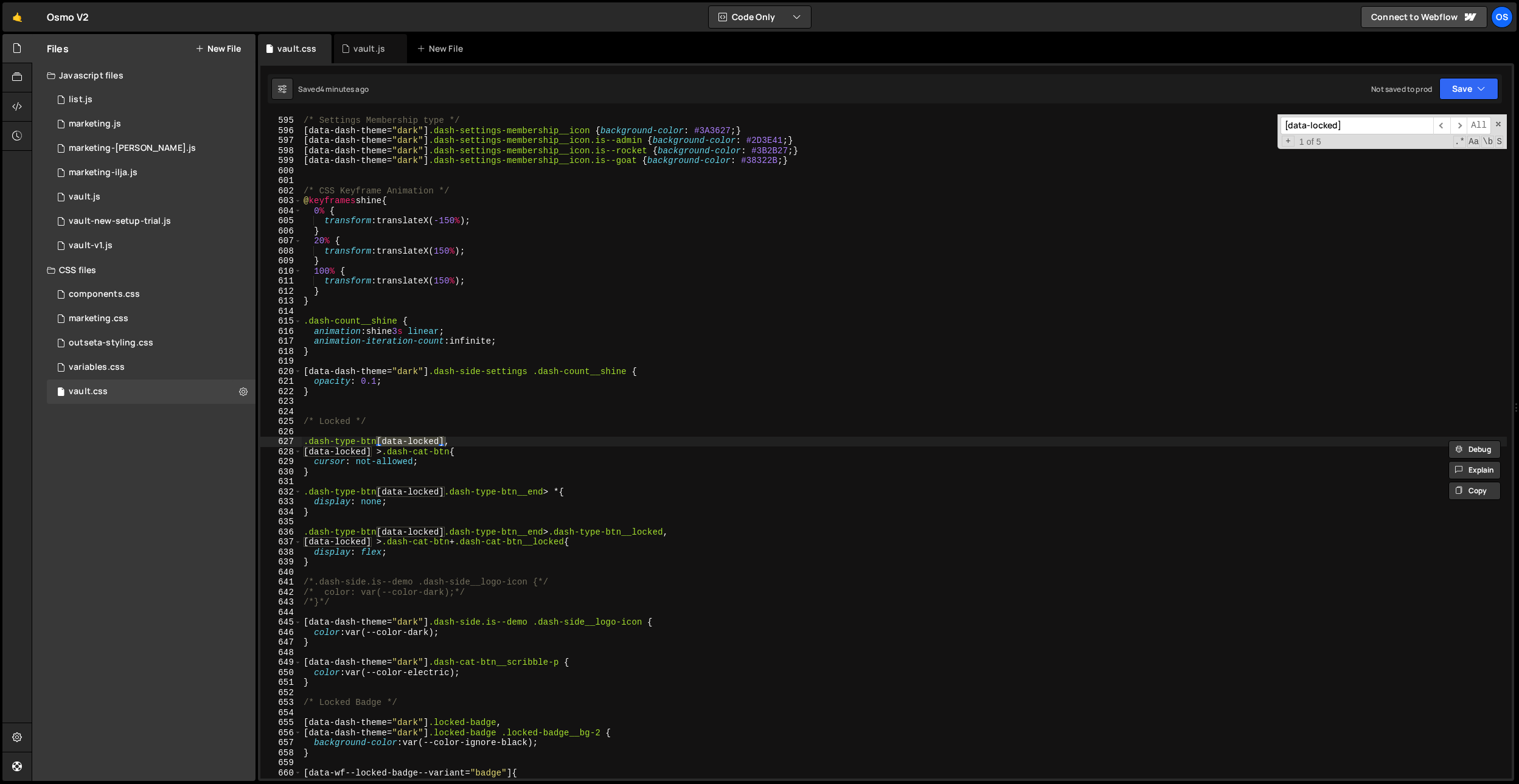
type input "[data-locked]"
click at [455, 490] on div "/* Settings Membership type */ [ data-dash-theme = " dark " ] .dash-settings-me…" at bounding box center [904, 447] width 1206 height 684
click at [425, 461] on div "/* Settings Membership type */ [ data-dash-theme = " dark " ] .dash-settings-me…" at bounding box center [904, 447] width 1206 height 684
click at [513, 546] on div "/* Settings Membership type */ [ data-dash-theme = " dark " ] .dash-settings-me…" at bounding box center [904, 447] width 1206 height 684
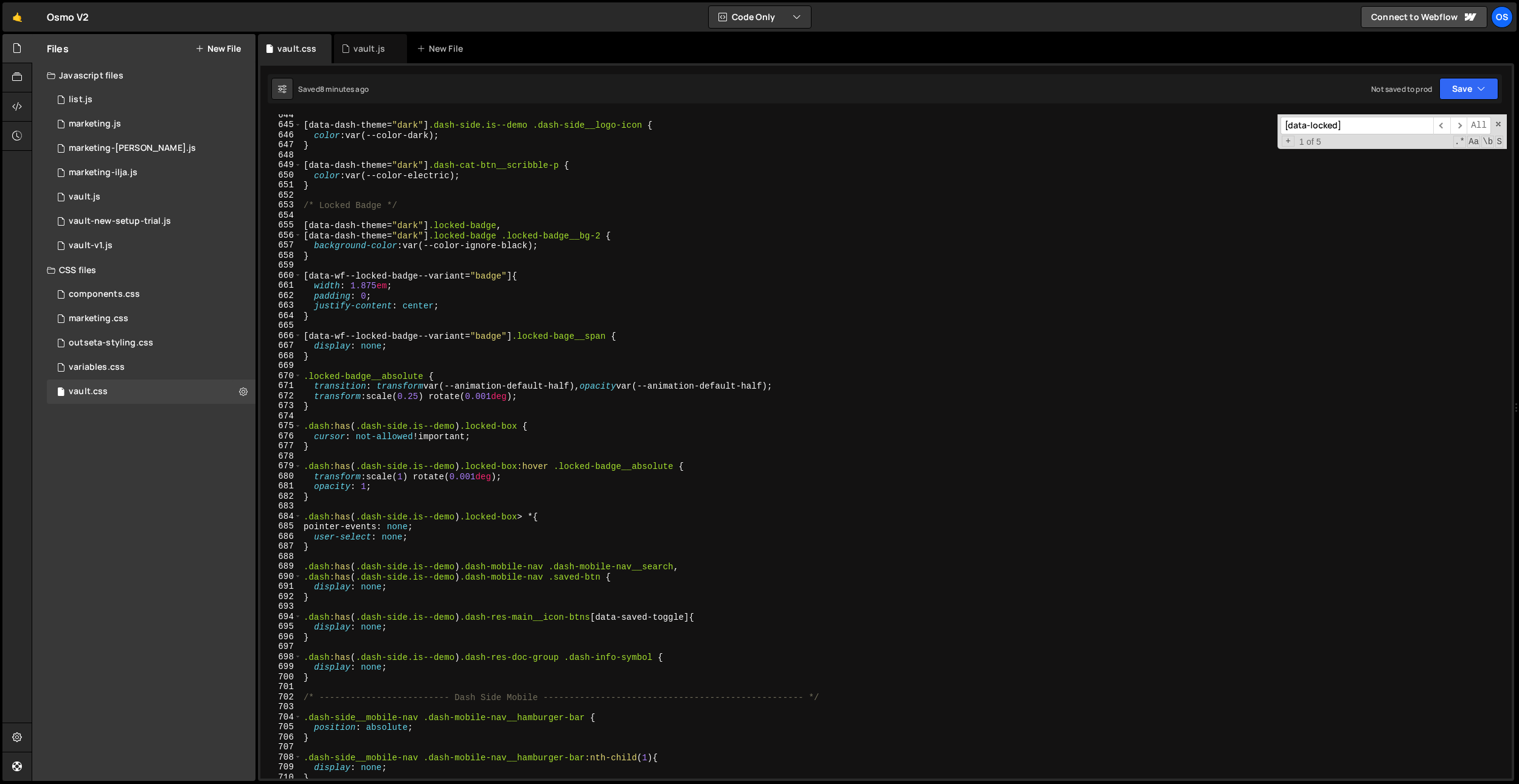
scroll to position [4484, 0]
click at [564, 308] on div "[ data-dash-theme = " dark " ] .dash-side.is--demo .dash-side__logo-icon { colo…" at bounding box center [904, 449] width 1206 height 684
type textarea "}"
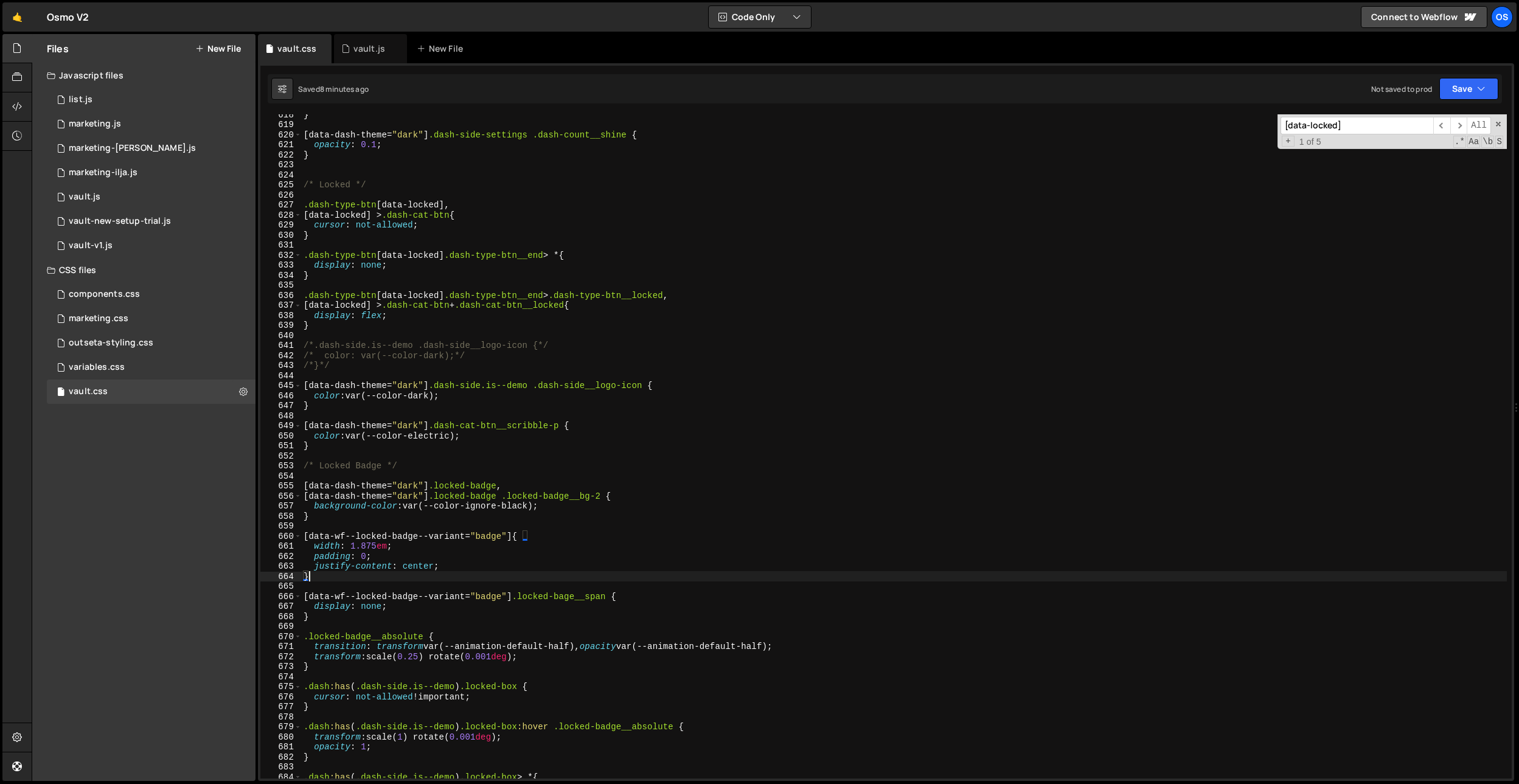
scroll to position [4565, 0]
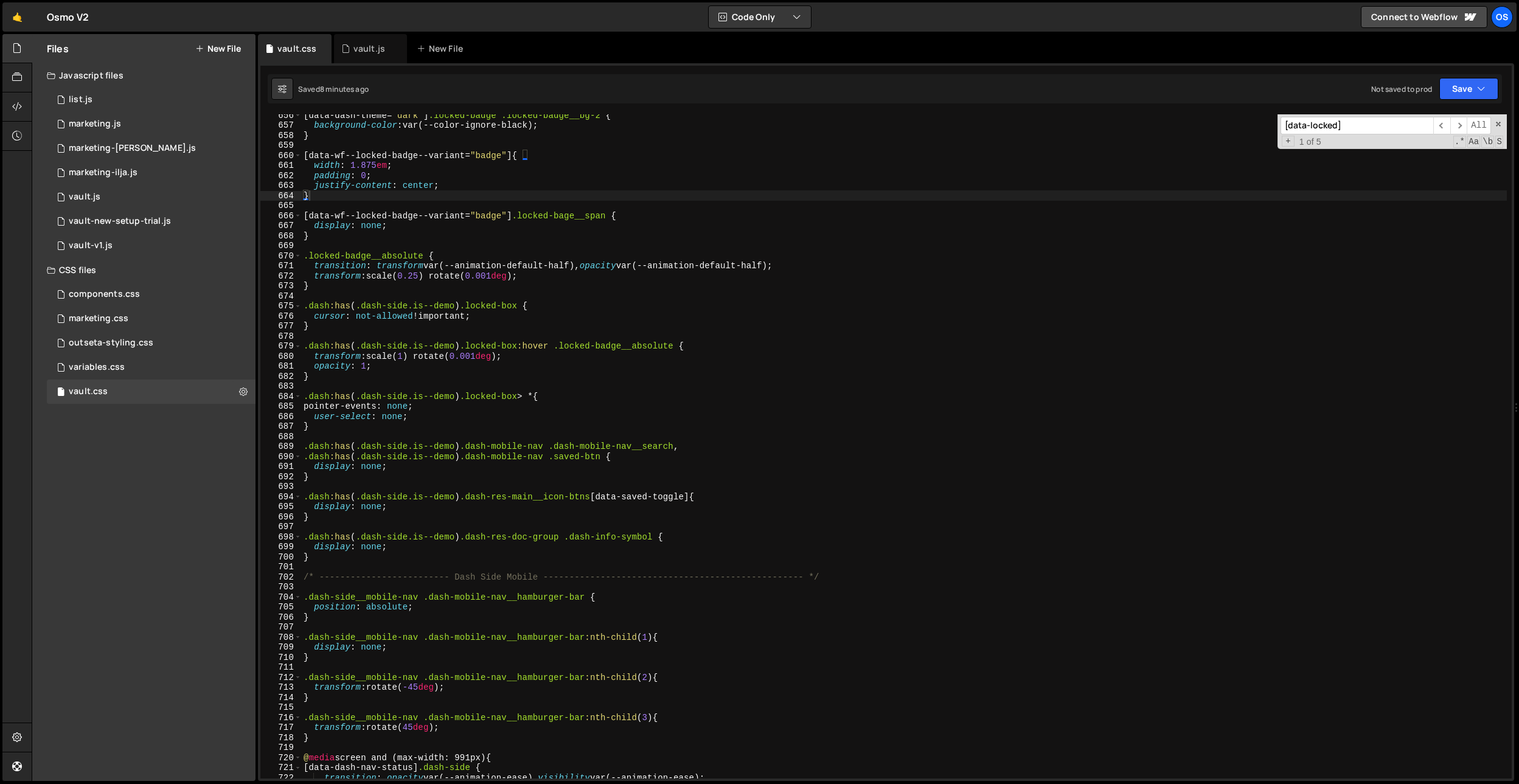
click at [1360, 131] on input "[data-locked]" at bounding box center [1356, 125] width 152 height 18
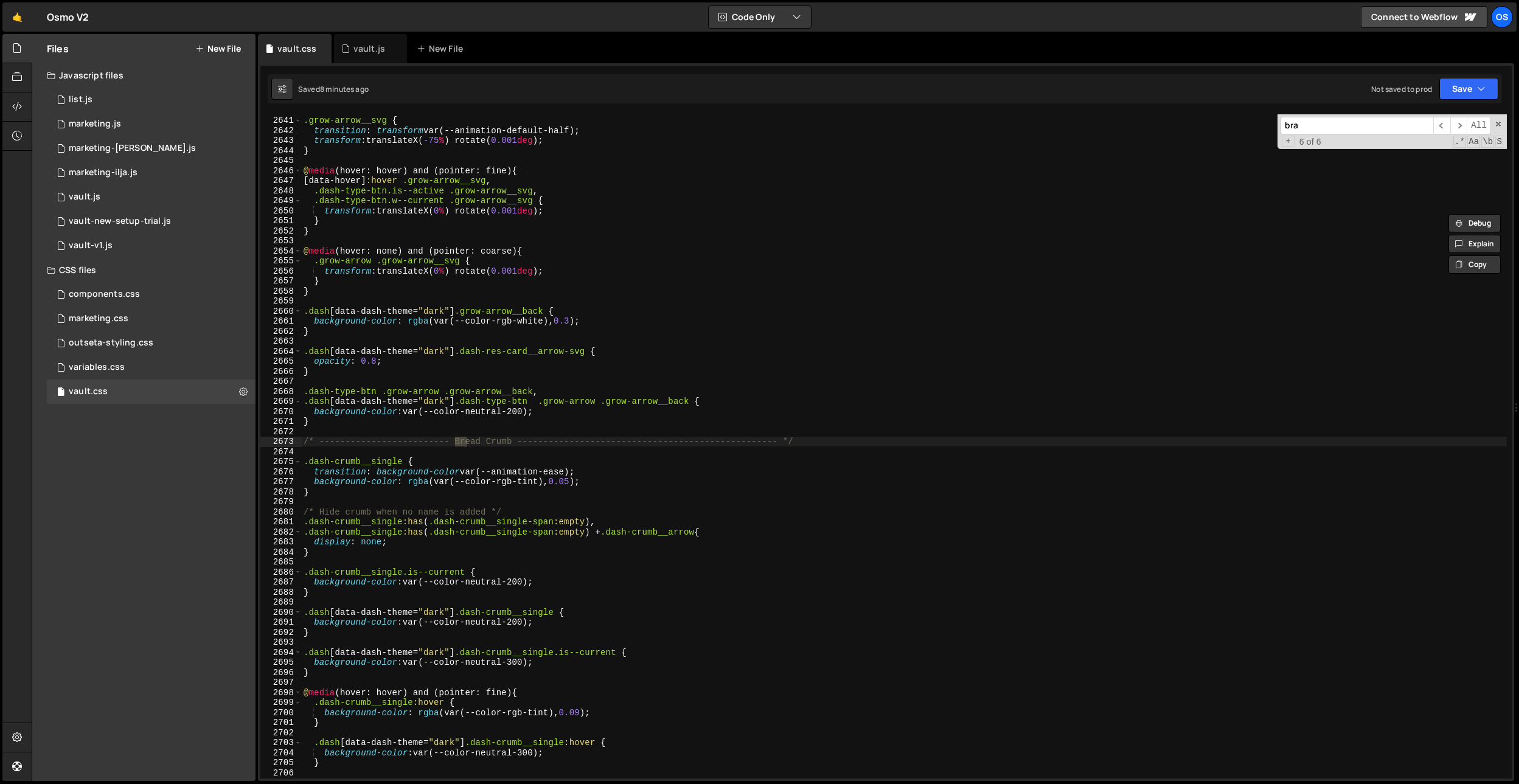
scroll to position [2939, 0]
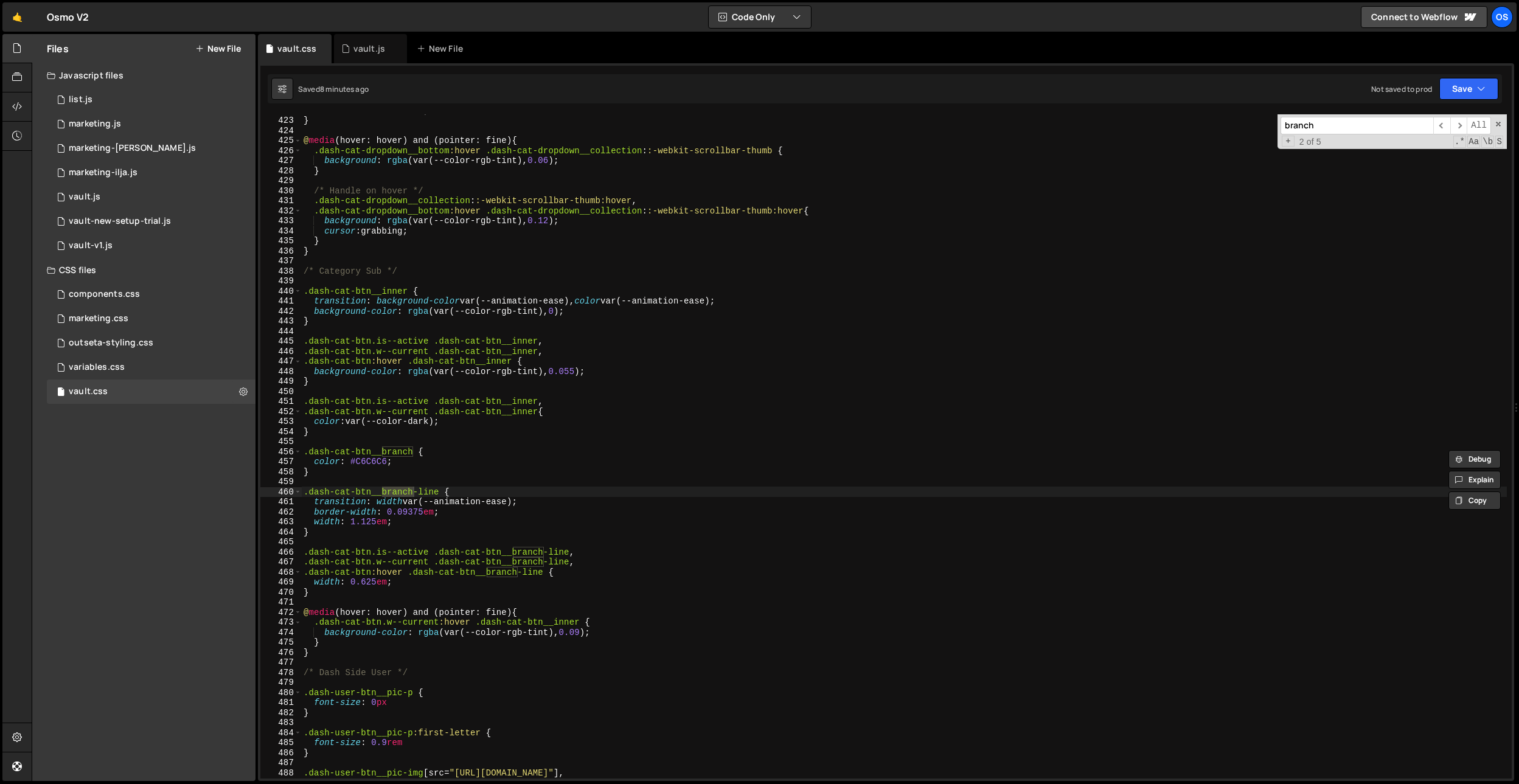
type input "branch"
click at [545, 505] on div "border-radius : 0.25 em ; } @ media (hover: hover) and (pointer: fine) { .dash-…" at bounding box center [904, 447] width 1206 height 684
click at [409, 585] on div "border-radius : 0.25 em ; } @ media (hover: hover) and (pointer: fine) { .dash-…" at bounding box center [904, 447] width 1206 height 684
click at [440, 501] on div "border-radius : 0.25 em ; } @ media (hover: hover) and (pointer: fine) { .dash-…" at bounding box center [904, 447] width 1206 height 684
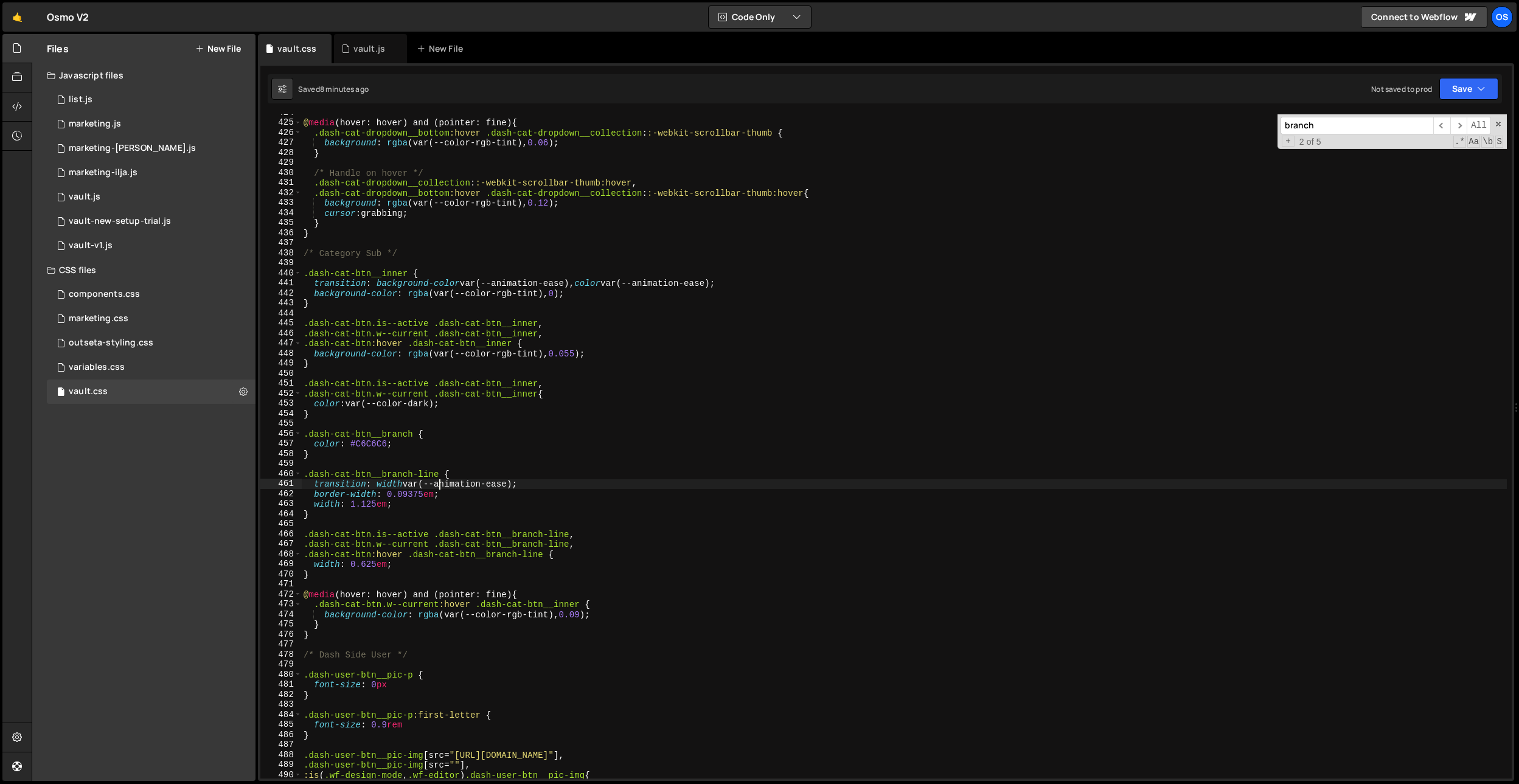
scroll to position [2955, 0]
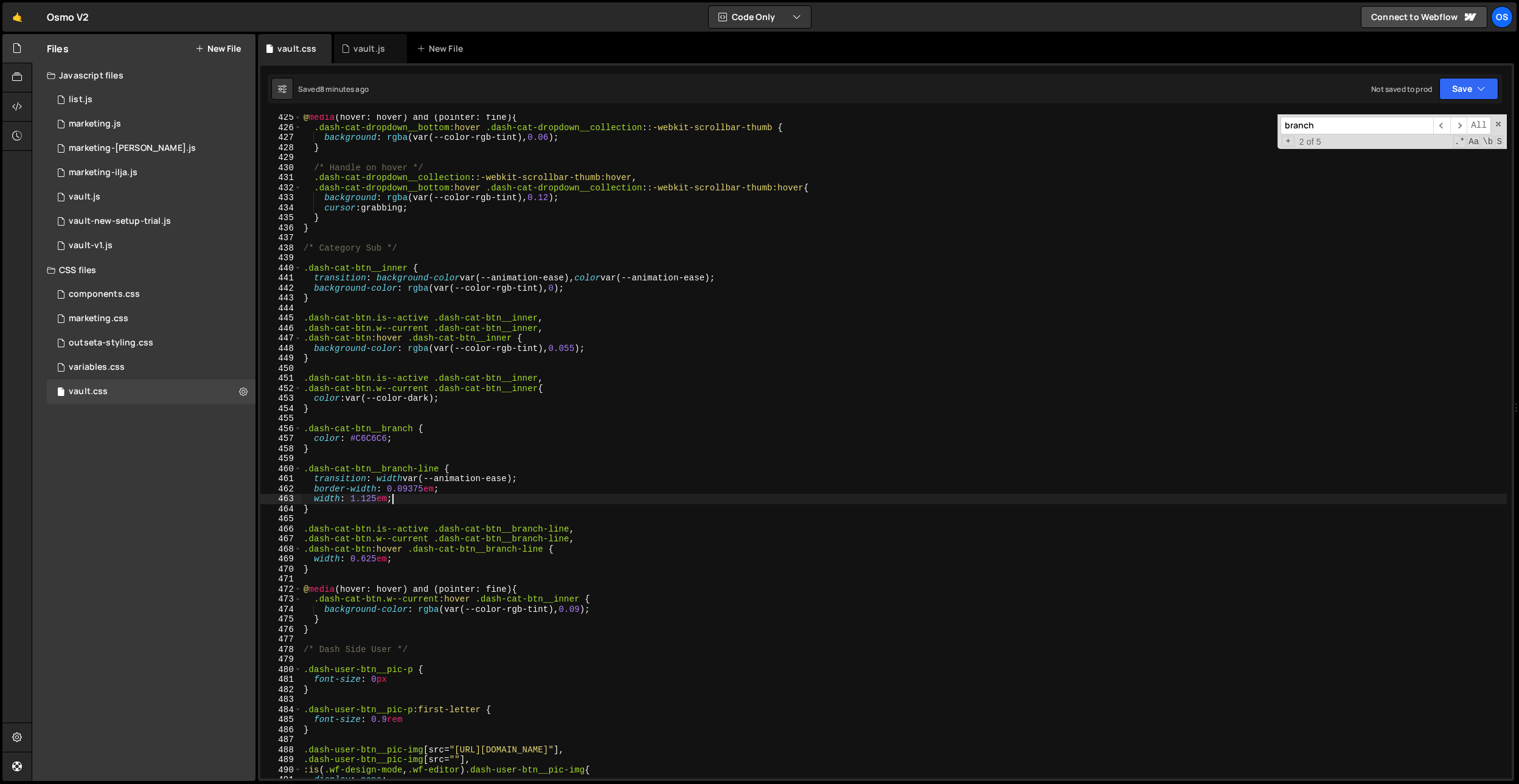
click at [432, 497] on div "@ media (hover: hover) and (pointer: fine) { .dash-cat-dropdown__bottom :hover …" at bounding box center [904, 454] width 1206 height 684
click at [429, 490] on div "@ media (hover: hover) and (pointer: fine) { .dash-cat-dropdown__bottom :hover …" at bounding box center [904, 454] width 1206 height 684
click at [453, 477] on div "@ media (hover: hover) and (pointer: fine) { .dash-cat-dropdown__bottom :hover …" at bounding box center [904, 454] width 1206 height 684
drag, startPoint x: 445, startPoint y: 489, endPoint x: 387, endPoint y: 487, distance: 58.0
click at [387, 488] on div "@ media (hover: hover) and (pointer: fine) { .dash-cat-dropdown__bottom :hover …" at bounding box center [904, 454] width 1206 height 684
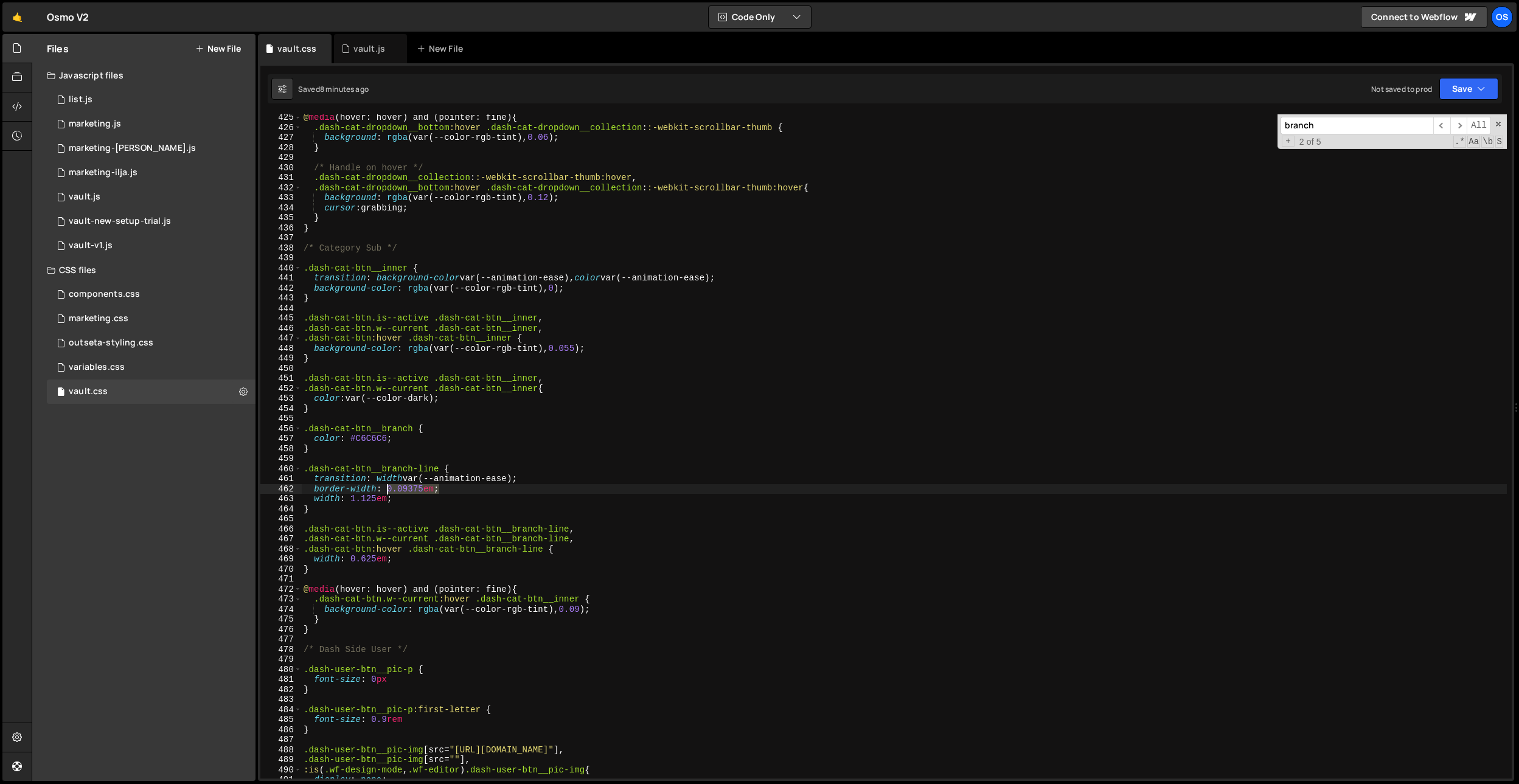
paste textarea ",078125"
click at [394, 488] on div "@ media (hover: hover) and (pointer: fine) { .dash-cat-dropdown__bottom :hover …" at bounding box center [904, 454] width 1206 height 684
click at [388, 489] on div "@ media (hover: hover) and (pointer: fine) { .dash-cat-dropdown__bottom :hover …" at bounding box center [904, 454] width 1206 height 684
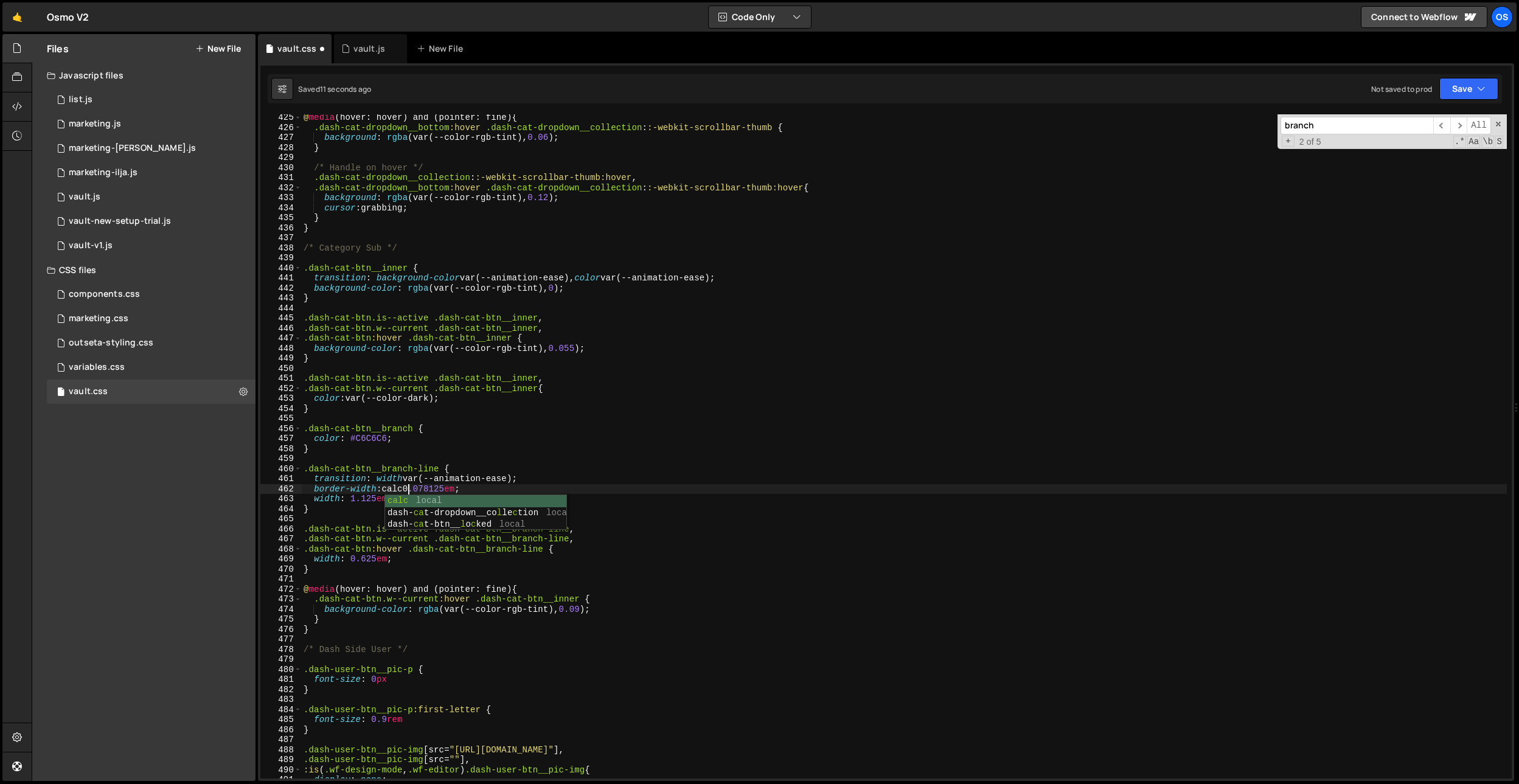
scroll to position [0, 7]
click at [453, 488] on div "@ media (hover: hover) and (pointer: fine) { .dash-cat-dropdown__bottom :hover …" at bounding box center [904, 454] width 1206 height 684
drag, startPoint x: 467, startPoint y: 489, endPoint x: 415, endPoint y: 487, distance: 52.0
click at [415, 487] on div "@ media (hover: hover) and (pointer: fine) { .dash-cat-dropdown__bottom :hover …" at bounding box center [904, 454] width 1206 height 684
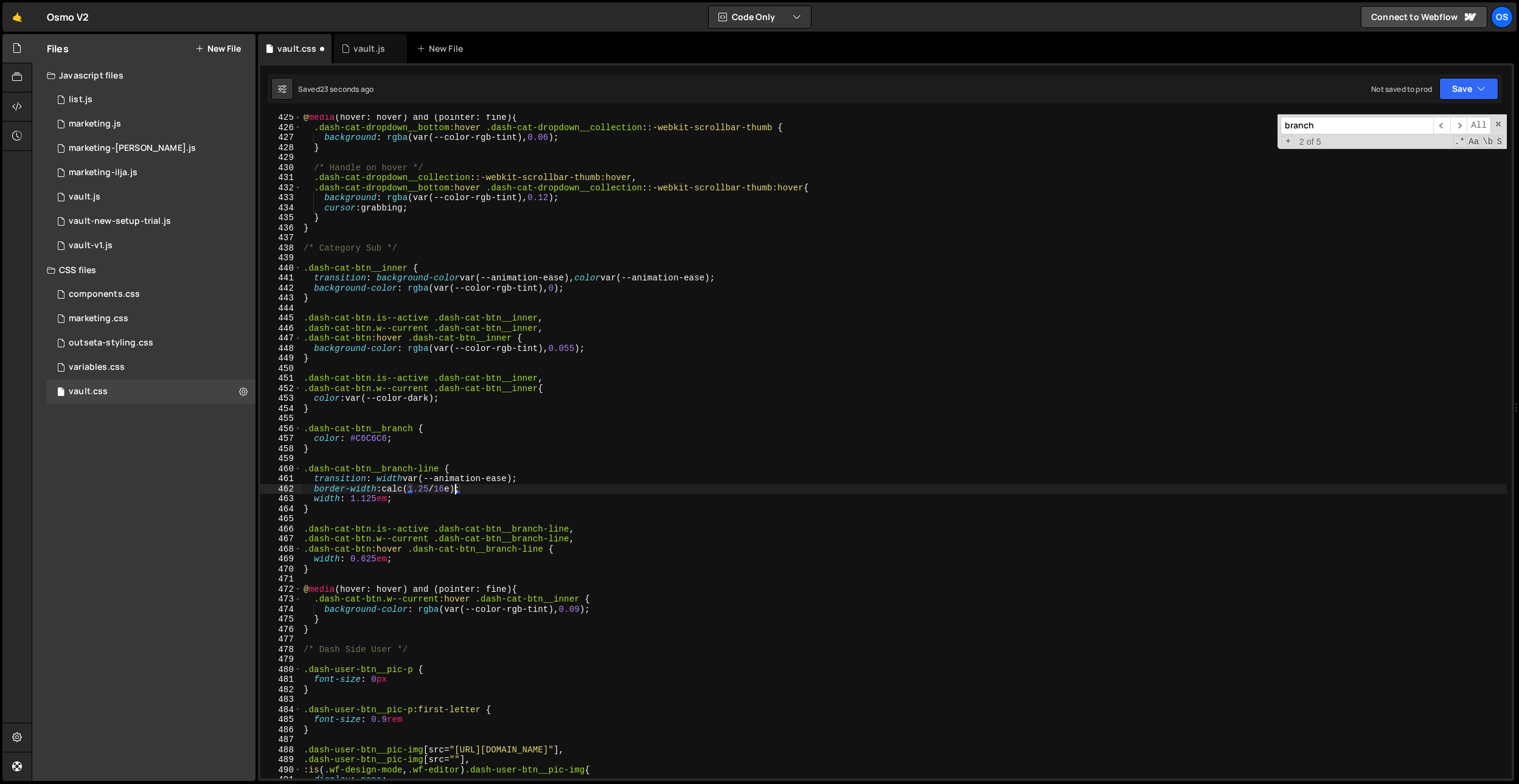
scroll to position [0, 10]
click at [416, 495] on div "@ media (hover: hover) and (pointer: fine) { .dash-cat-dropdown__bottom :hover …" at bounding box center [904, 454] width 1206 height 684
type textarea "width: 1.125em;"
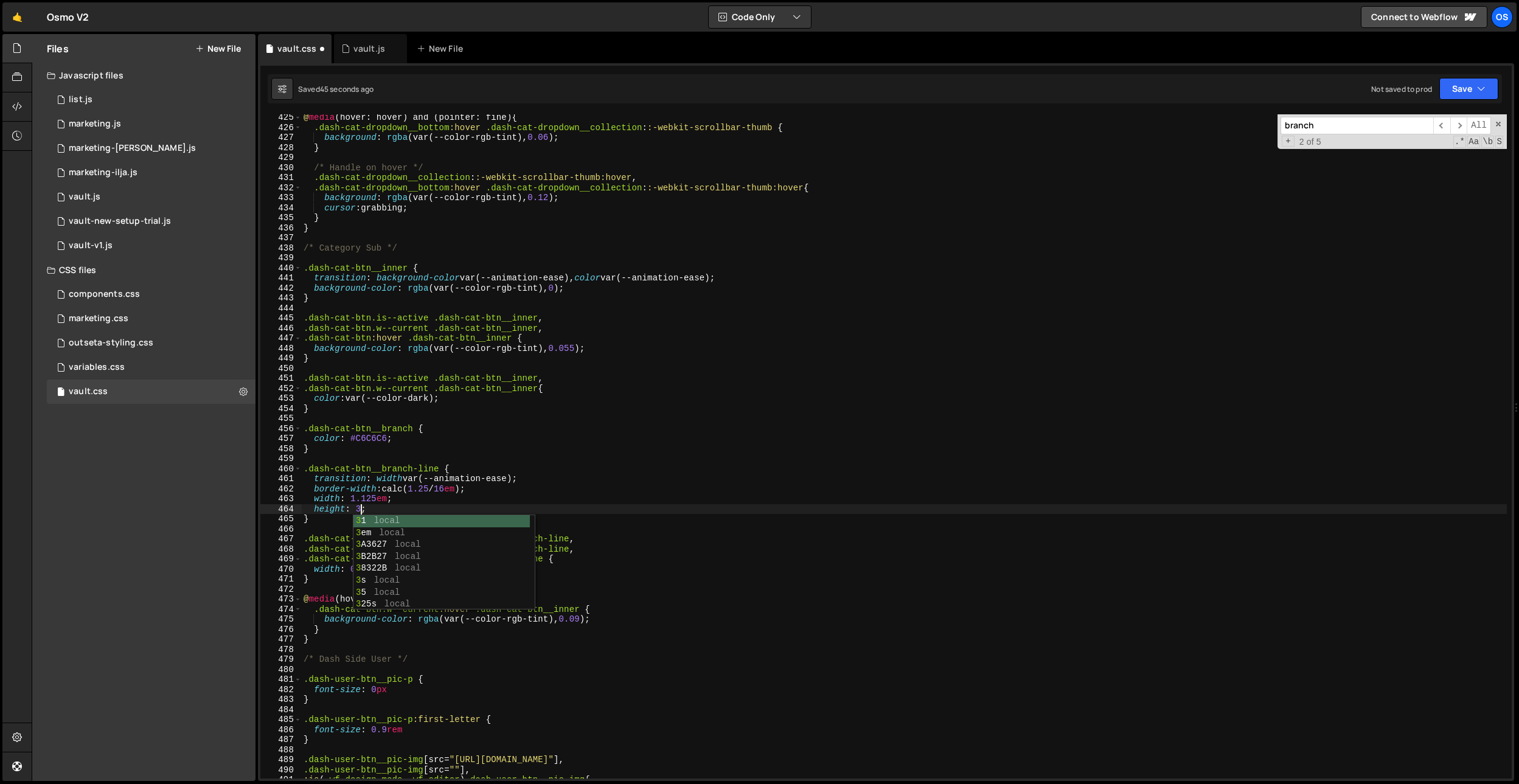
scroll to position [0, 4]
click at [632, 384] on div "@ media (hover: hover) and (pointer: fine) { .dash-cat-dropdown__bottom :hover …" at bounding box center [904, 454] width 1206 height 684
click at [430, 473] on div "@ media (hover: hover) and (pointer: fine) { .dash-cat-dropdown__bottom :hover …" at bounding box center [904, 454] width 1206 height 684
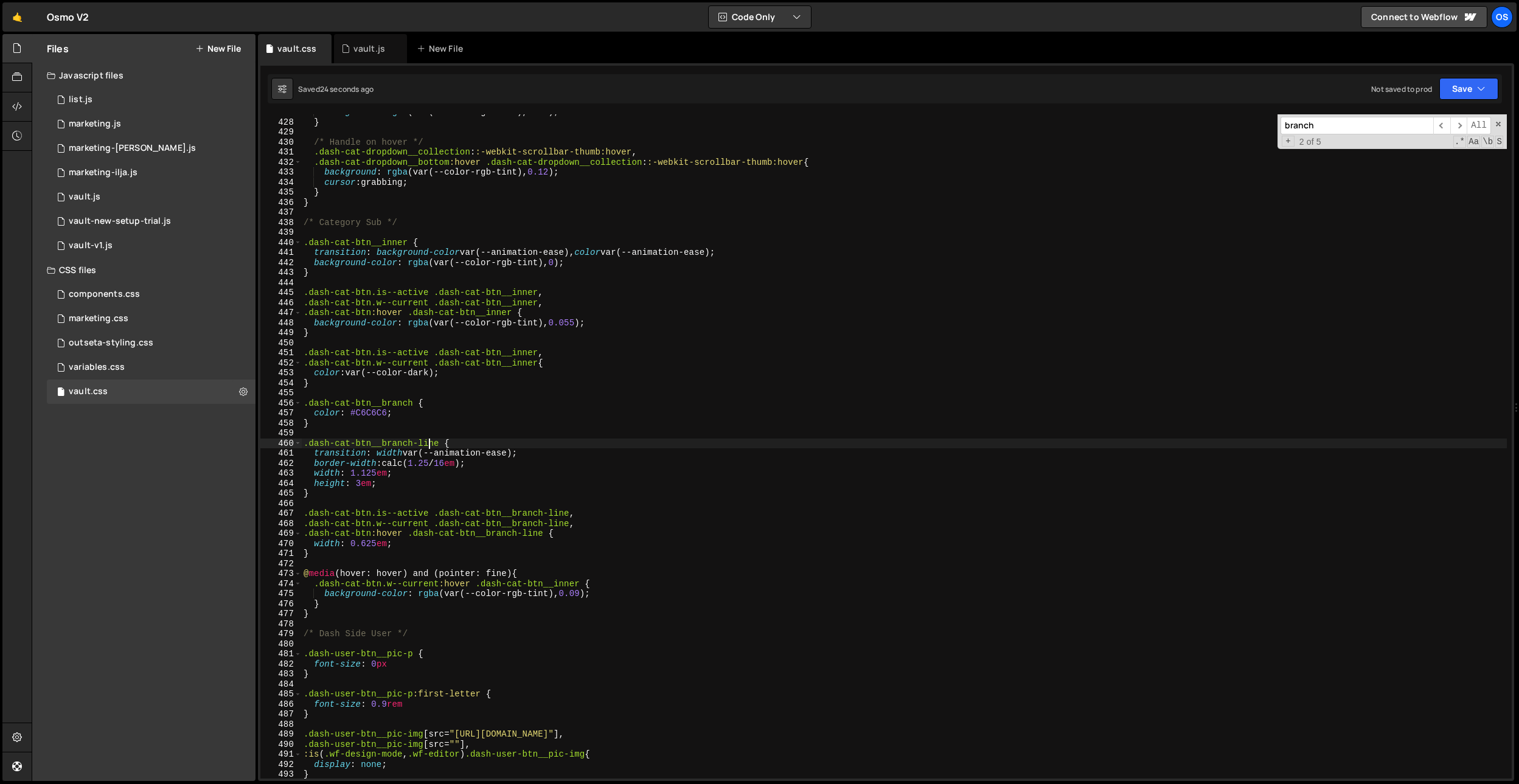
scroll to position [3000, 0]
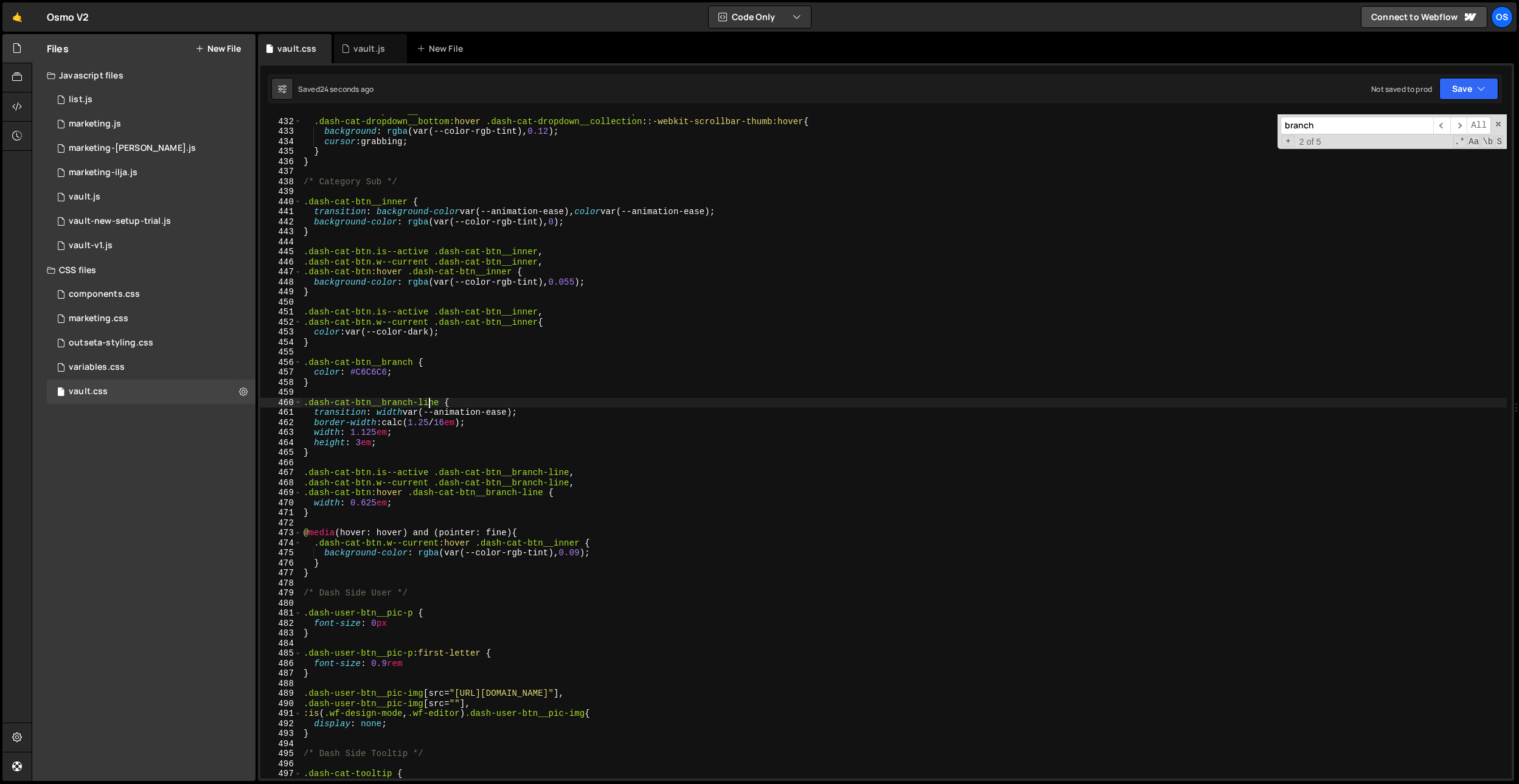
click at [403, 511] on div ".dash-cat-dropdown__collection : :-webkit-scrollbar-thumb:hover , .dash-cat-dro…" at bounding box center [904, 448] width 1206 height 684
click at [382, 503] on div ".dash-cat-dropdown__collection : :-webkit-scrollbar-thumb:hover , .dash-cat-dro…" at bounding box center [904, 448] width 1206 height 684
click at [526, 417] on div ".dash-cat-dropdown__collection : :-webkit-scrollbar-thumb:hover , .dash-cat-dro…" at bounding box center [904, 448] width 1206 height 684
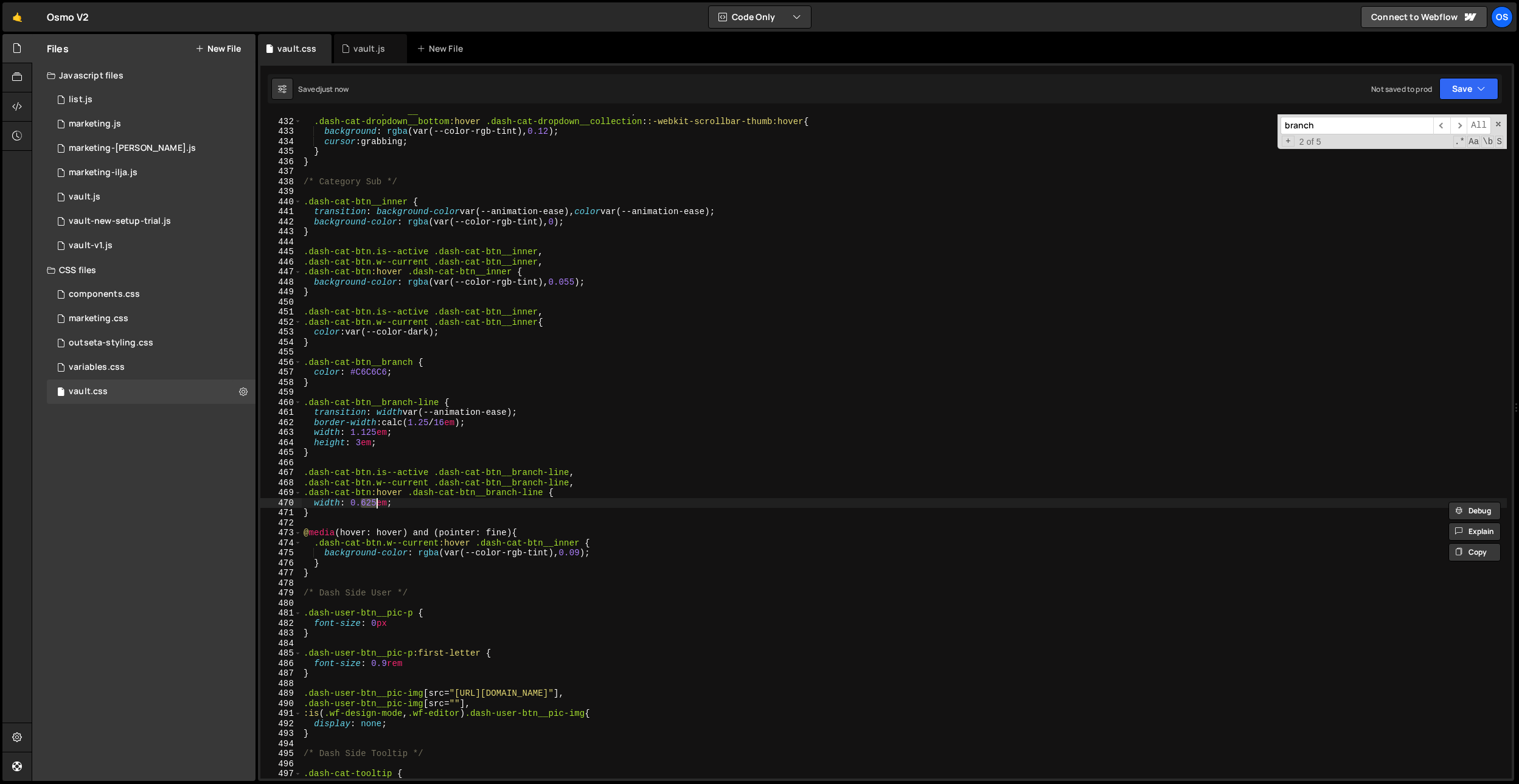
click at [462, 276] on div ".dash-cat-dropdown__collection : :-webkit-scrollbar-thumb:hover , .dash-cat-dro…" at bounding box center [904, 448] width 1206 height 684
click at [440, 445] on div ".dash-cat-dropdown__collection : :-webkit-scrollbar-thumb:hover , .dash-cat-dro…" at bounding box center [904, 448] width 1206 height 684
click at [610, 497] on div ".dash-cat-dropdown__collection : :-webkit-scrollbar-thumb:hover , .dash-cat-dro…" at bounding box center [904, 448] width 1206 height 684
click at [432, 456] on div ".dash-cat-dropdown__collection : :-webkit-scrollbar-thumb:hover , .dash-cat-dro…" at bounding box center [904, 448] width 1206 height 684
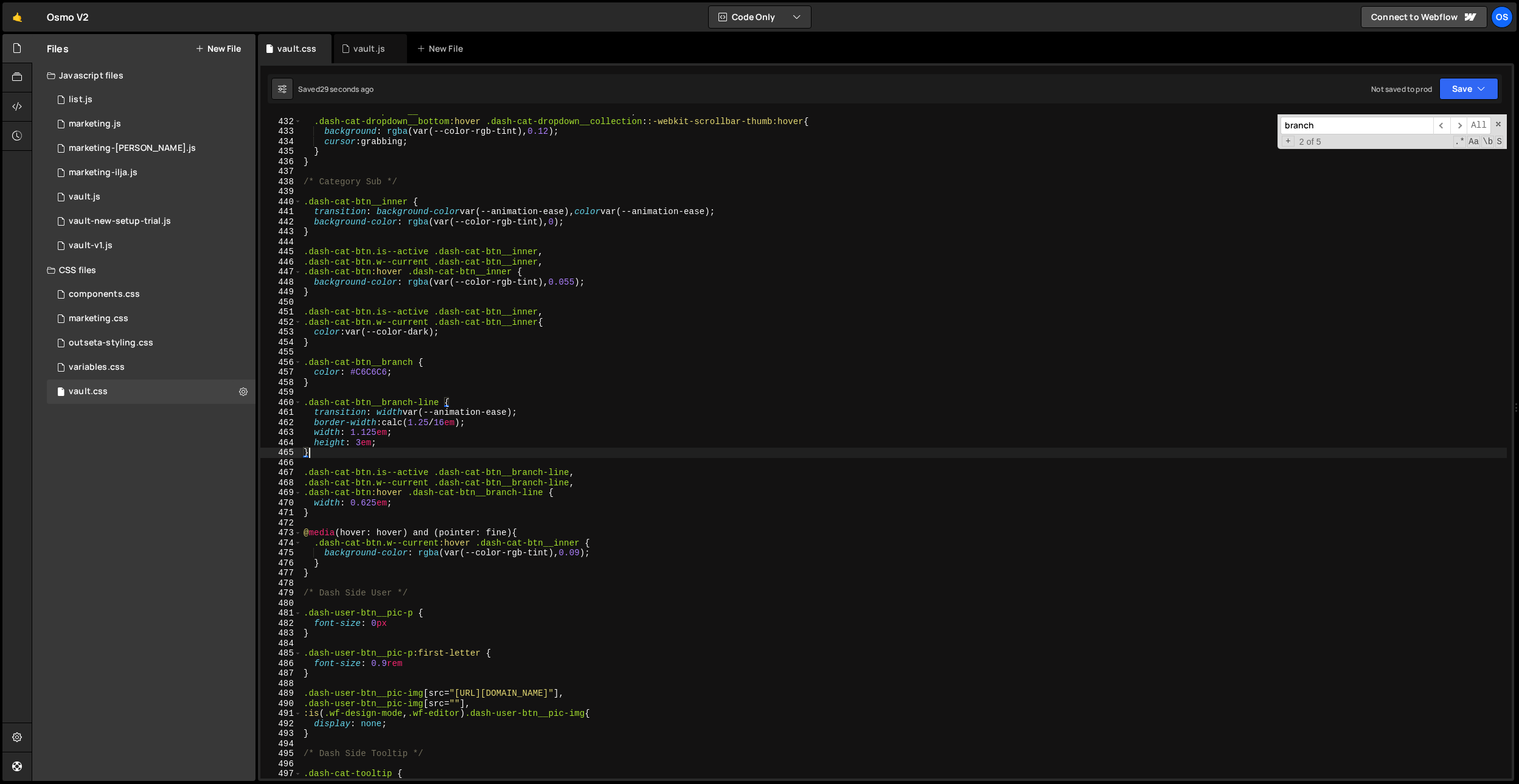
click at [403, 505] on div ".dash-cat-dropdown__collection : :-webkit-scrollbar-thumb:hover , .dash-cat-dro…" at bounding box center [904, 448] width 1206 height 684
click at [413, 486] on div ".dash-cat-dropdown__collection : :-webkit-scrollbar-thumb:hover , .dash-cat-dro…" at bounding box center [904, 448] width 1206 height 684
click at [379, 438] on div ".dash-cat-dropdown__collection : :-webkit-scrollbar-thumb:hover , .dash-cat-dro…" at bounding box center [904, 448] width 1206 height 684
click at [492, 333] on div ".dash-cat-dropdown__collection : :-webkit-scrollbar-thumb:hover , .dash-cat-dro…" at bounding box center [904, 448] width 1206 height 684
click at [432, 425] on div ".dash-cat-dropdown__collection : :-webkit-scrollbar-thumb:hover , .dash-cat-dro…" at bounding box center [904, 448] width 1206 height 684
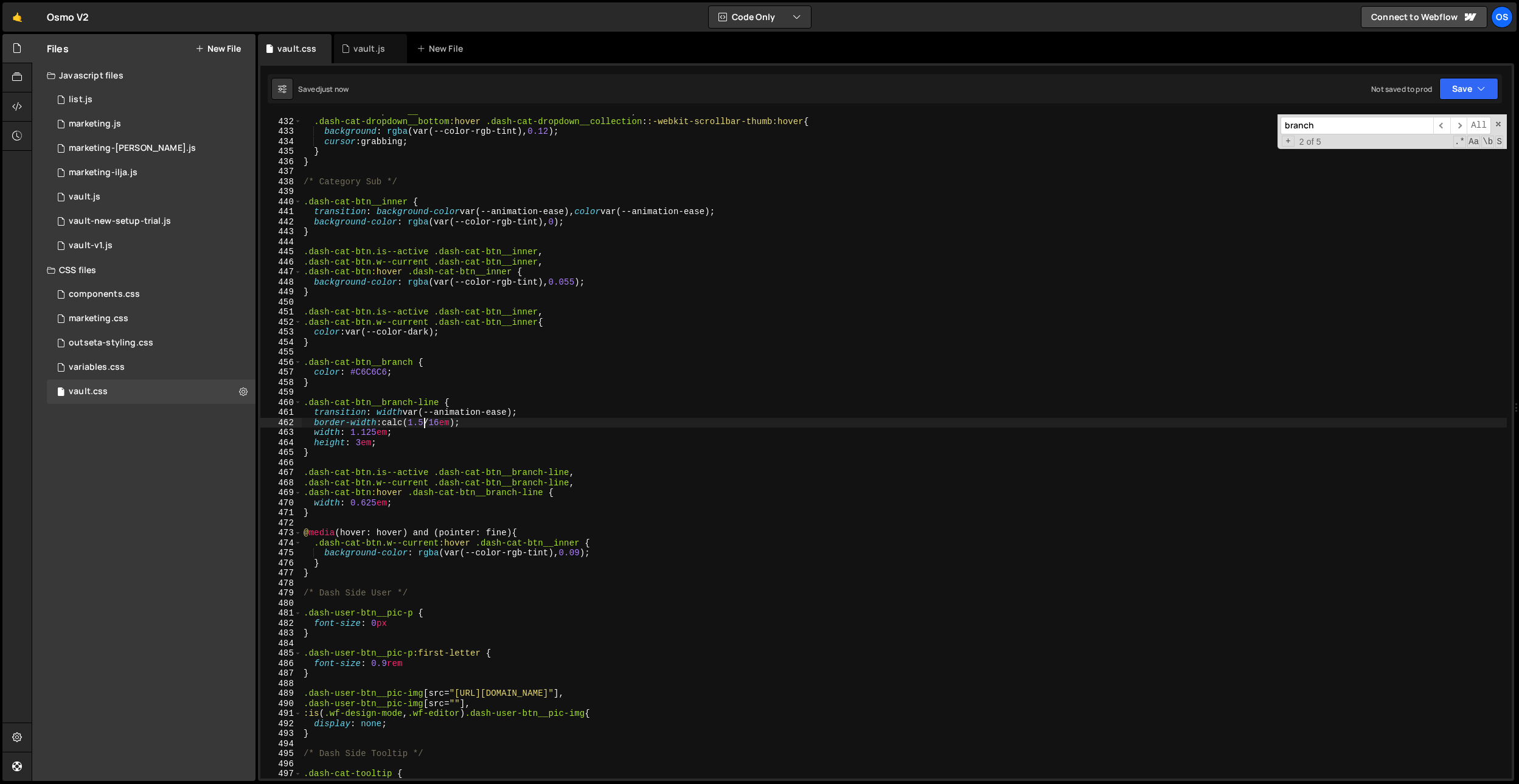
click at [494, 417] on div ".dash-cat-dropdown__collection : :-webkit-scrollbar-thumb:hover , .dash-cat-dro…" at bounding box center [904, 448] width 1206 height 684
drag, startPoint x: 458, startPoint y: 450, endPoint x: 428, endPoint y: 454, distance: 30.3
click at [458, 450] on div ".dash-cat-dropdown__collection : :-webkit-scrollbar-thumb:hover , .dash-cat-dro…" at bounding box center [904, 448] width 1206 height 684
click at [374, 433] on div ".dash-cat-dropdown__collection : :-webkit-scrollbar-thumb:hover , .dash-cat-dro…" at bounding box center [904, 448] width 1206 height 684
click at [389, 404] on div ".dash-cat-dropdown__collection : :-webkit-scrollbar-thumb:hover , .dash-cat-dro…" at bounding box center [904, 448] width 1206 height 684
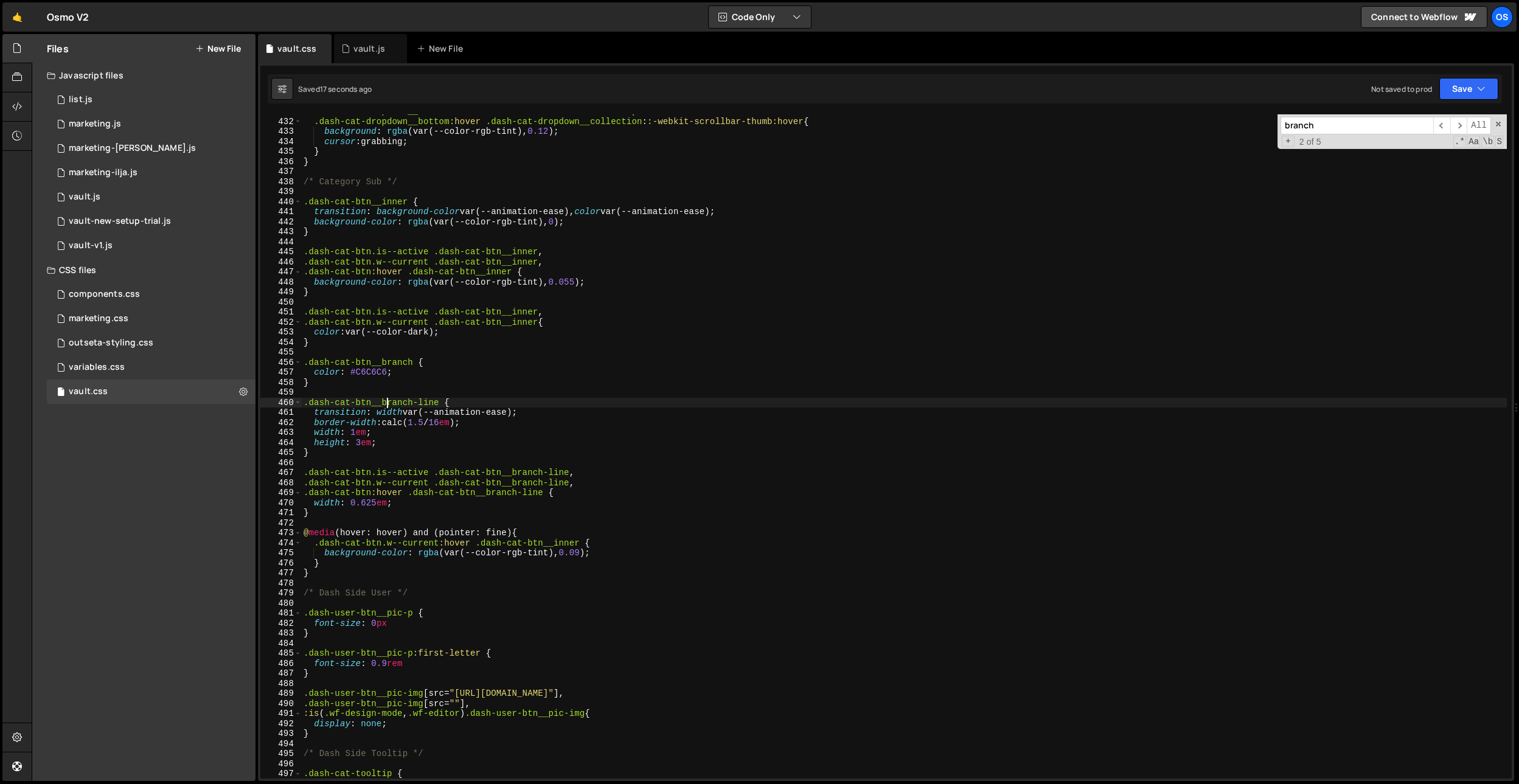
click at [432, 423] on div ".dash-cat-dropdown__collection : :-webkit-scrollbar-thumb:hover , .dash-cat-dro…" at bounding box center [904, 448] width 1206 height 684
drag, startPoint x: 440, startPoint y: 360, endPoint x: 445, endPoint y: 402, distance: 42.3
click at [440, 361] on div ".dash-cat-dropdown__collection : :-webkit-scrollbar-thumb:hover , .dash-cat-dro…" at bounding box center [904, 448] width 1206 height 684
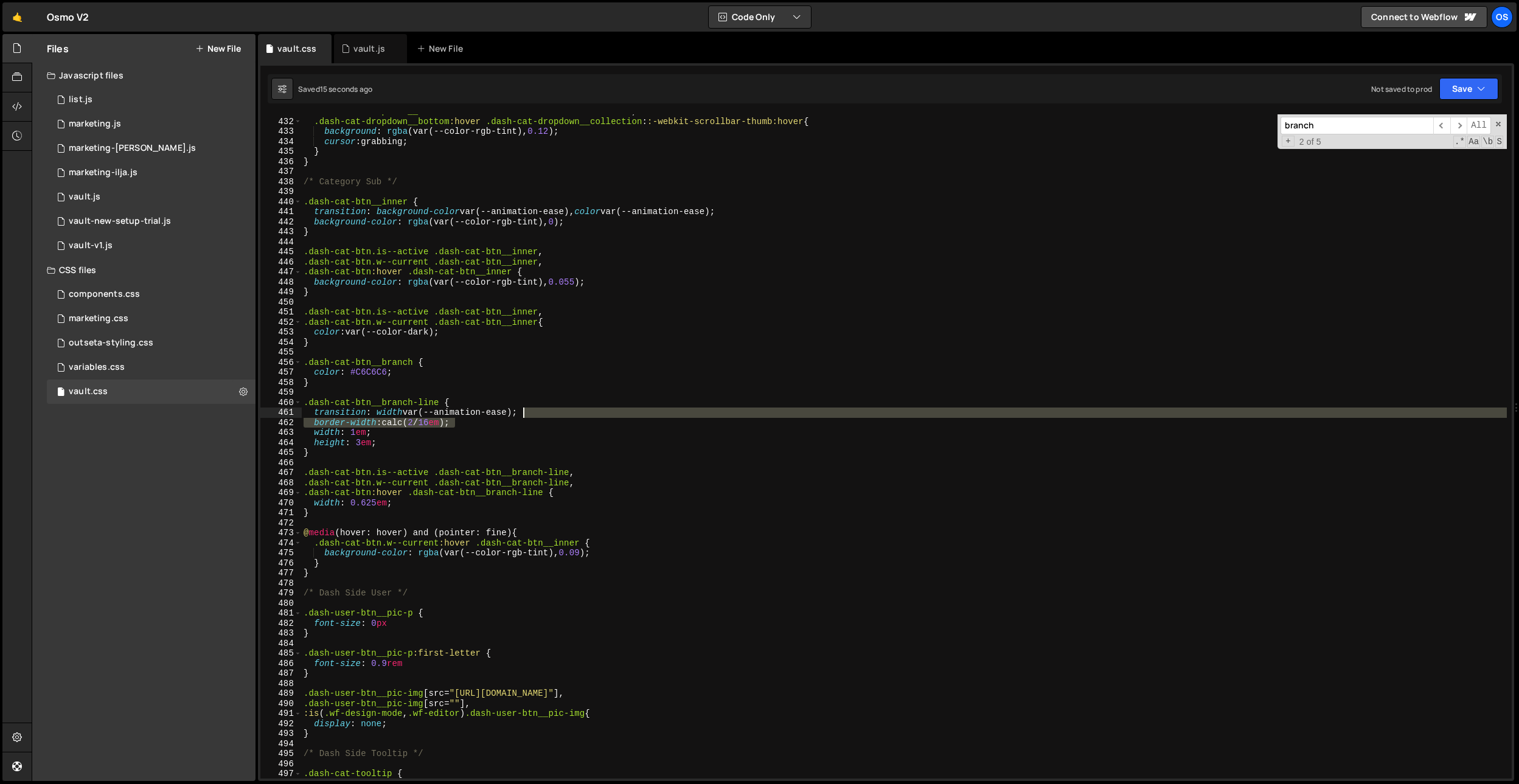
drag, startPoint x: 466, startPoint y: 422, endPoint x: 535, endPoint y: 413, distance: 69.6
click at [535, 413] on div ".dash-cat-dropdown__collection : :-webkit-scrollbar-thumb:hover , .dash-cat-dro…" at bounding box center [904, 448] width 1206 height 684
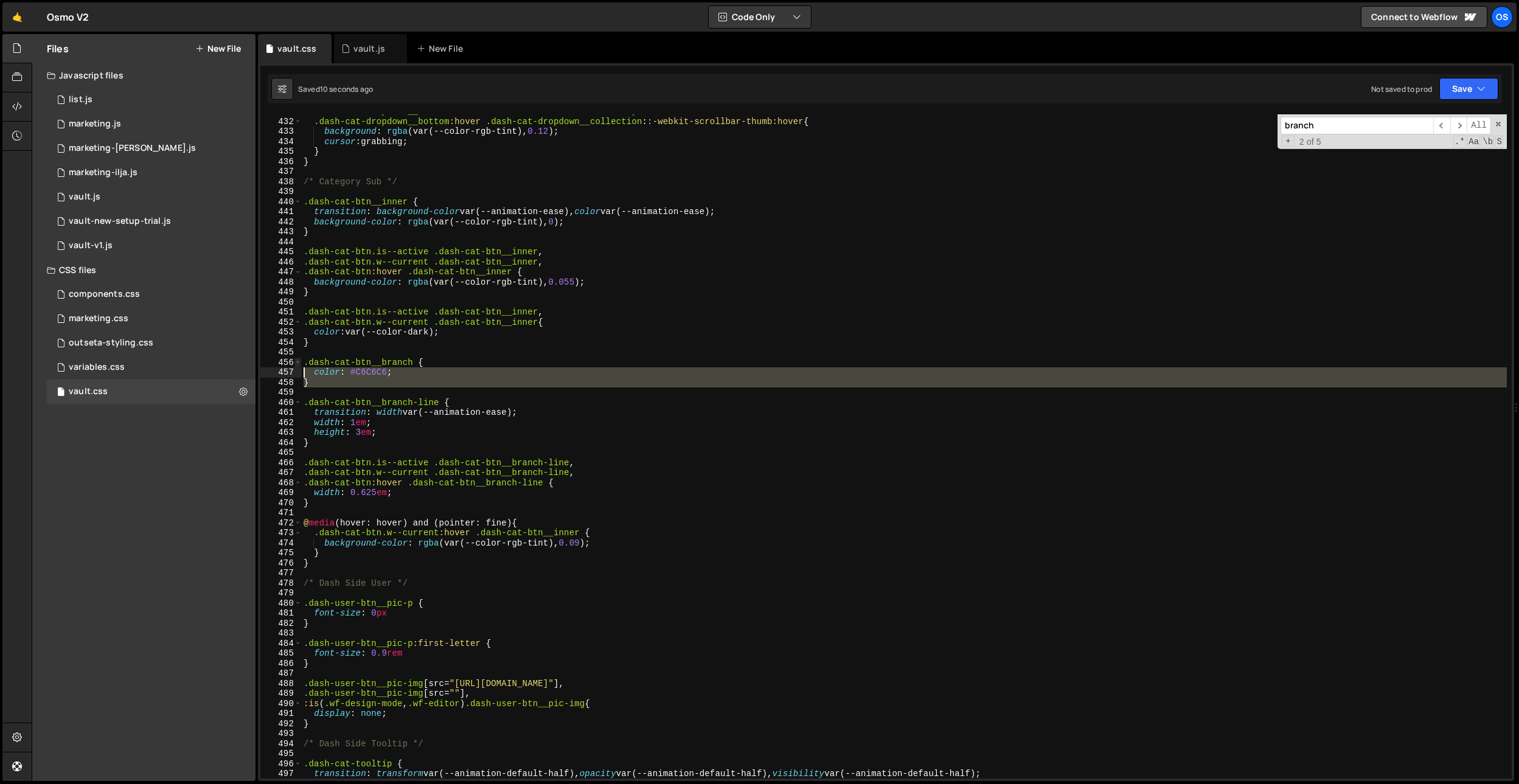
drag, startPoint x: 335, startPoint y: 387, endPoint x: 295, endPoint y: 363, distance: 46.6
click at [295, 363] on div "transition: width var(--animation-ease); 431 432 433 434 435 436 437 438 439 44…" at bounding box center [886, 446] width 1251 height 664
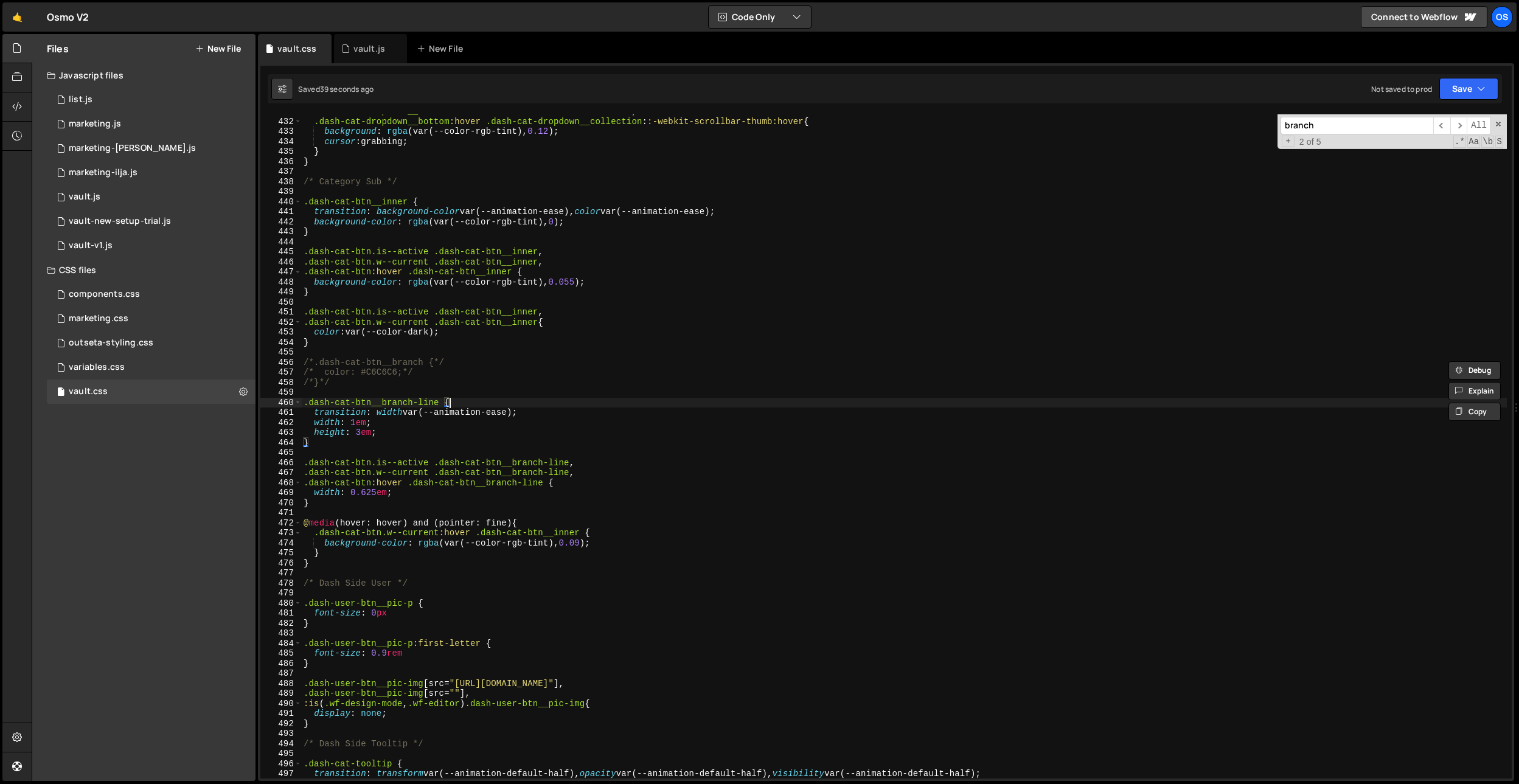
click at [489, 400] on div ".dash-cat-dropdown__collection : :-webkit-scrollbar-thumb:hover , .dash-cat-dro…" at bounding box center [904, 448] width 1206 height 684
click at [356, 425] on div ".dash-cat-dropdown__collection : :-webkit-scrollbar-thumb:hover , .dash-cat-dro…" at bounding box center [904, 448] width 1206 height 684
type textarea "width: 1.125em;"
